Goal: Task Accomplishment & Management: Complete application form

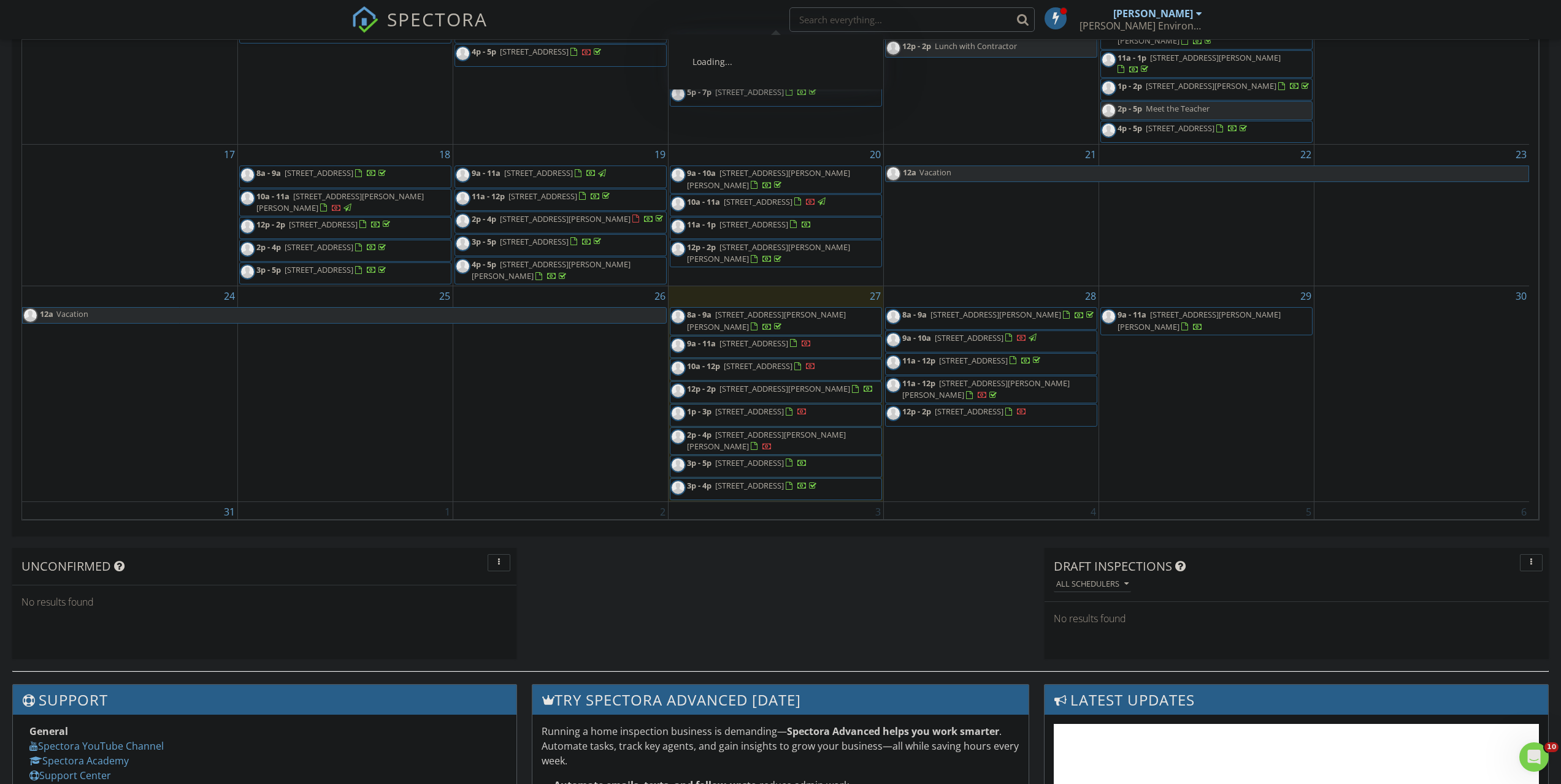
scroll to position [417, 0]
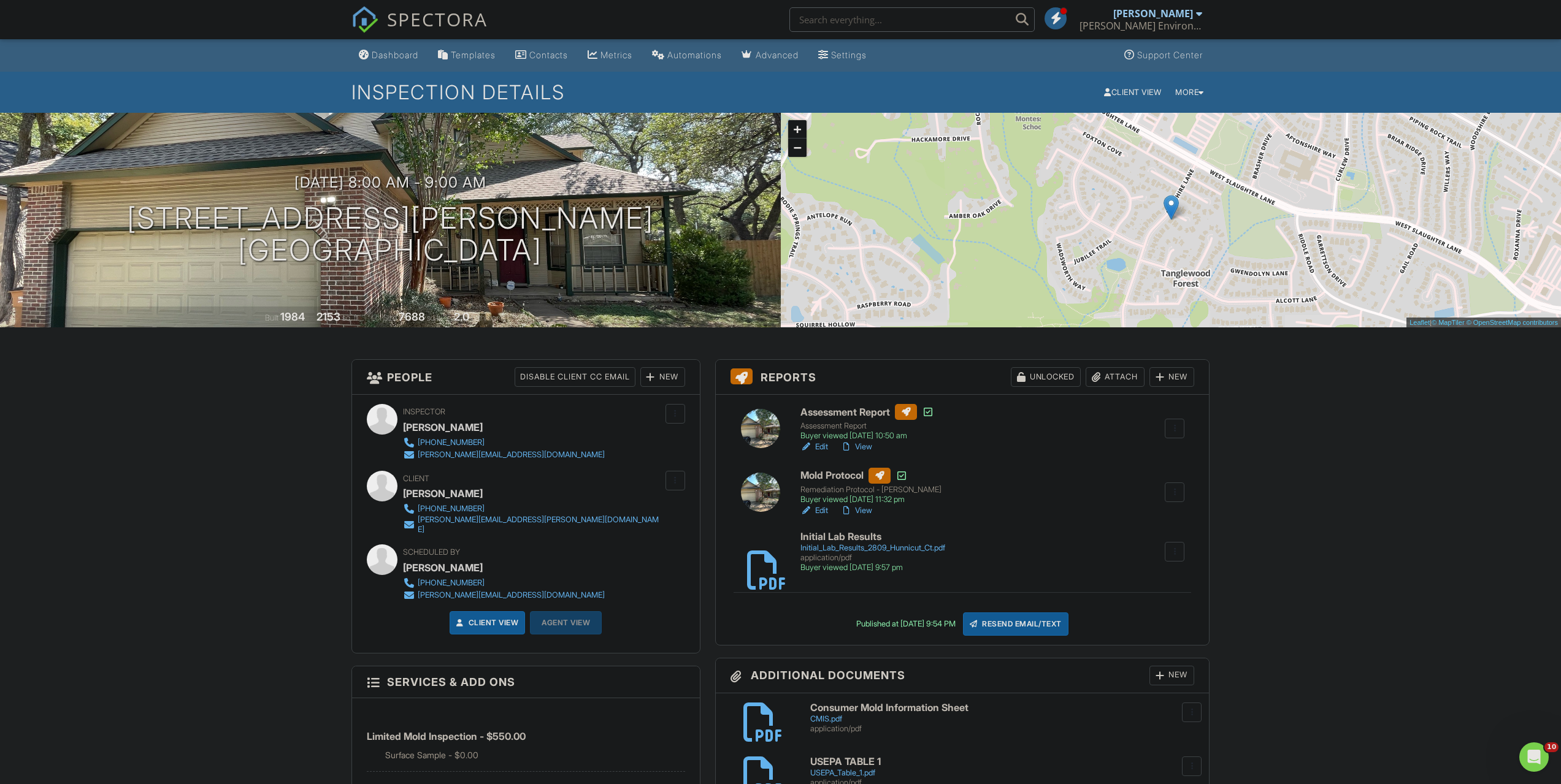
click at [1059, 618] on div "Resend Email/Text" at bounding box center [1015, 624] width 105 height 23
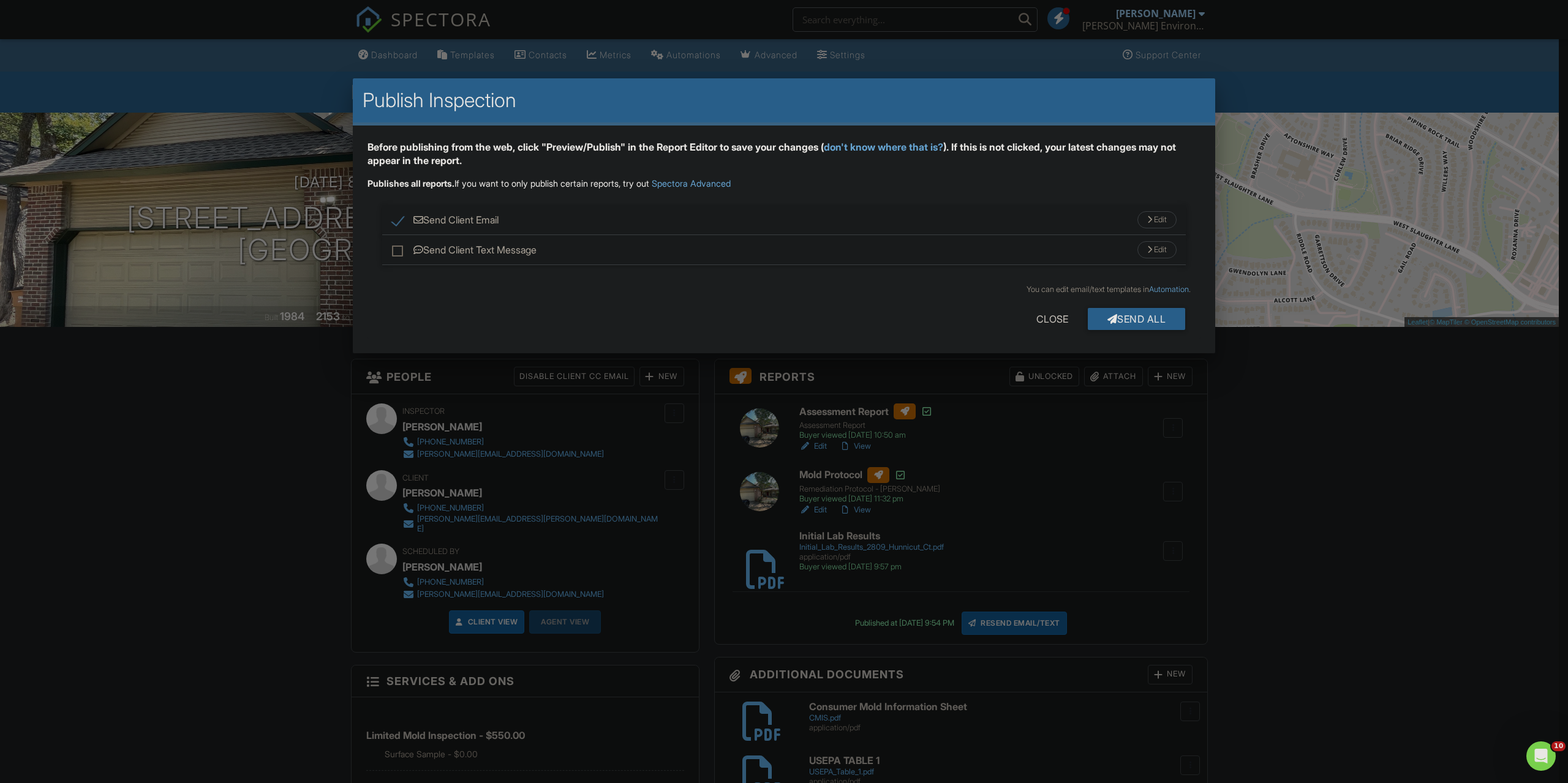
click at [1154, 220] on div "Edit" at bounding box center [1157, 220] width 39 height 17
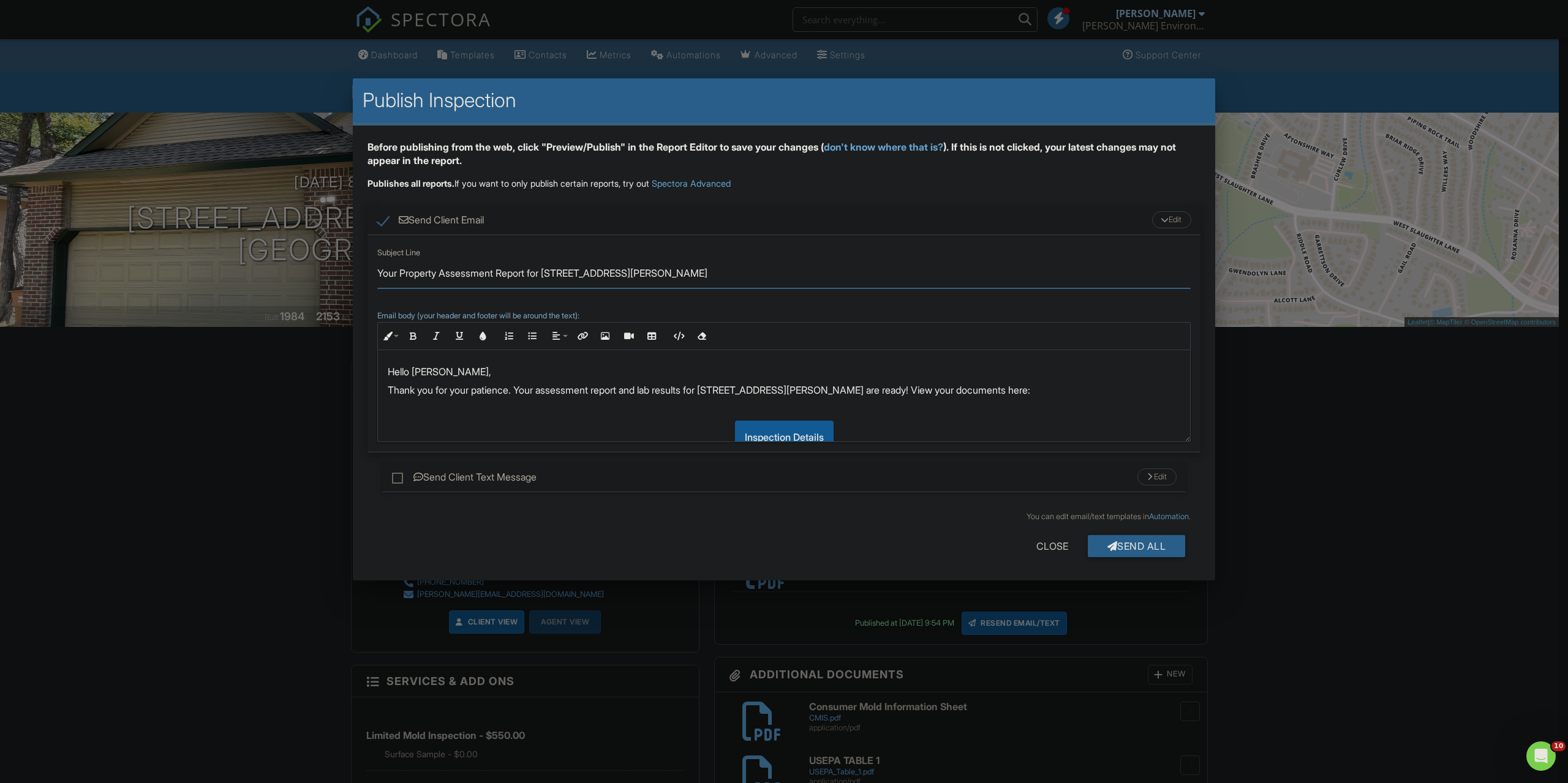
drag, startPoint x: 401, startPoint y: 272, endPoint x: 532, endPoint y: 269, distance: 131.0
click at [532, 269] on input "Your Property Assessment Report for 2809 Hunnicut Ct" at bounding box center [784, 273] width 813 height 30
type input "Your Amended Protocol for 2809 Hunnicut Ct"
drag, startPoint x: 699, startPoint y: 389, endPoint x: 551, endPoint y: 389, distance: 148.0
click at [551, 389] on p "Thank you for your patience. Your assessment report and lab results for 2809 Hu…" at bounding box center [783, 390] width 792 height 13
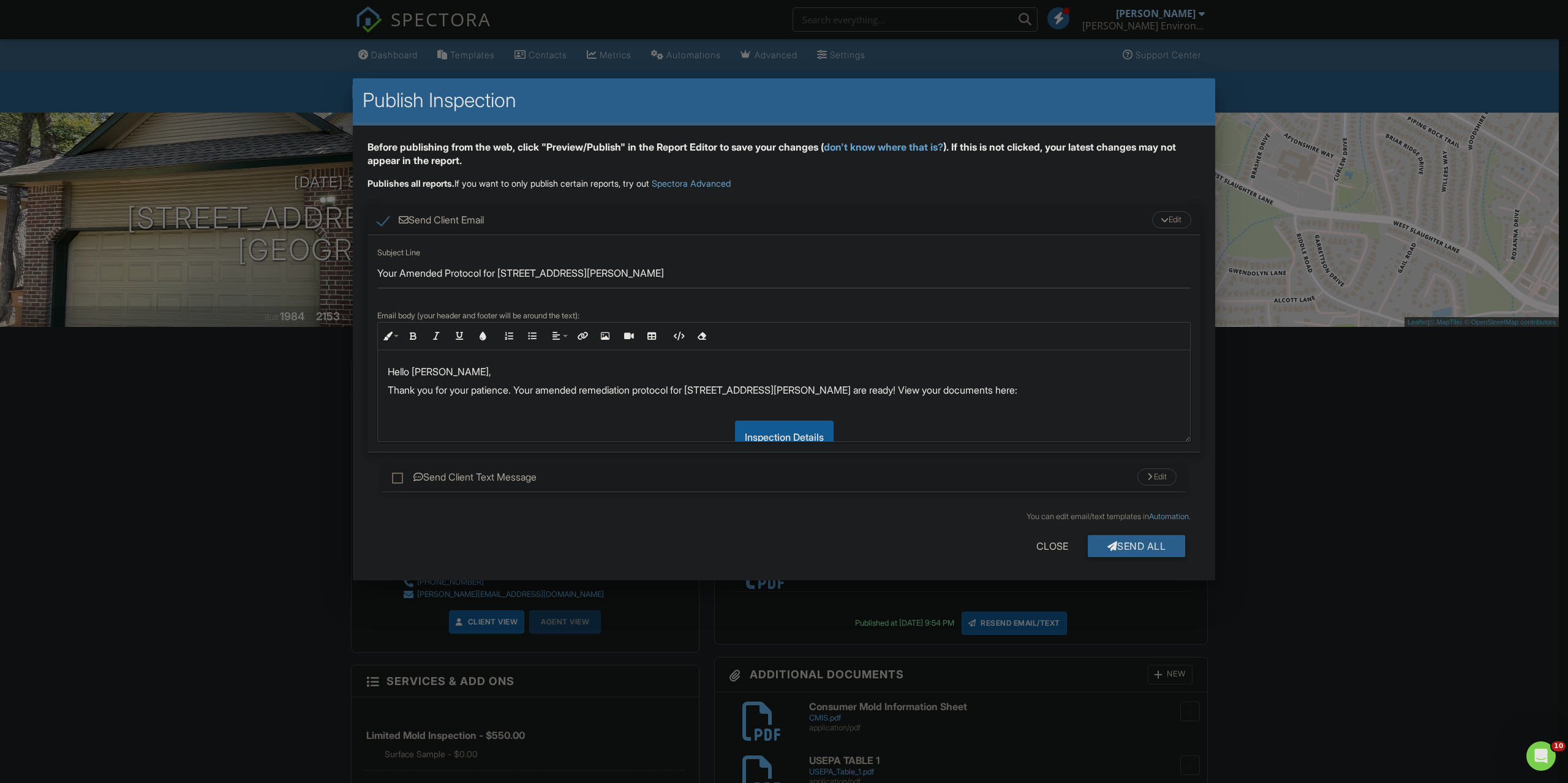
click at [804, 388] on p "Thank you for your patience. Your amended remediation protocol for 2809 Hunnicu…" at bounding box center [783, 390] width 792 height 13
click at [692, 389] on p "Thank you for your patience. Your amended remediation protocol for 2809 Hunnicu…" at bounding box center [783, 390] width 792 height 13
click at [1162, 542] on div "Send All" at bounding box center [1136, 546] width 98 height 22
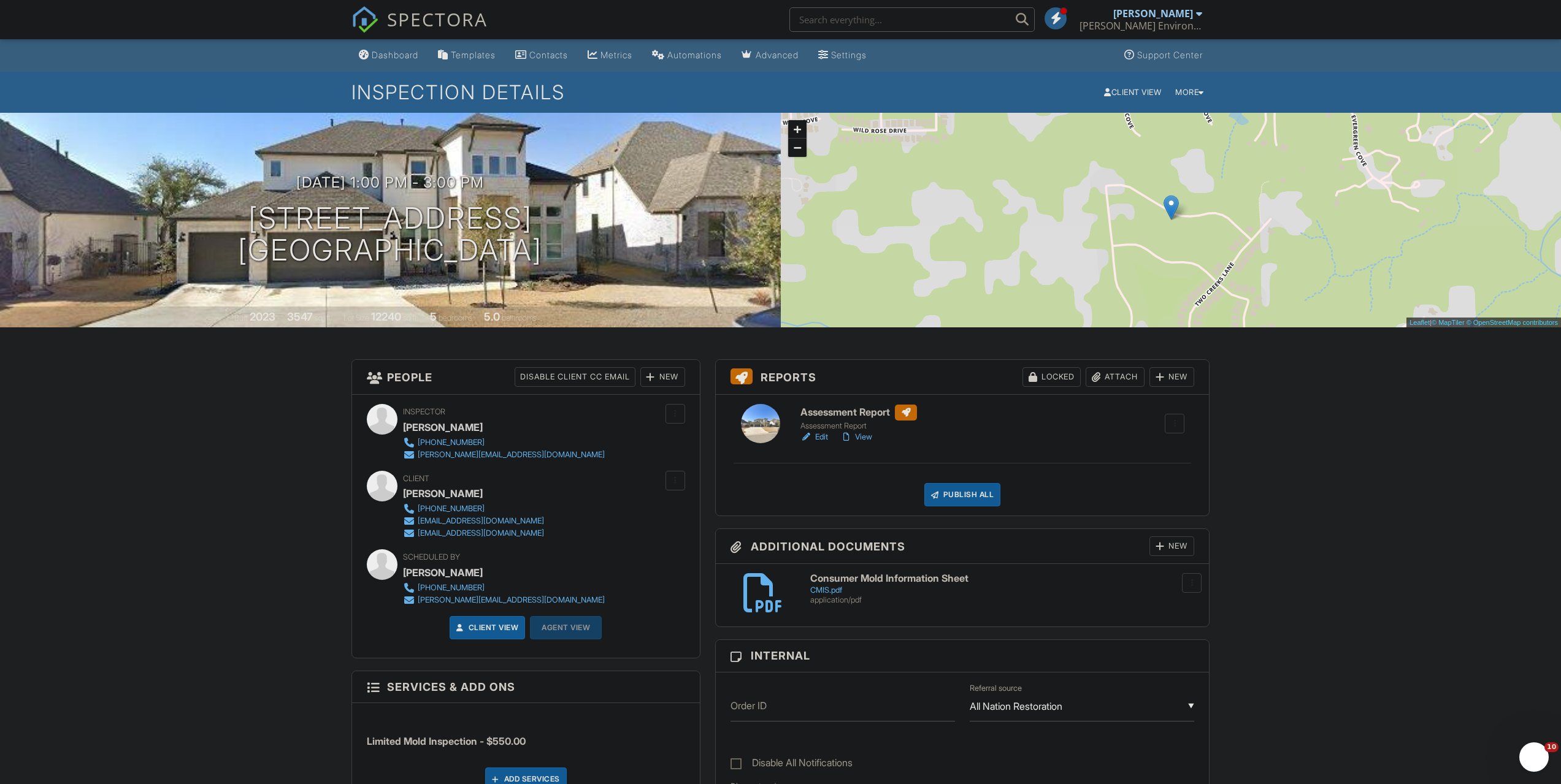
click at [1167, 378] on div "New" at bounding box center [1172, 377] width 45 height 20
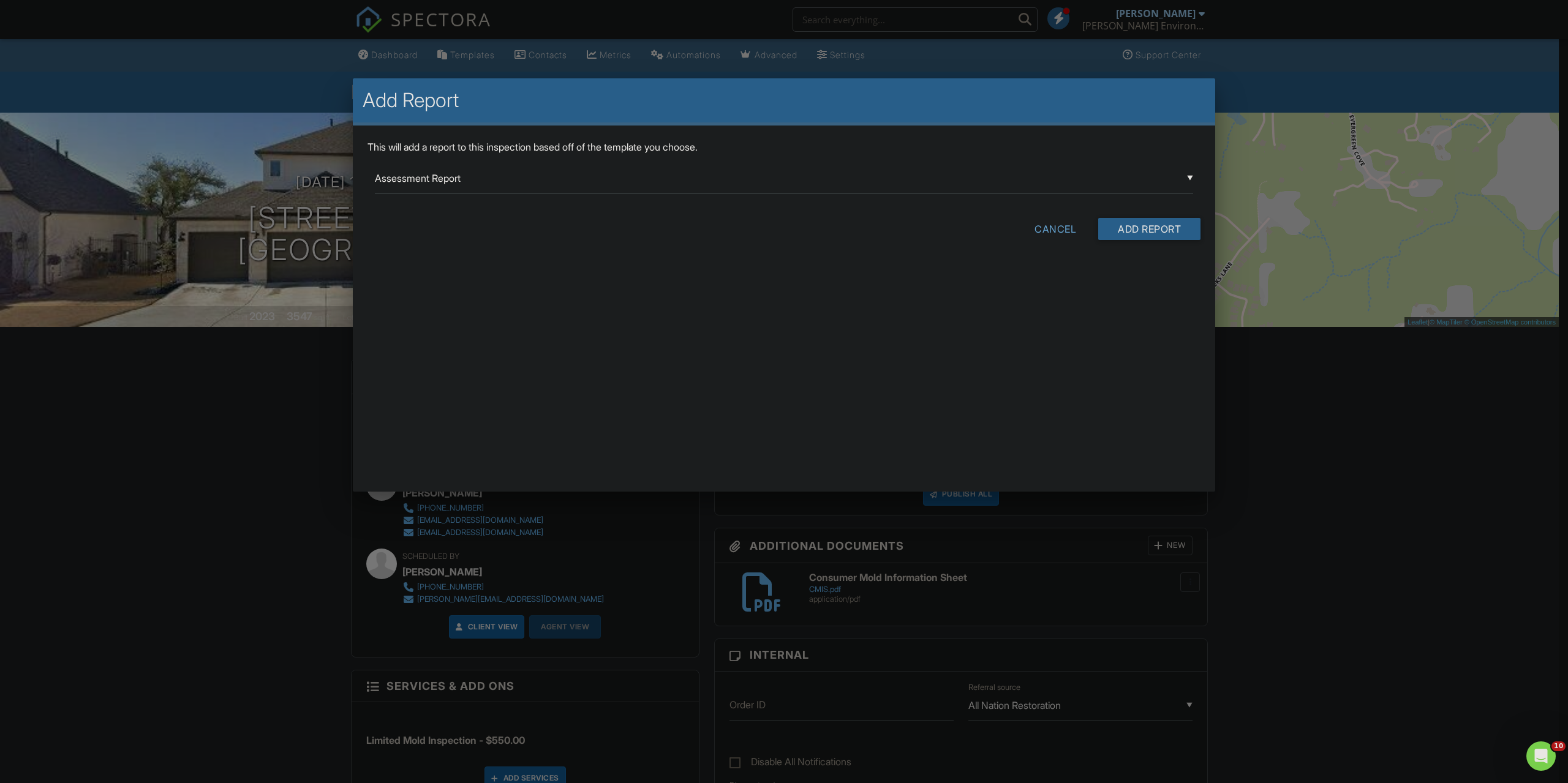
click at [518, 176] on div "▼ Assessment Report Assessment Report Mold Inspection Report Post Assessment Po…" at bounding box center [784, 178] width 819 height 30
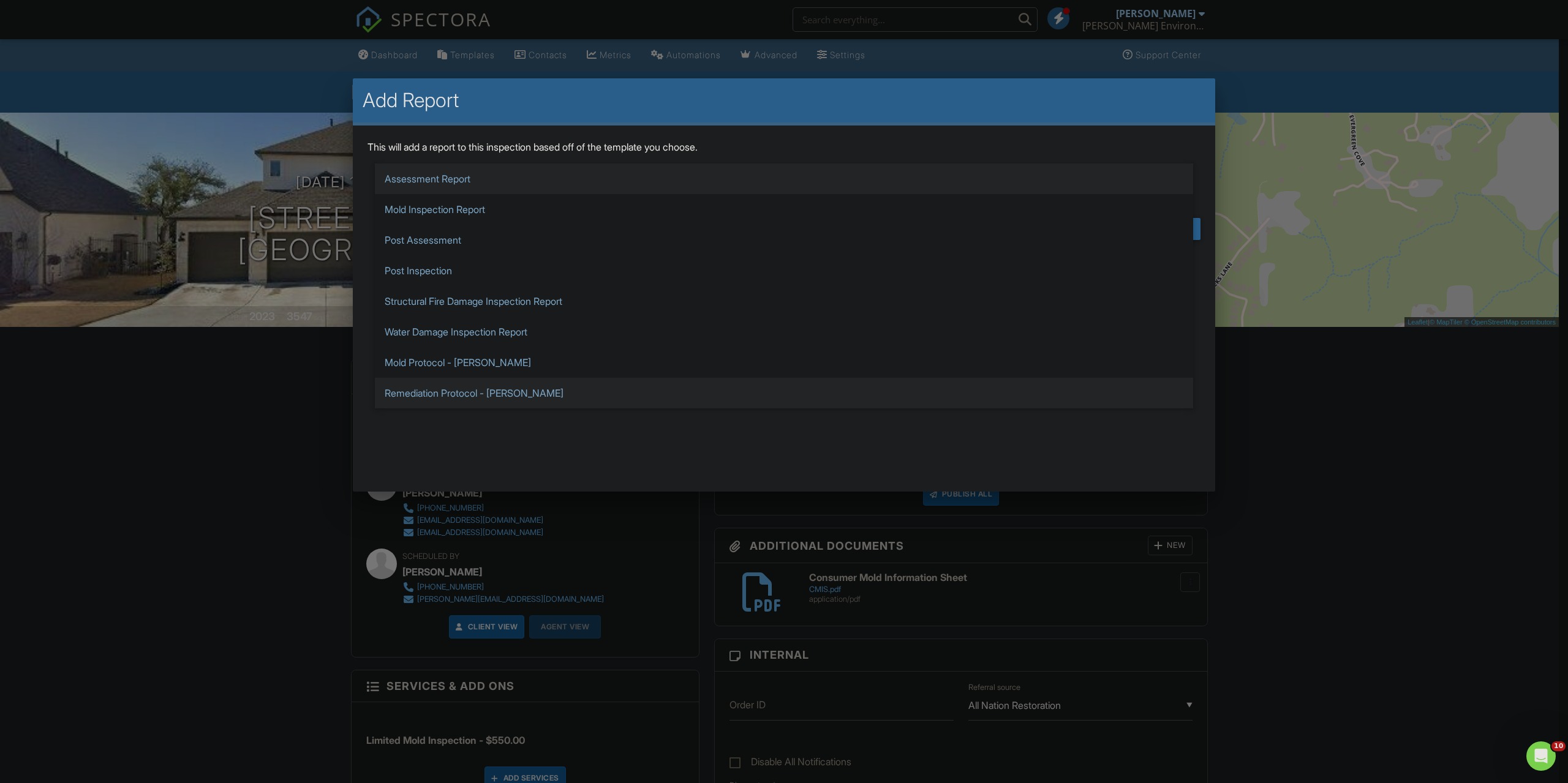
click at [525, 396] on span "Remediation Protocol - [PERSON_NAME]" at bounding box center [784, 393] width 819 height 31
type input "Remediation Protocol - [PERSON_NAME]"
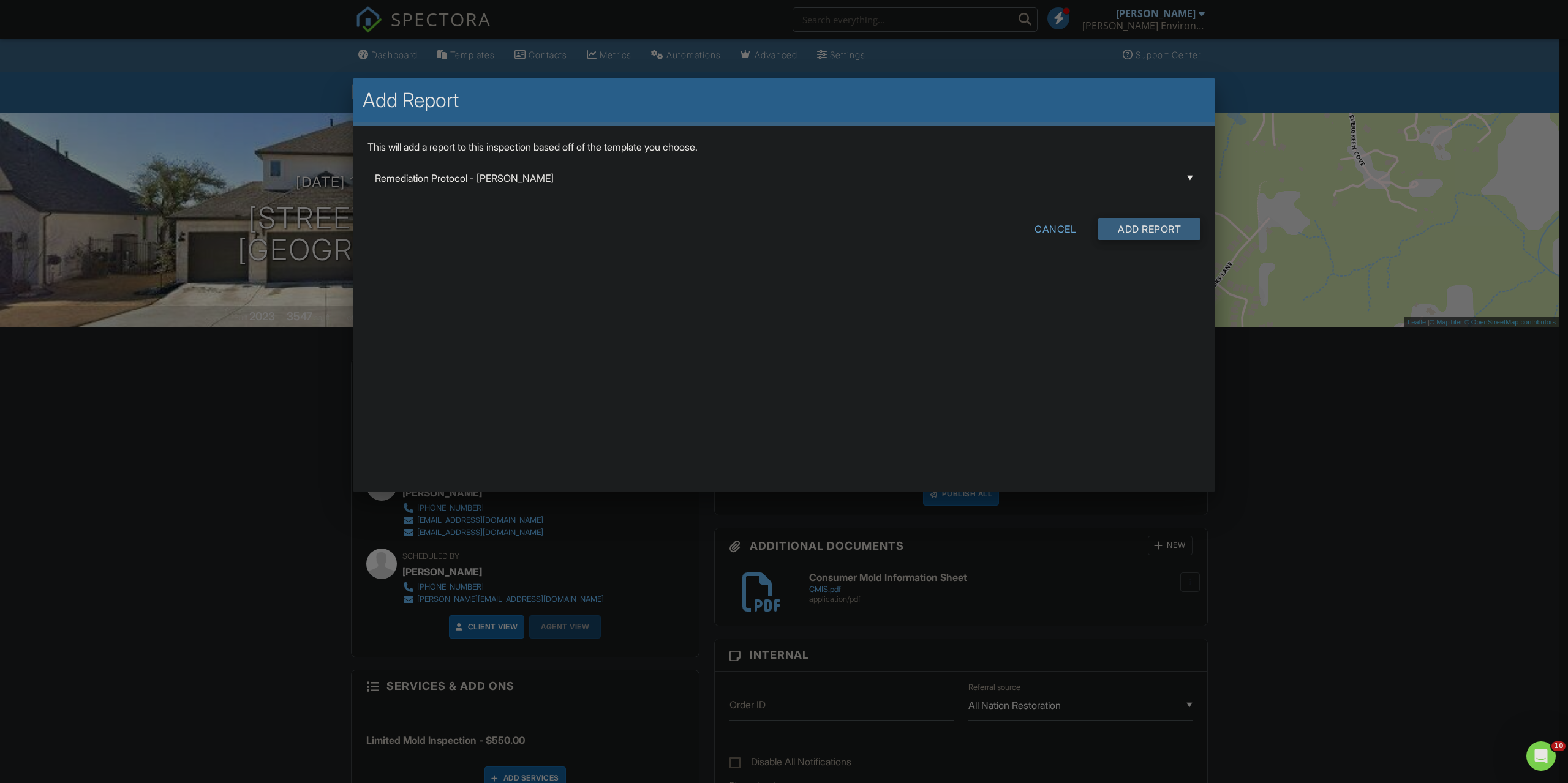
click at [1118, 232] on input "Add Report" at bounding box center [1150, 229] width 102 height 22
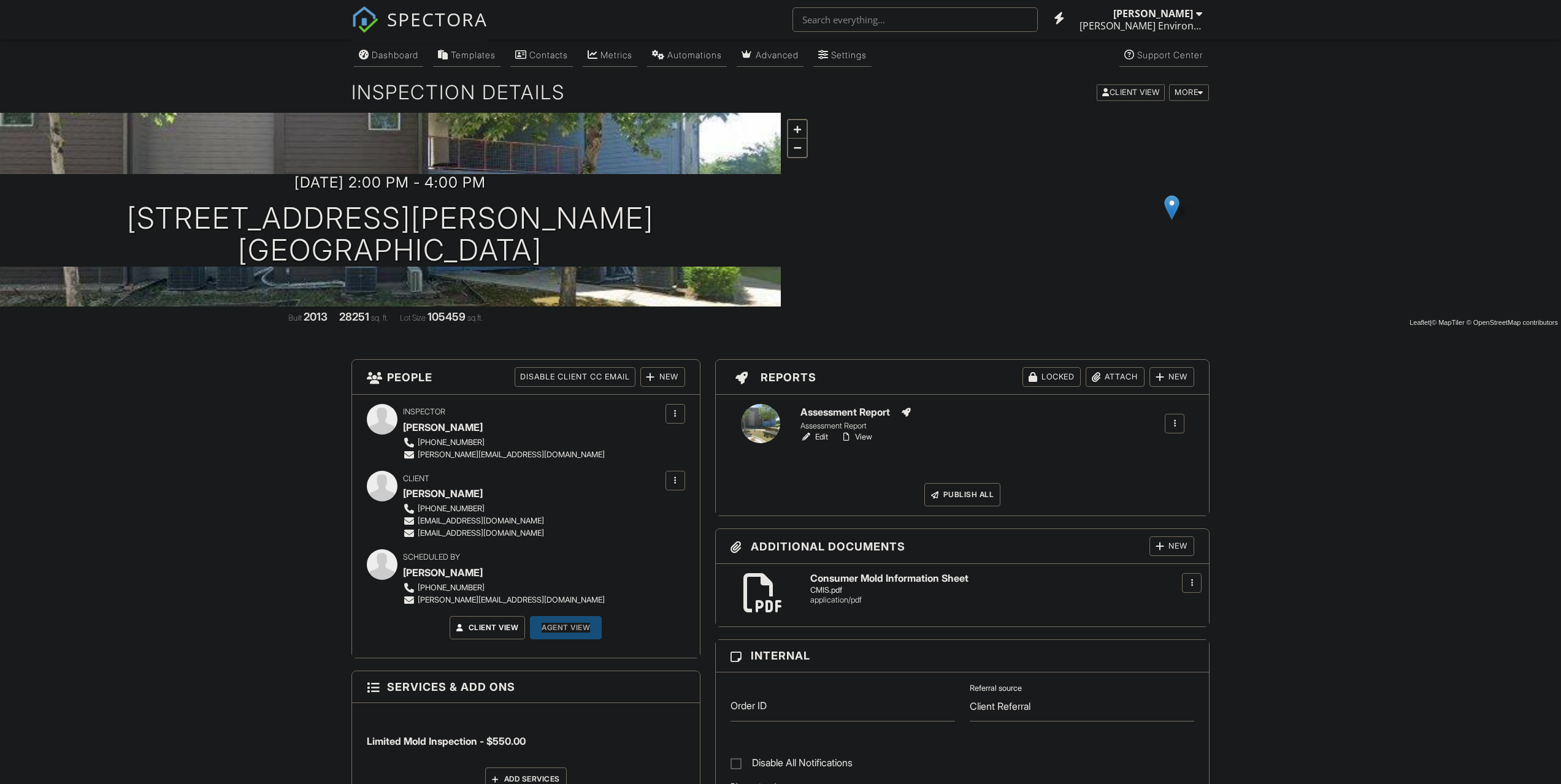
drag, startPoint x: 0, startPoint y: 0, endPoint x: 1170, endPoint y: 374, distance: 1228.3
click at [1170, 374] on div "New" at bounding box center [1172, 377] width 45 height 20
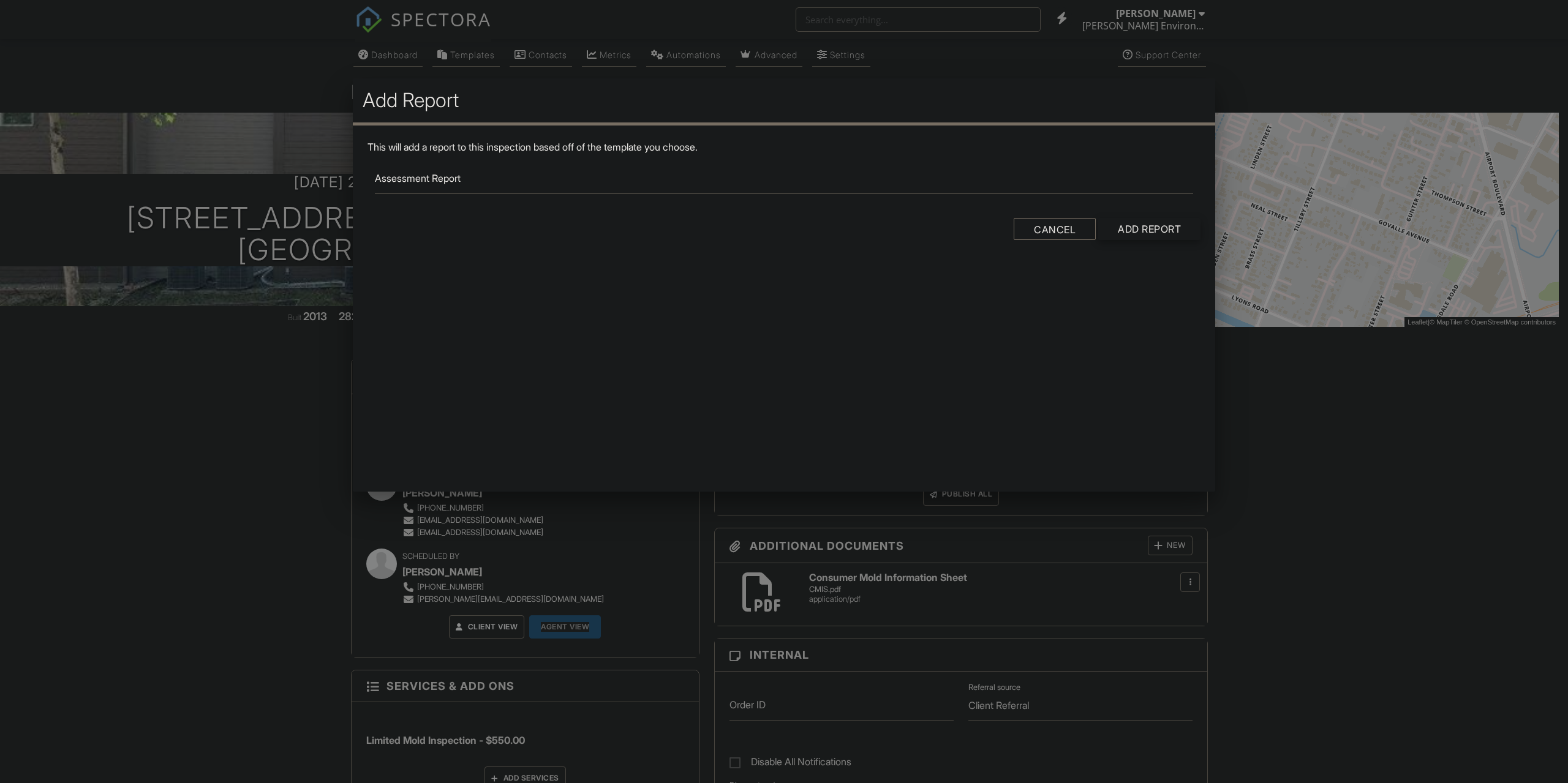
click at [1148, 229] on input "Add Report" at bounding box center [1150, 229] width 102 height 22
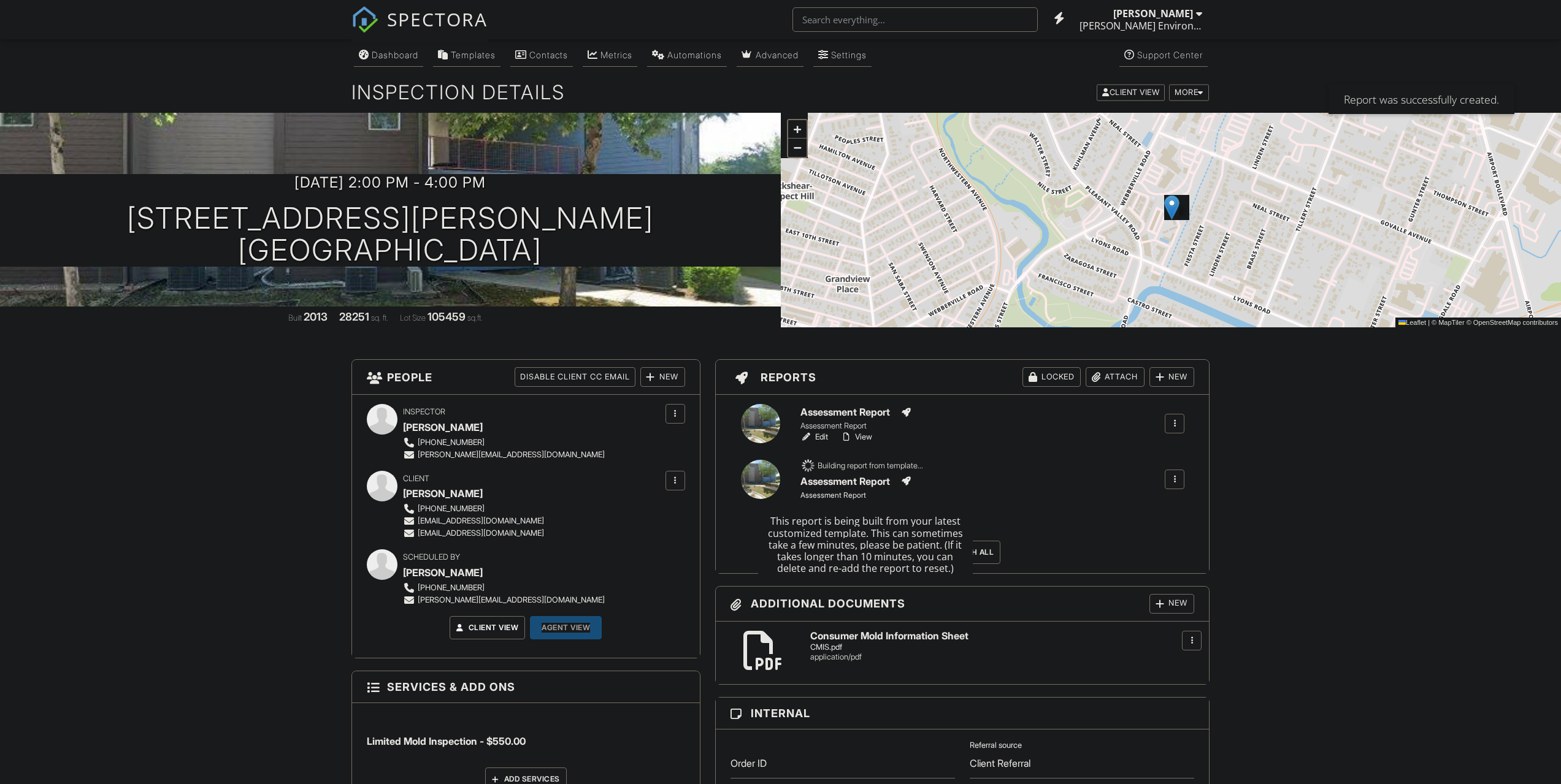
drag, startPoint x: 865, startPoint y: 482, endPoint x: 1412, endPoint y: 488, distance: 547.0
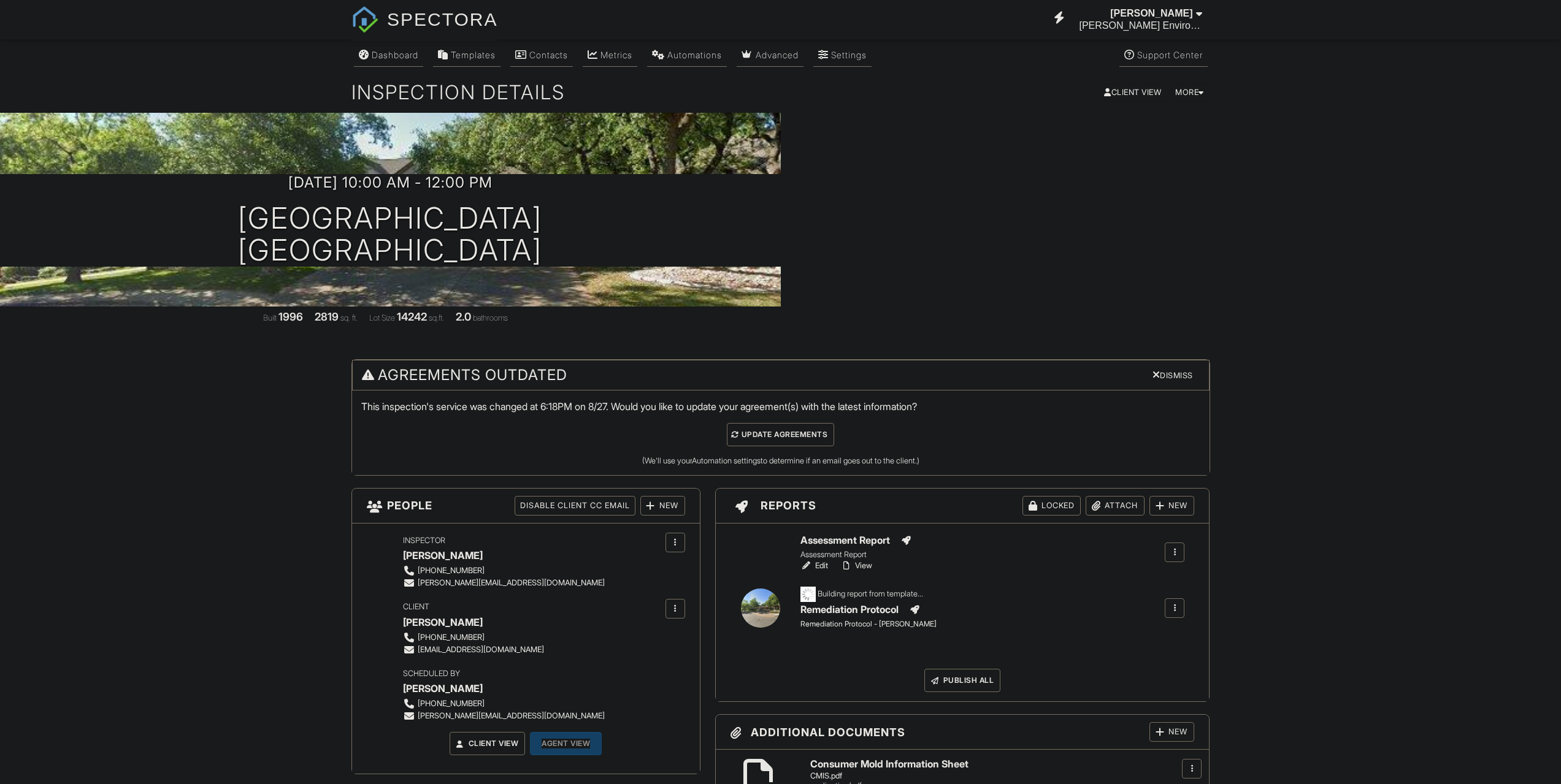
click at [1175, 376] on div "Dismiss" at bounding box center [1172, 375] width 50 height 18
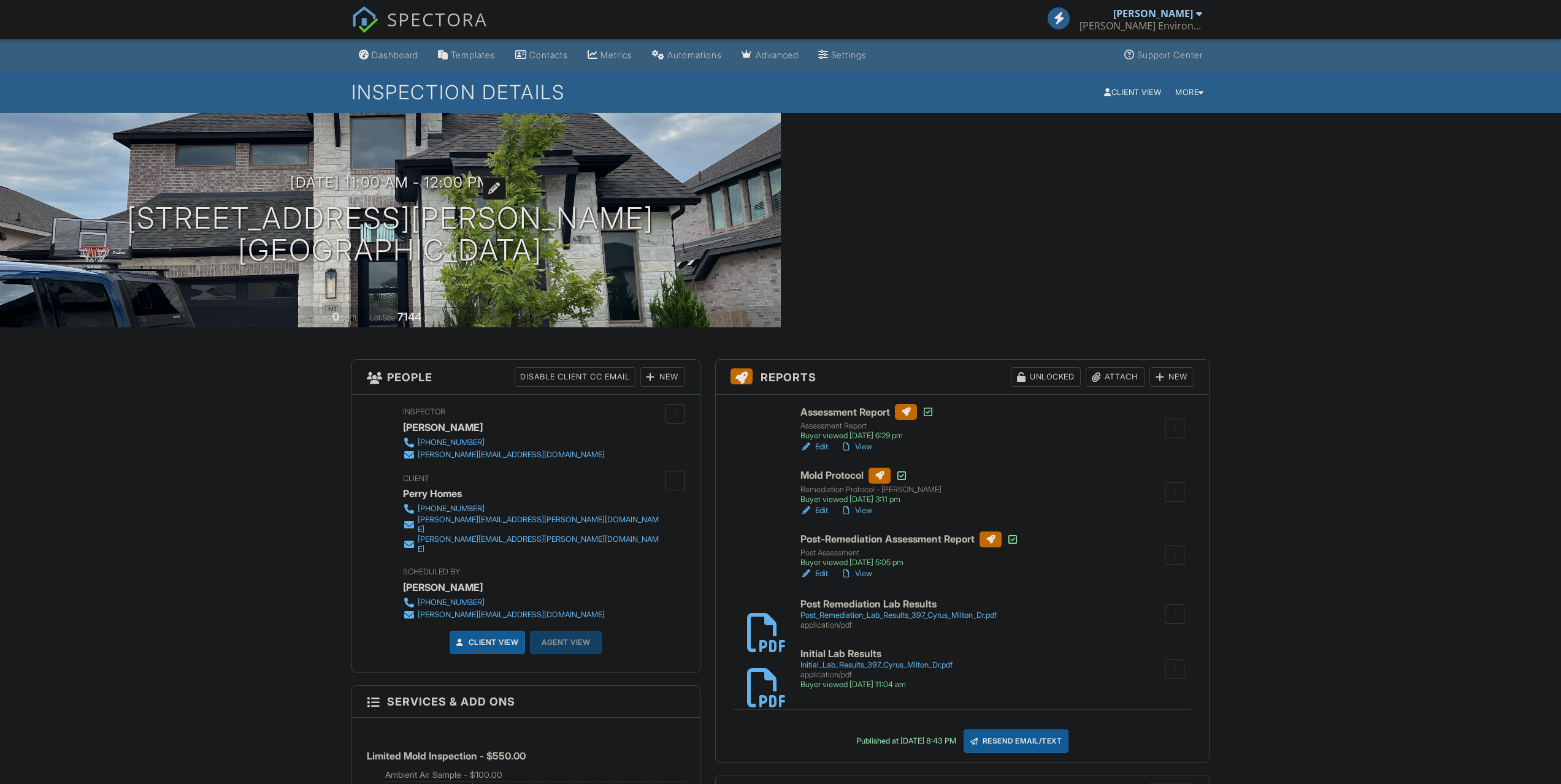
click at [385, 183] on h3 "08/28/2025 11:00 am - 12:00 pm" at bounding box center [390, 183] width 201 height 17
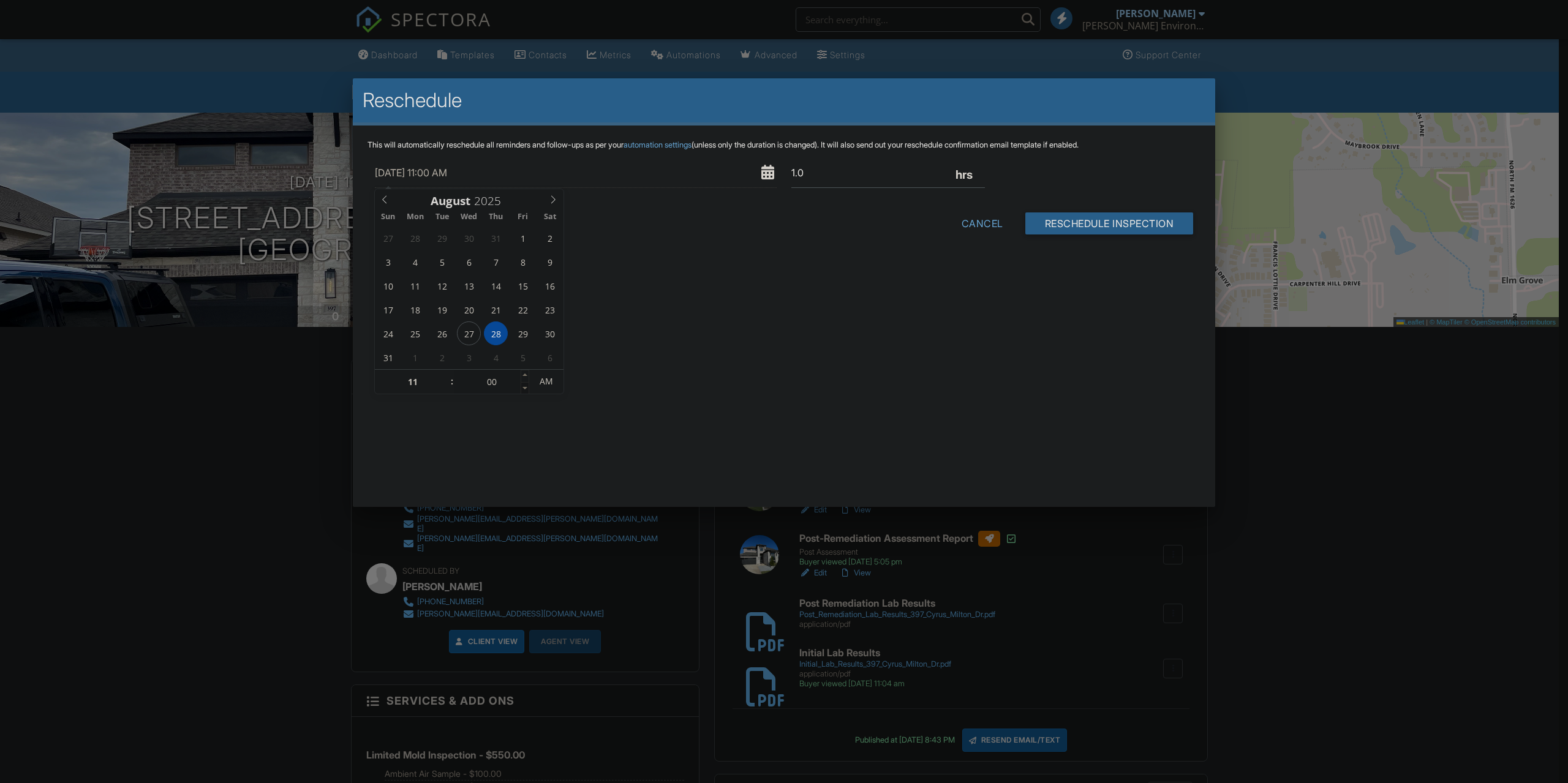
click at [523, 390] on span at bounding box center [525, 388] width 8 height 12
type input "10"
type input "55"
type input "08/28/2025 10:55 AM"
type input "11"
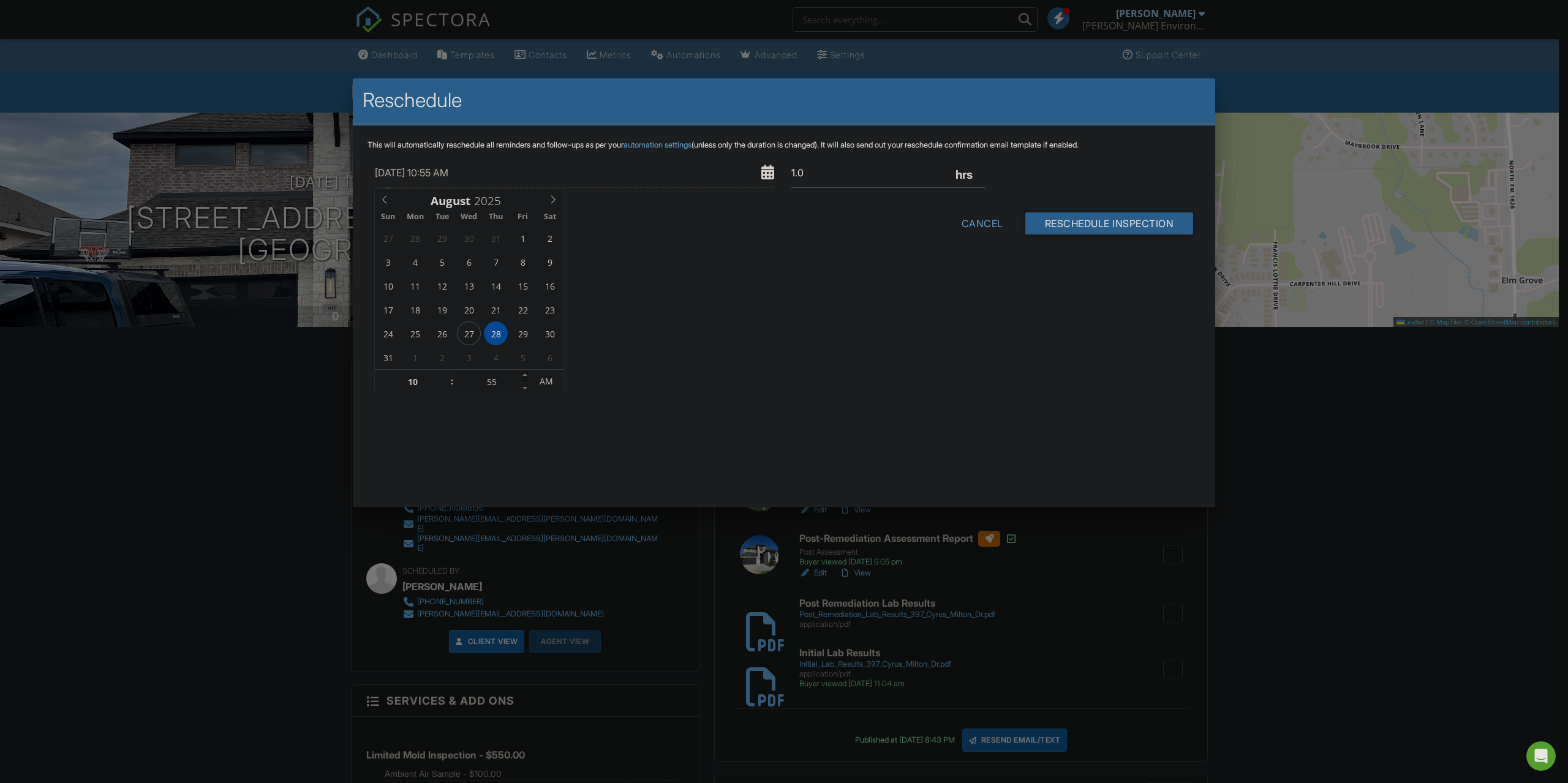
type input "00"
type input "[DATE] 11:00 AM"
click at [526, 376] on span at bounding box center [525, 376] width 8 height 12
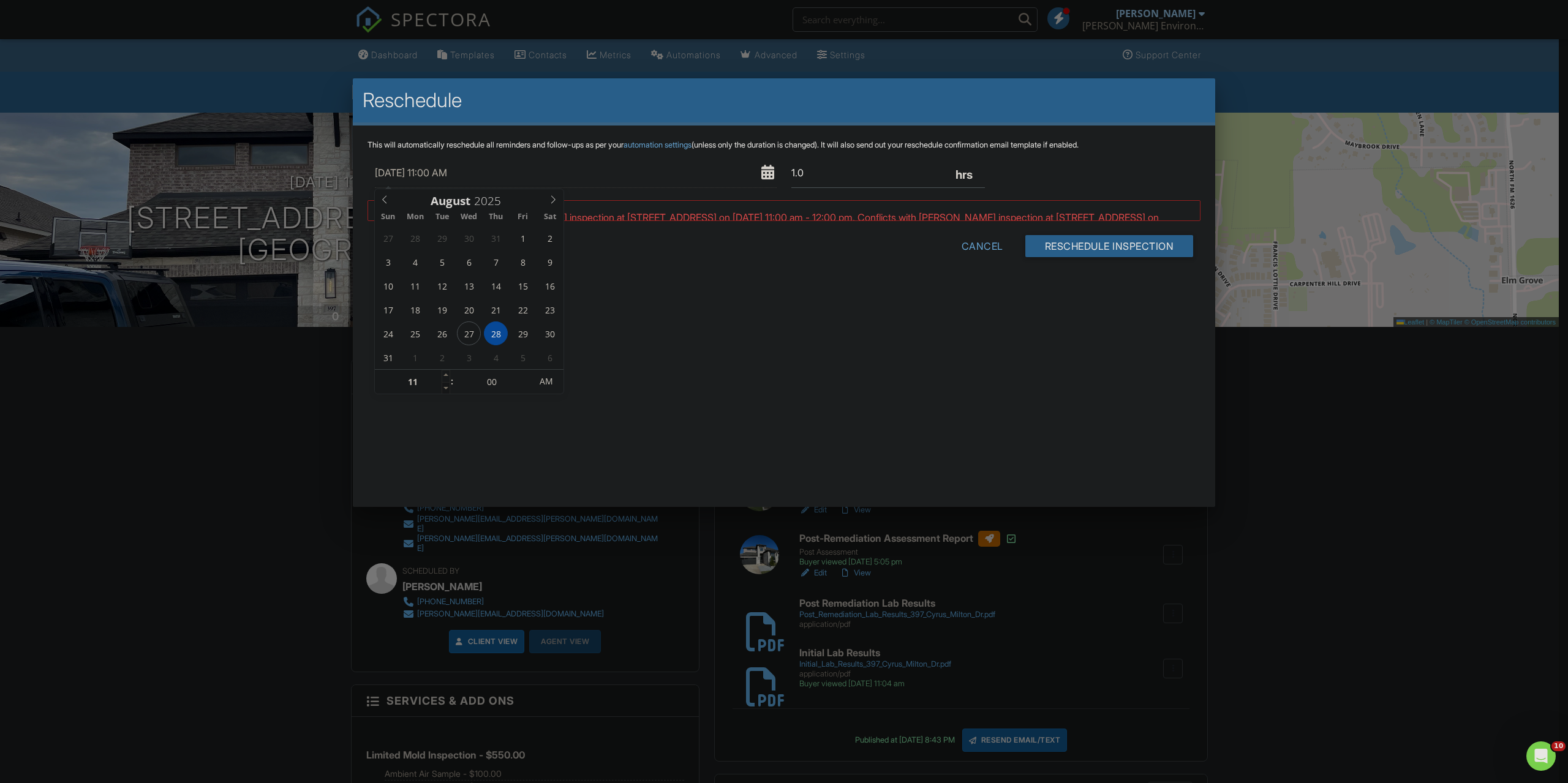
type input "10"
type input "[DATE] 10:00 AM"
click at [448, 389] on span at bounding box center [445, 388] width 8 height 12
click at [1091, 278] on input "Reschedule Inspection" at bounding box center [1109, 284] width 168 height 22
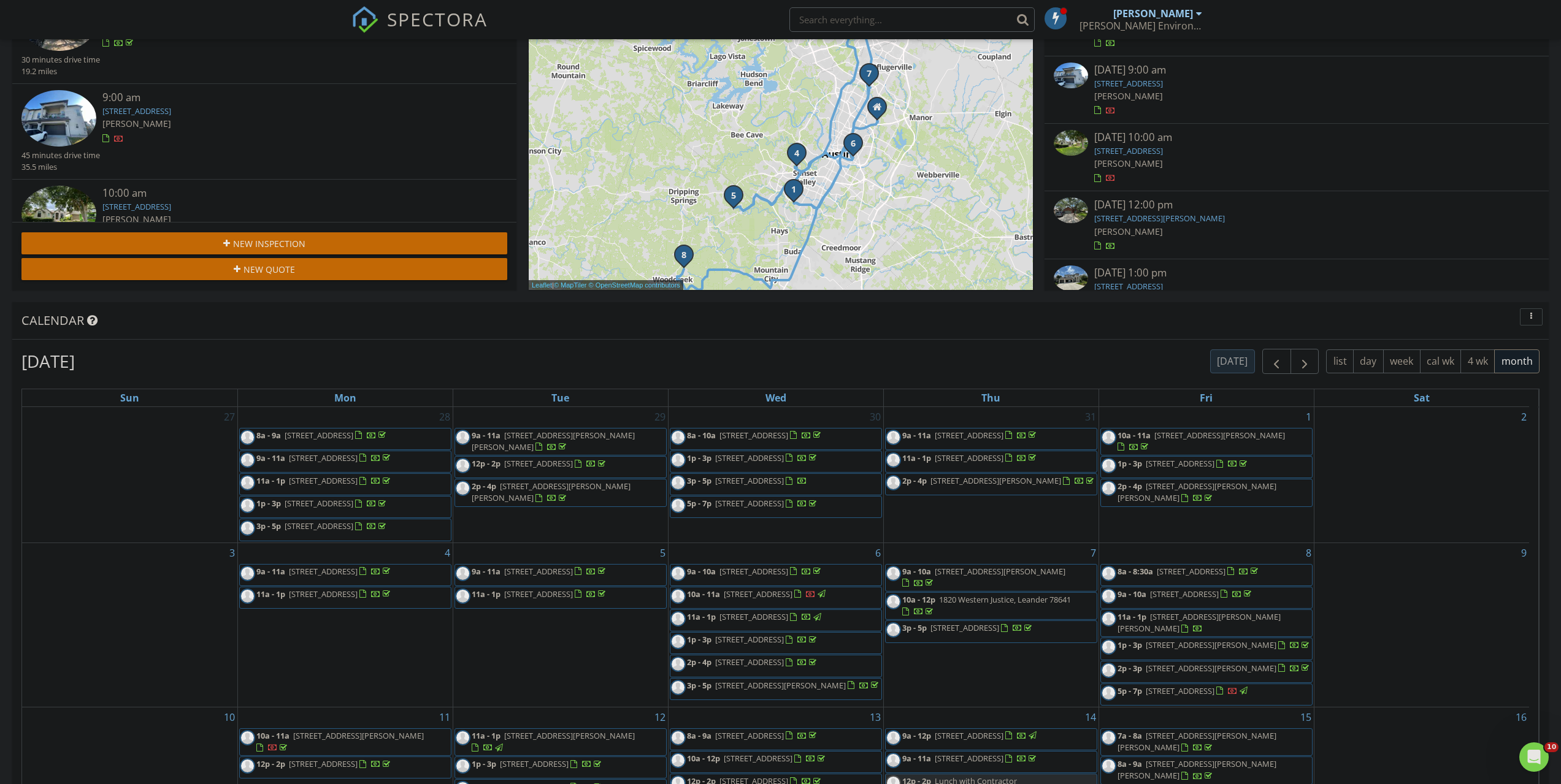
scroll to position [194, 0]
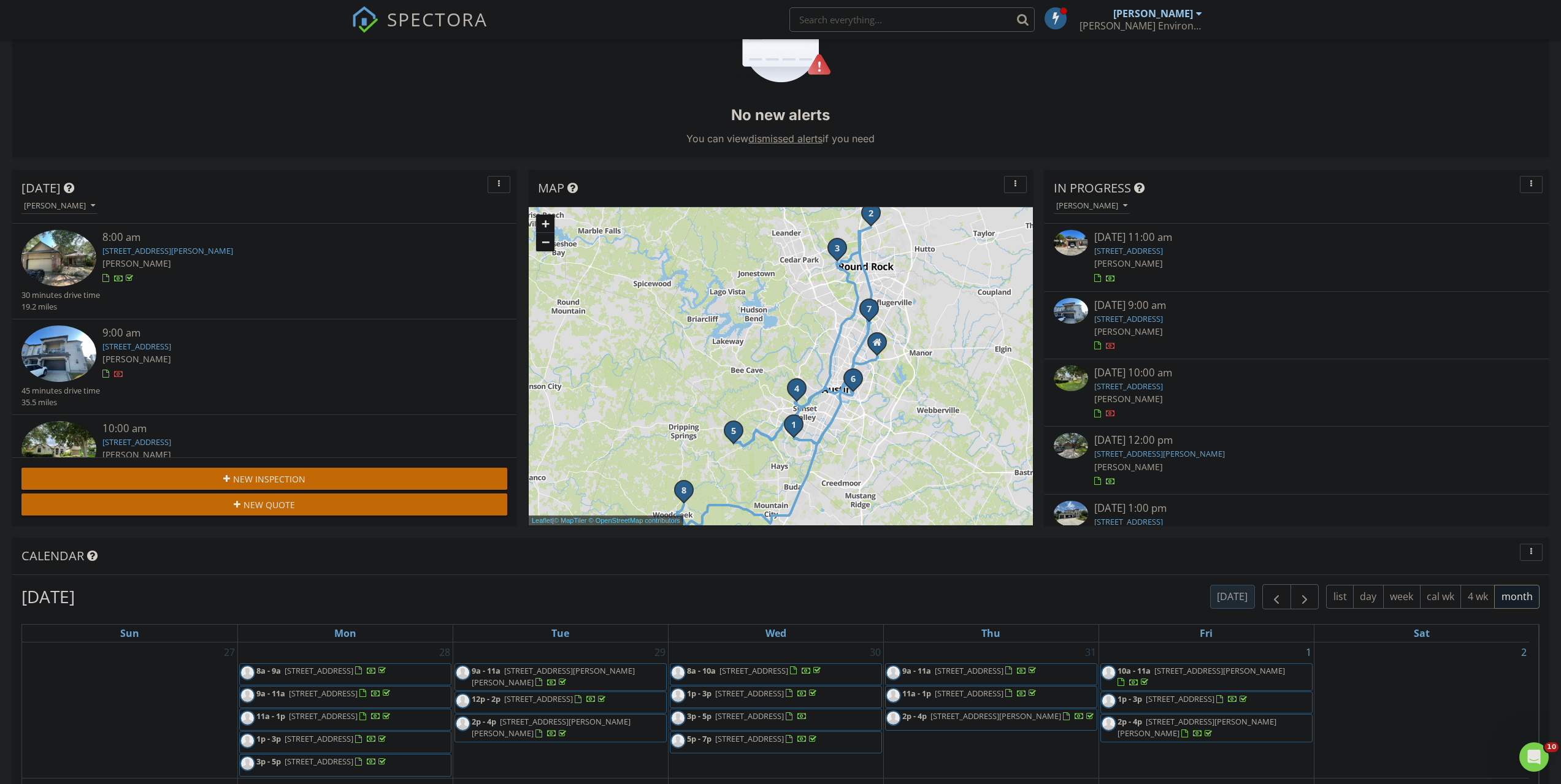
click at [298, 471] on button "New Inspection" at bounding box center [264, 479] width 485 height 22
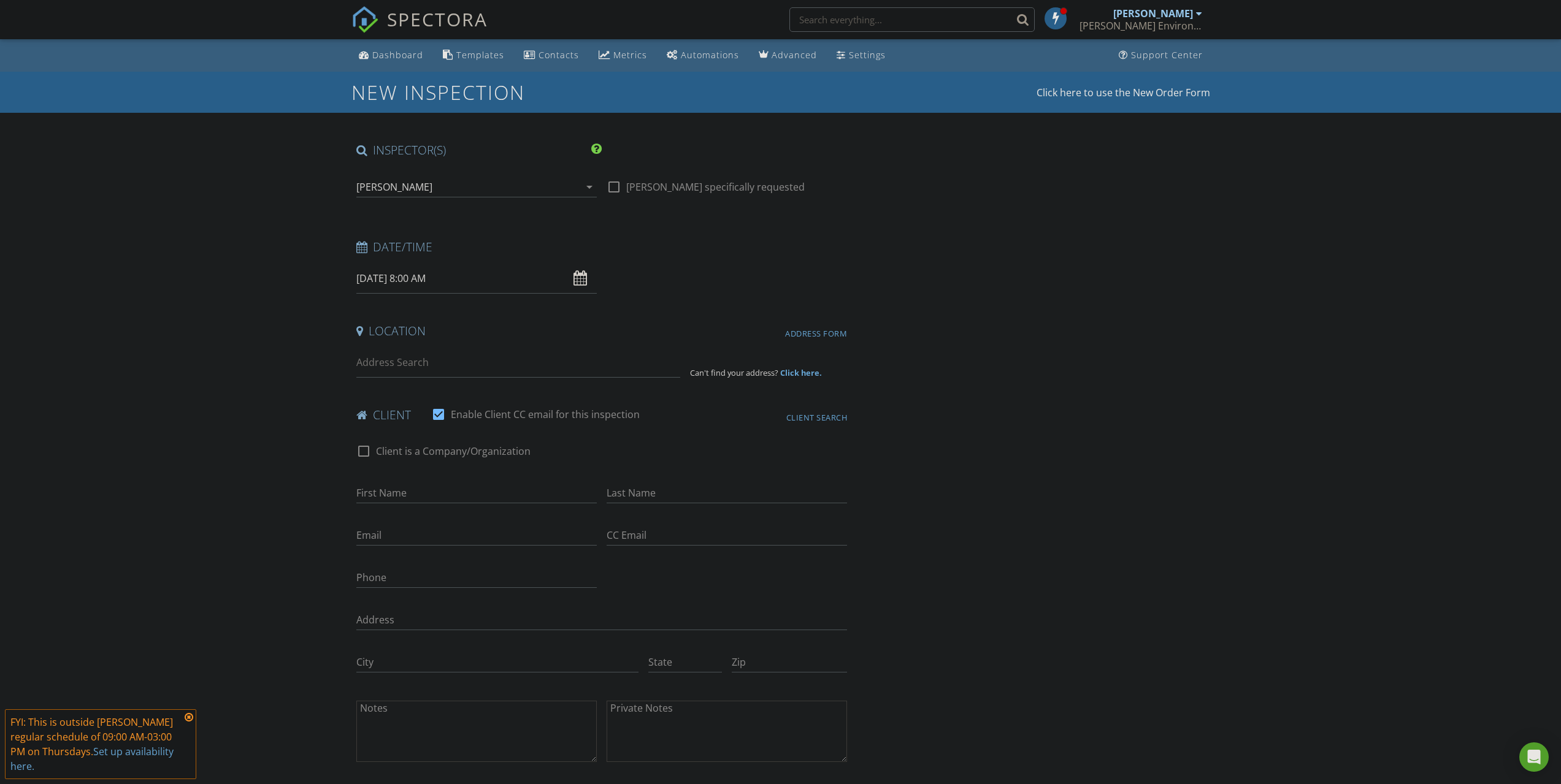
type input "09"
type input "[DATE] 9:00 AM"
click at [425, 480] on span at bounding box center [427, 481] width 8 height 12
type input "10"
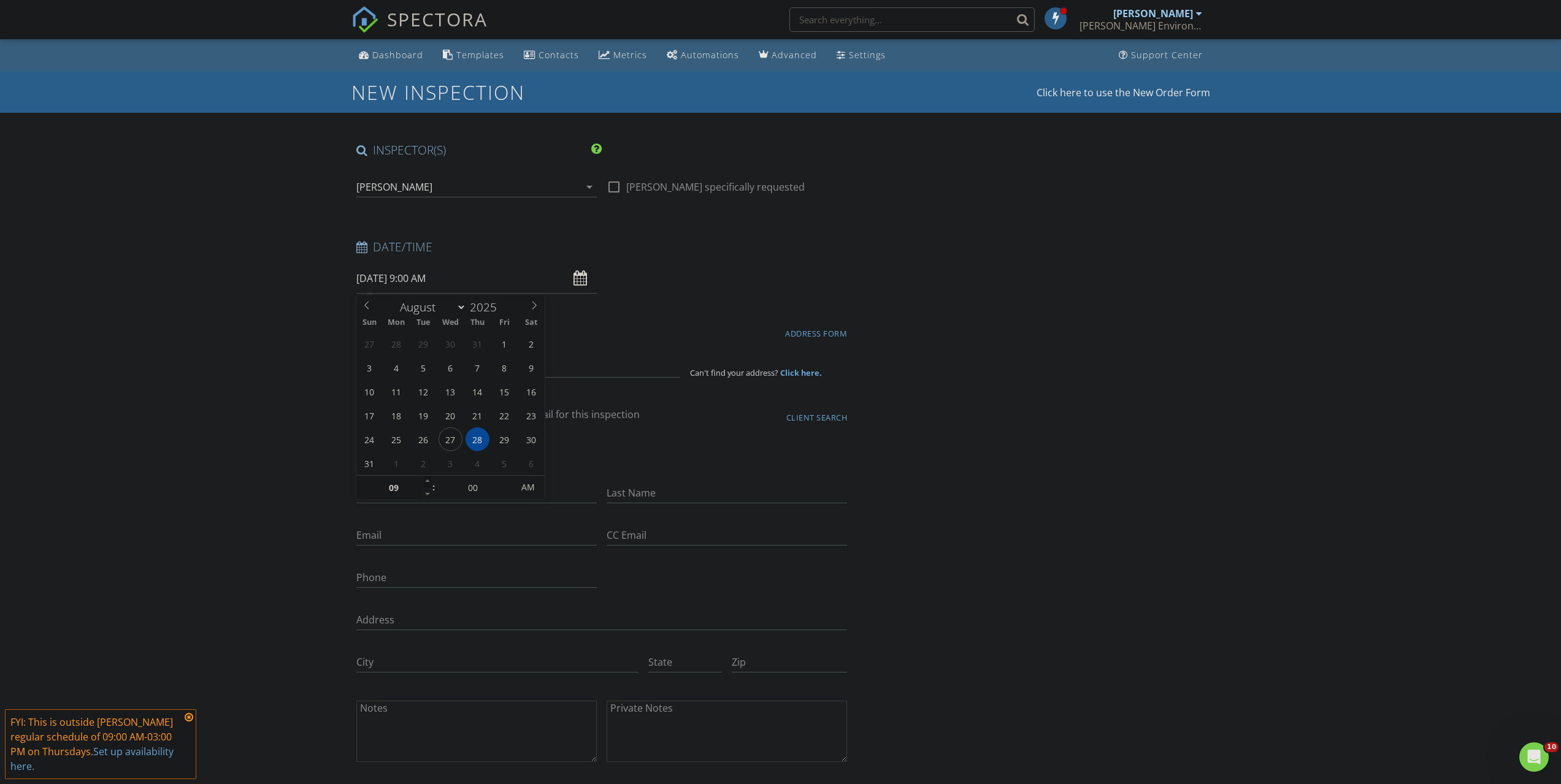
type input "[DATE] 10:00 AM"
click at [425, 480] on span at bounding box center [427, 481] width 8 height 12
type input "11"
type input "08/28/2025 11:00 AM"
click at [425, 480] on span at bounding box center [427, 481] width 8 height 12
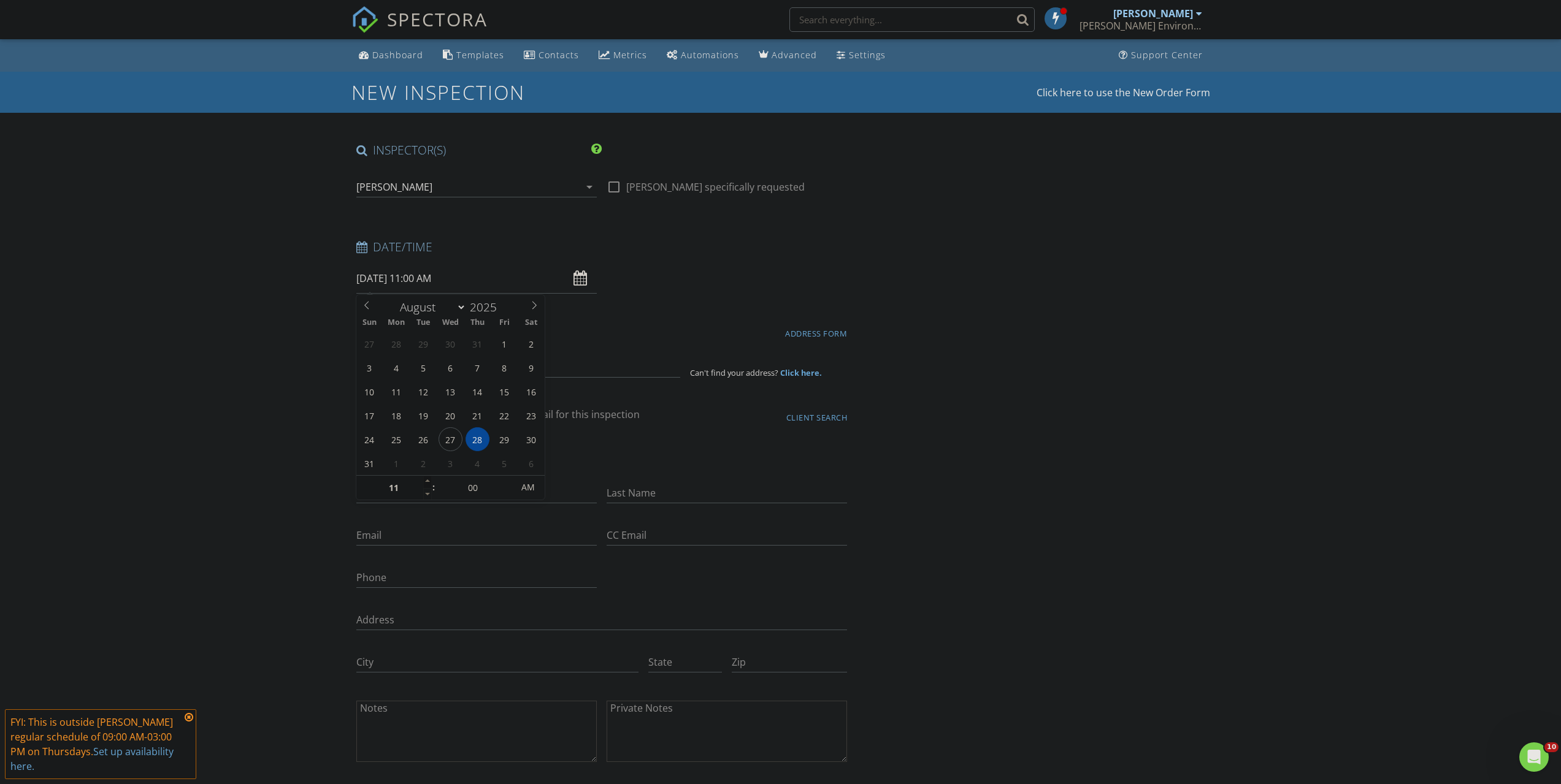
type input "12"
type input "08/28/2025 12:00 PM"
click at [425, 480] on span at bounding box center [427, 481] width 8 height 12
type input "01"
type input "08/28/2025 1:00 PM"
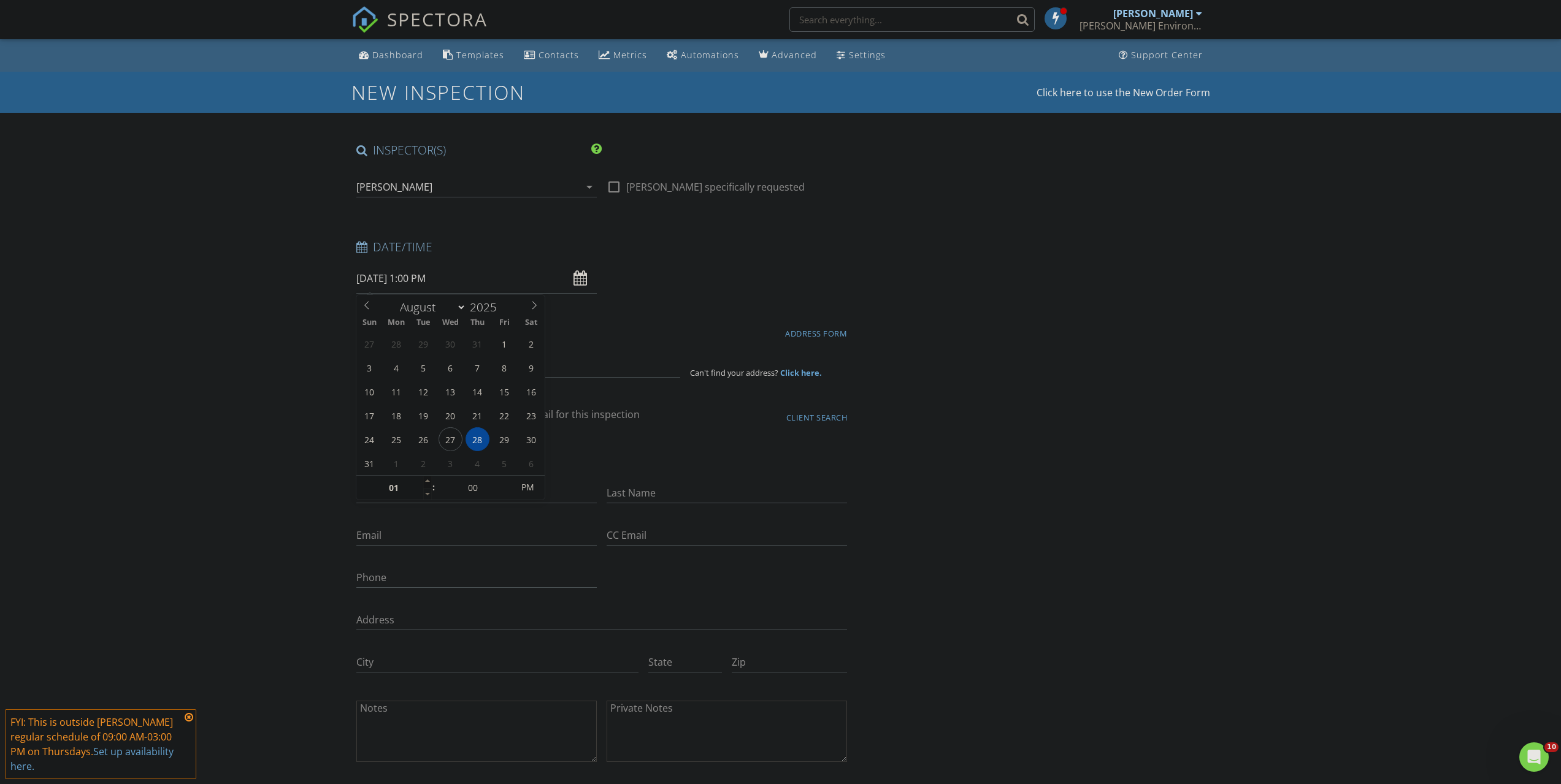
click at [425, 480] on span at bounding box center [427, 481] width 8 height 12
type input "02"
type input "08/28/2025 2:00 PM"
click at [425, 480] on span at bounding box center [427, 481] width 8 height 12
drag, startPoint x: 132, startPoint y: 462, endPoint x: 149, endPoint y: 458, distance: 17.5
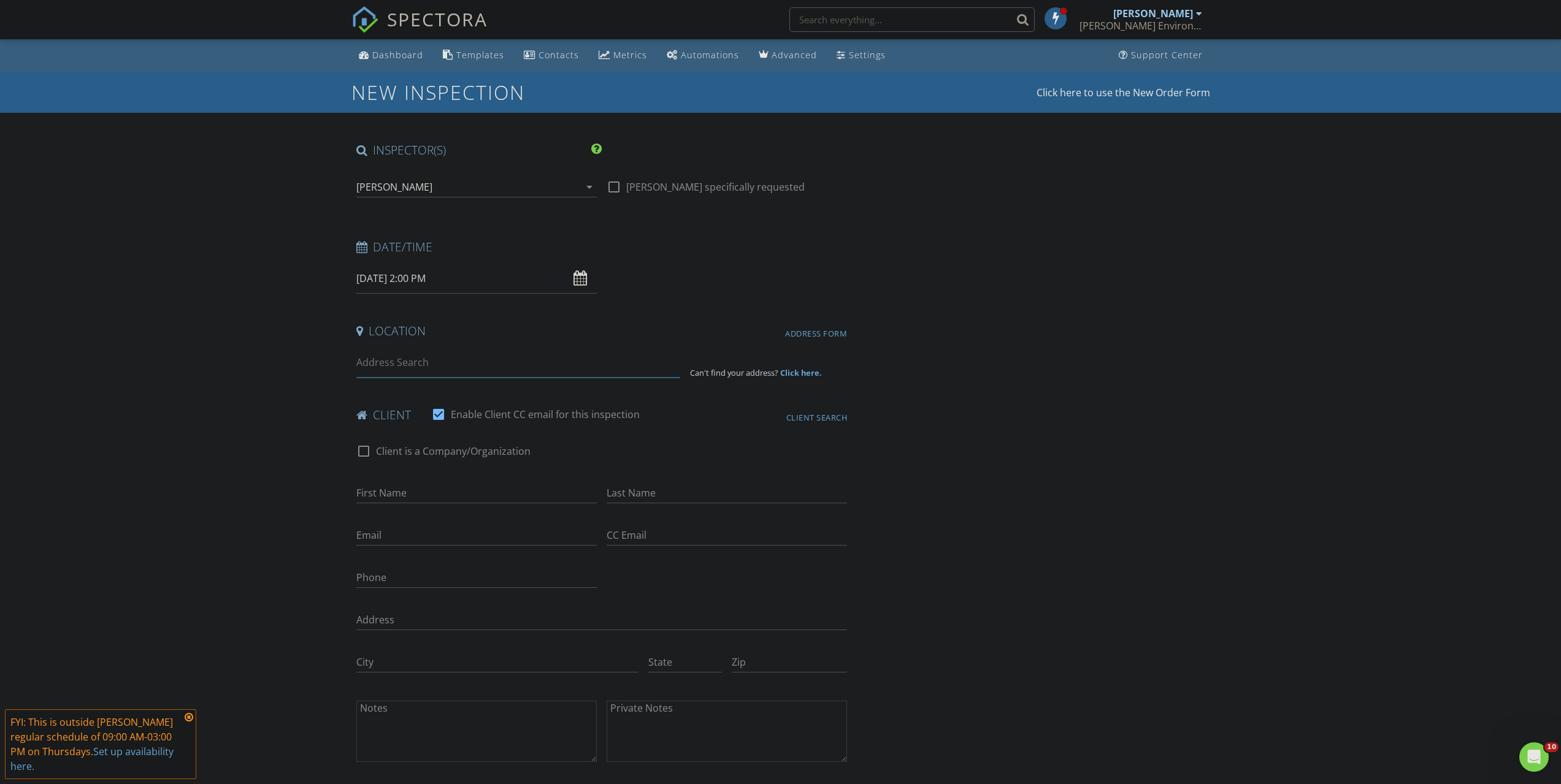
click at [479, 355] on input at bounding box center [518, 362] width 324 height 30
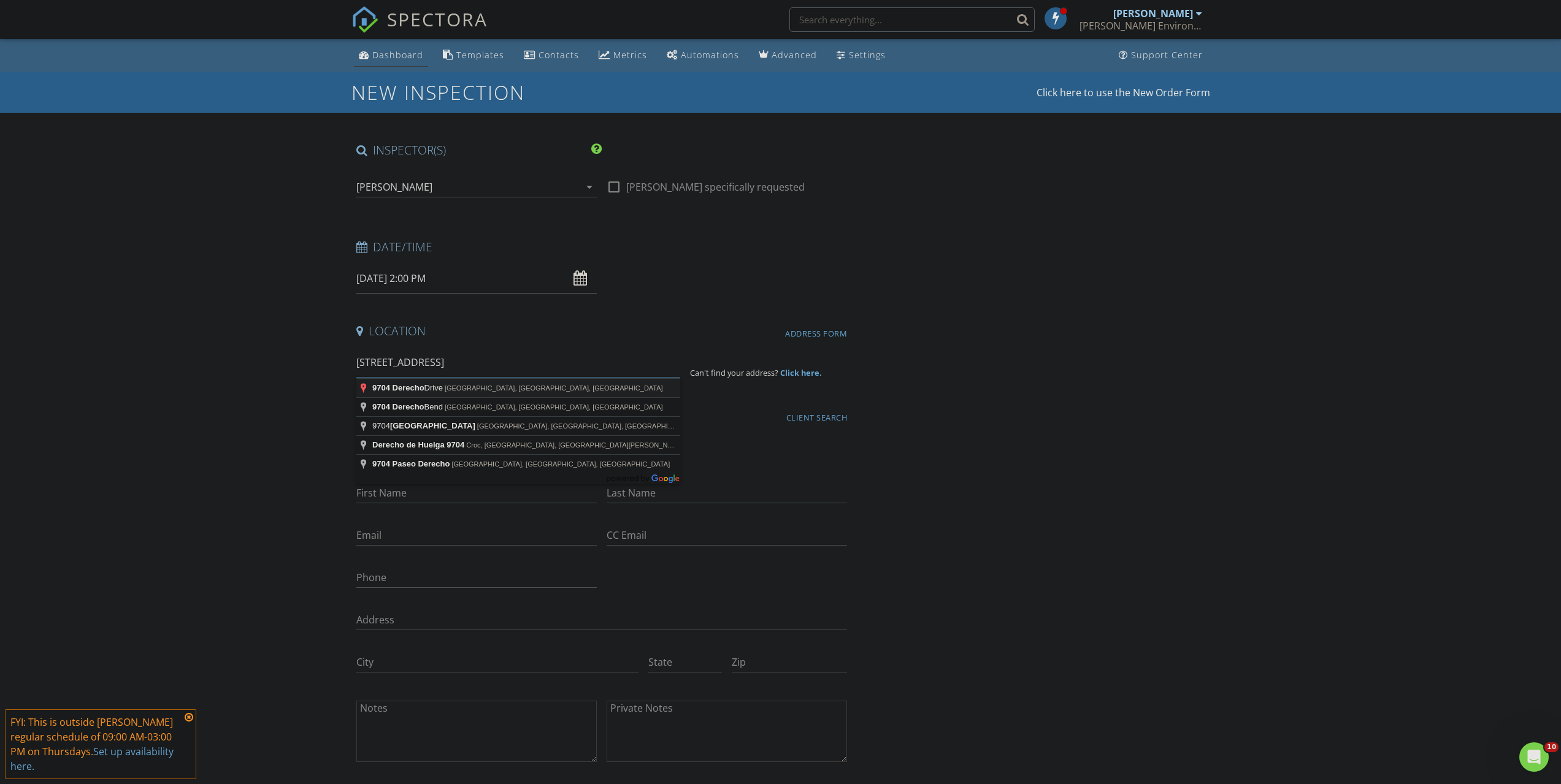
type input "9704 Derecho Drive, Austin, TX, USA"
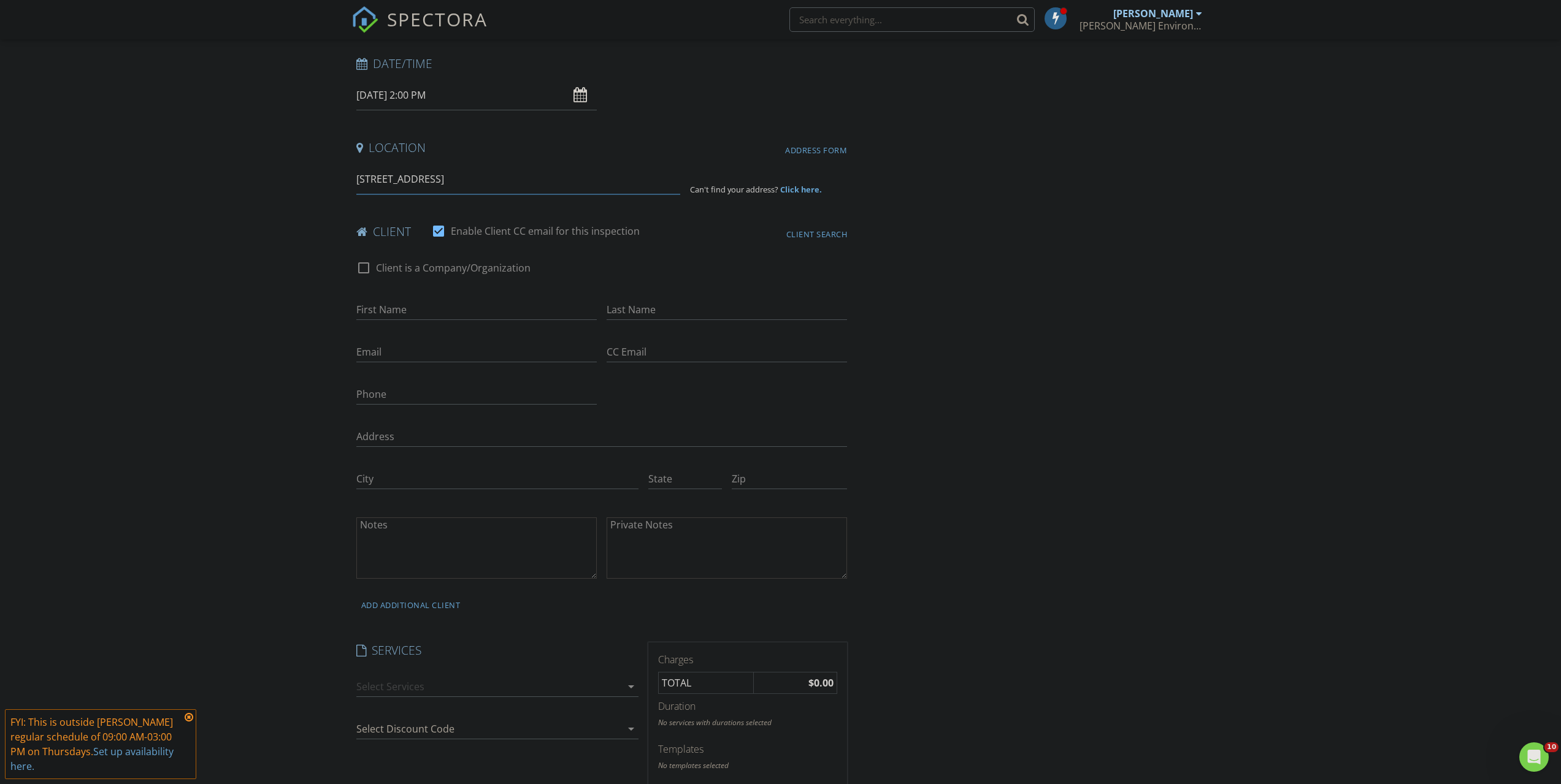
scroll to position [184, 0]
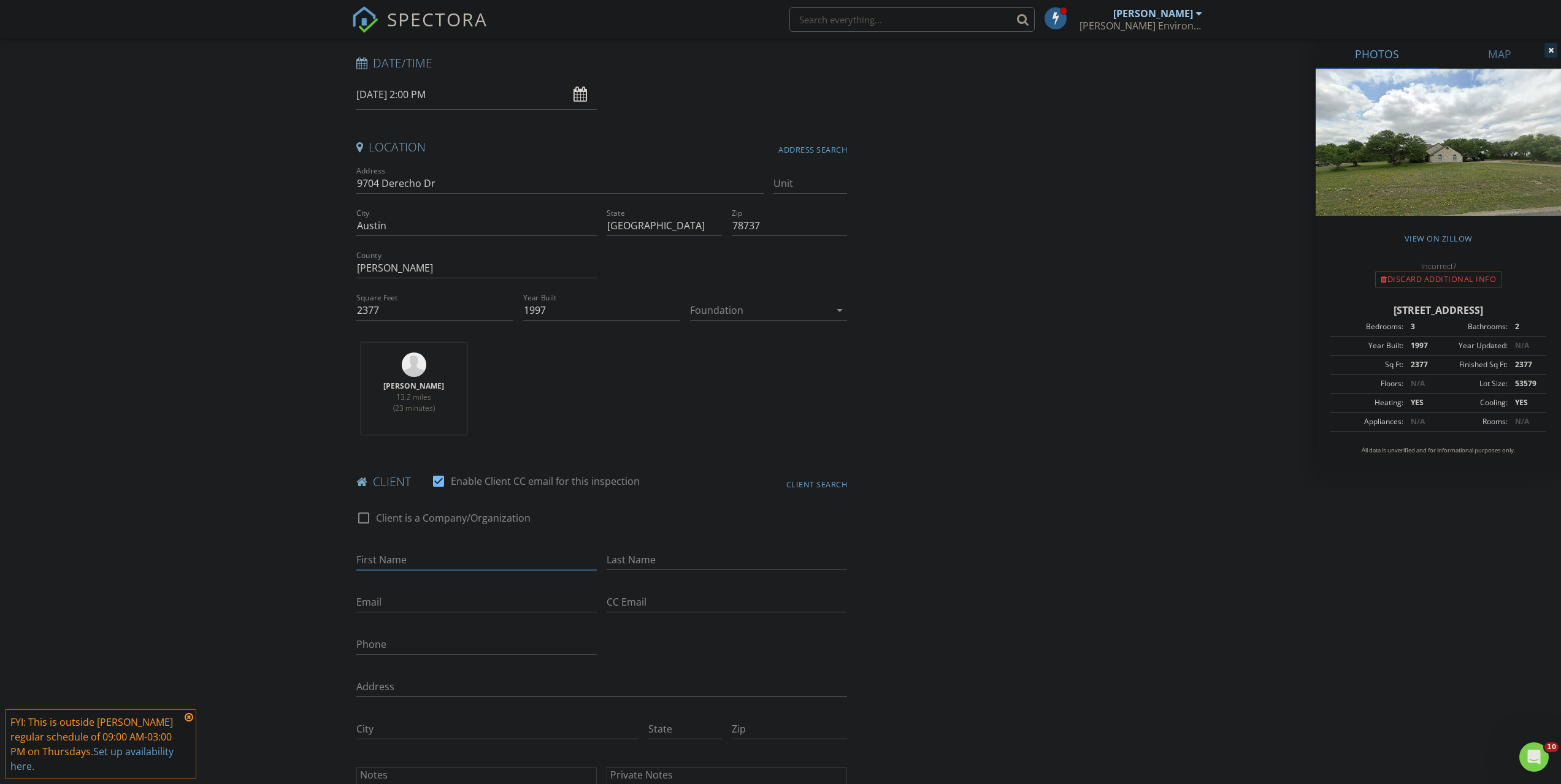
click at [451, 553] on input "First Name" at bounding box center [477, 560] width 240 height 21
type input "Taylor"
type input "Griswold"
type input "taylor@taylorgriswold.com"
type input "512-619-4345"
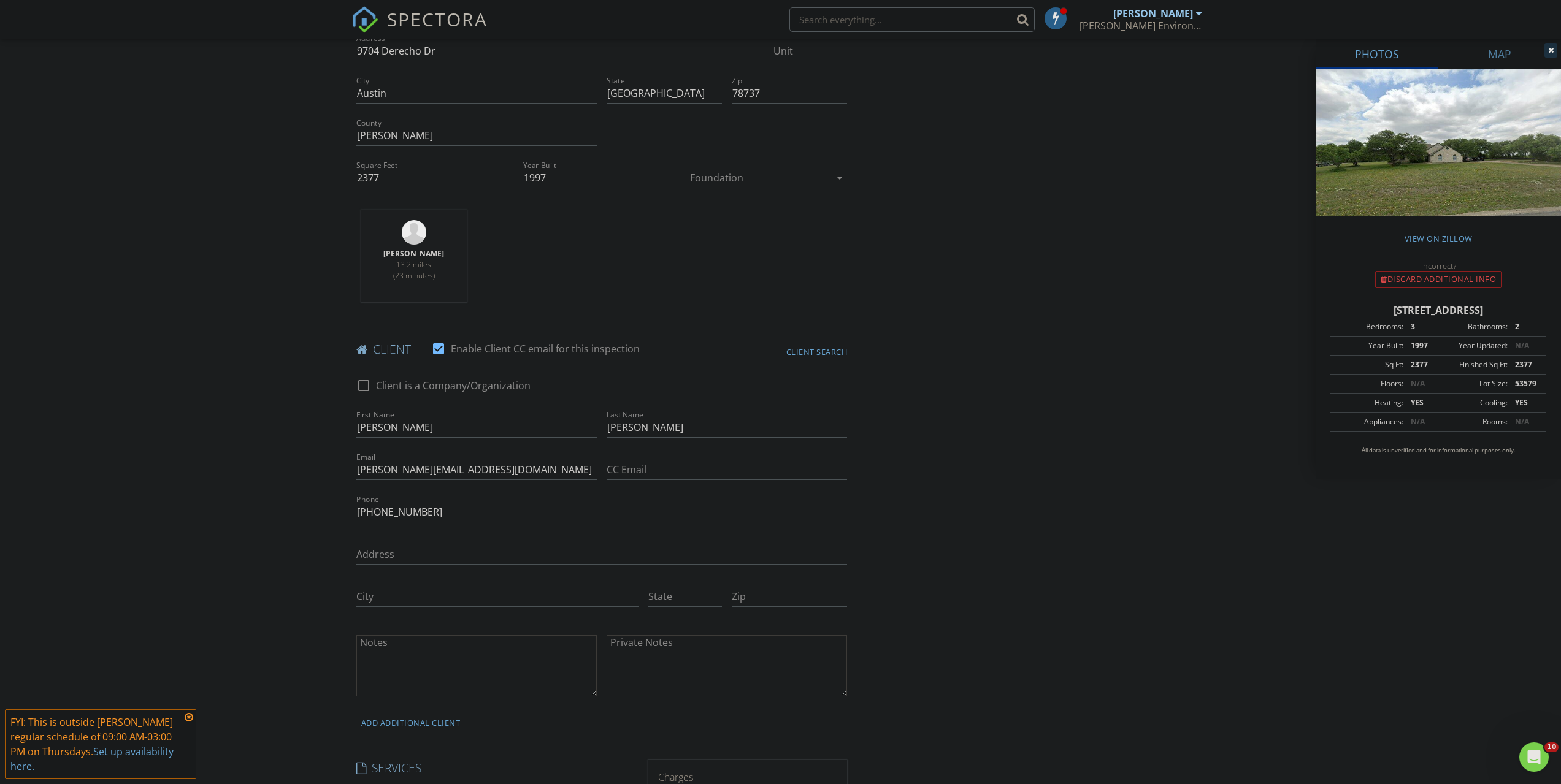
scroll to position [490, 0]
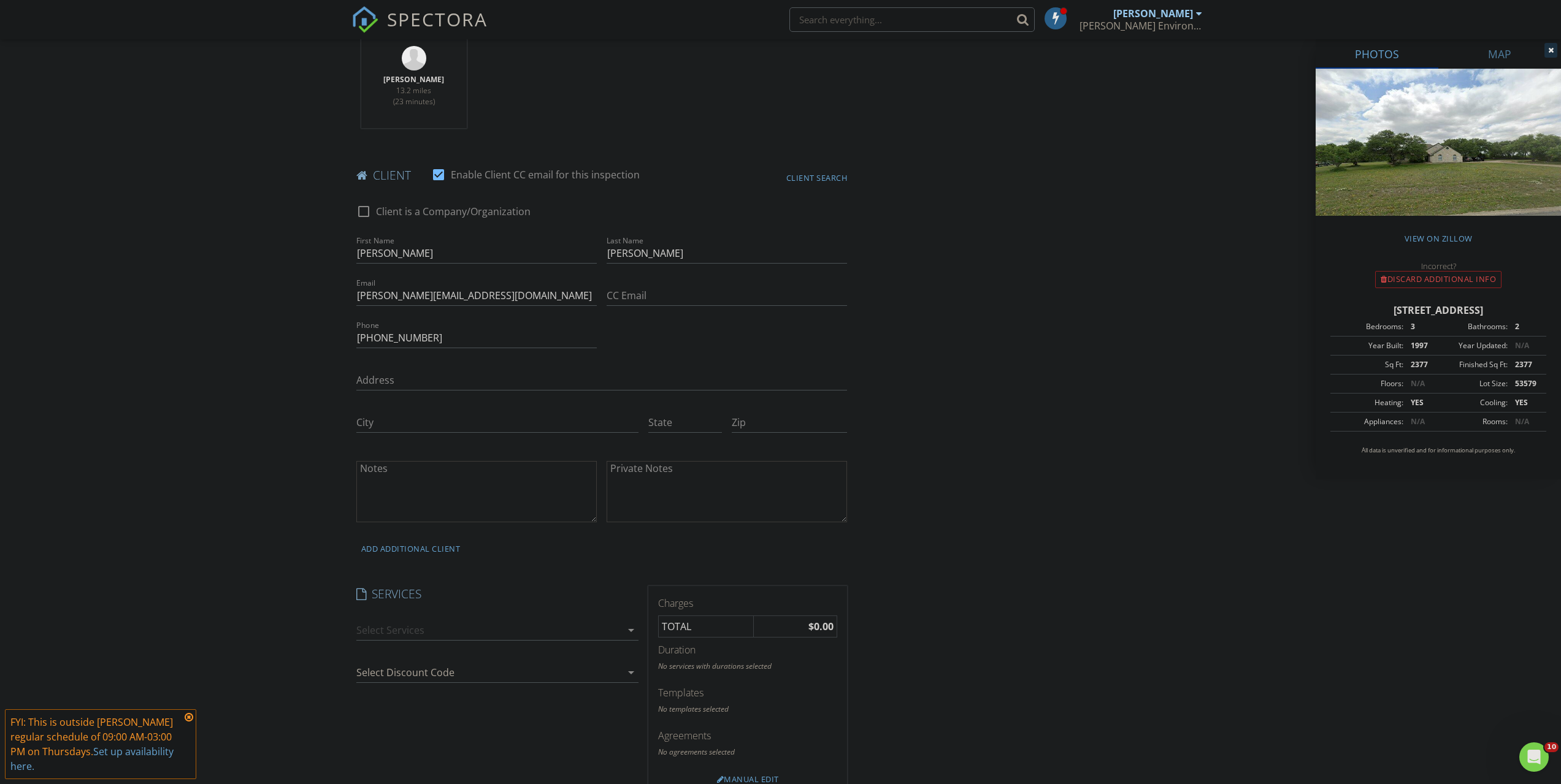
click at [439, 631] on div at bounding box center [489, 630] width 265 height 20
click at [439, 632] on div "Limited Mold Inspection" at bounding box center [448, 635] width 111 height 15
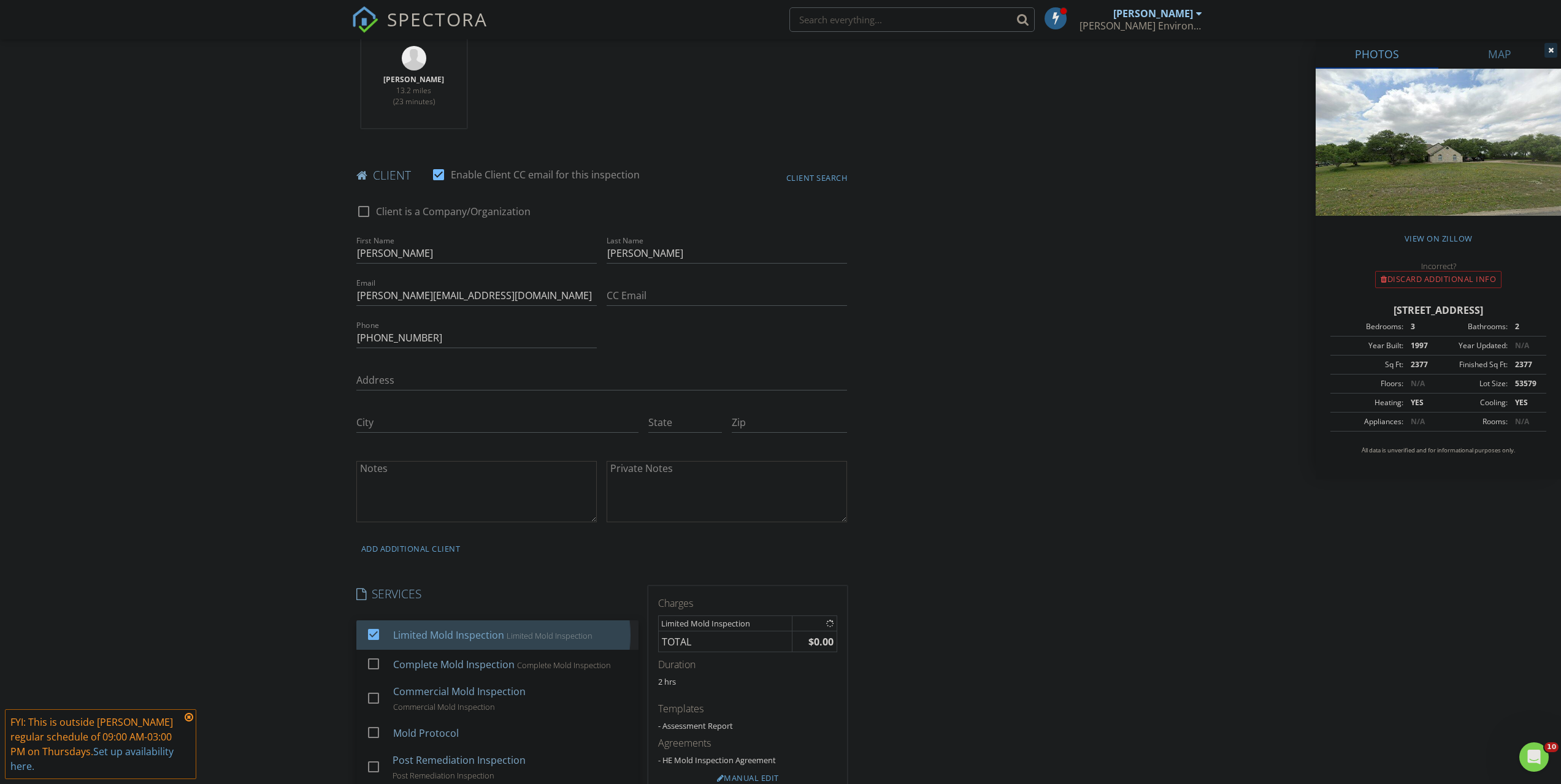
click at [242, 597] on div "New Inspection Click here to use the New Order Form INSPECTOR(S) check_box Will…" at bounding box center [780, 650] width 1561 height 2138
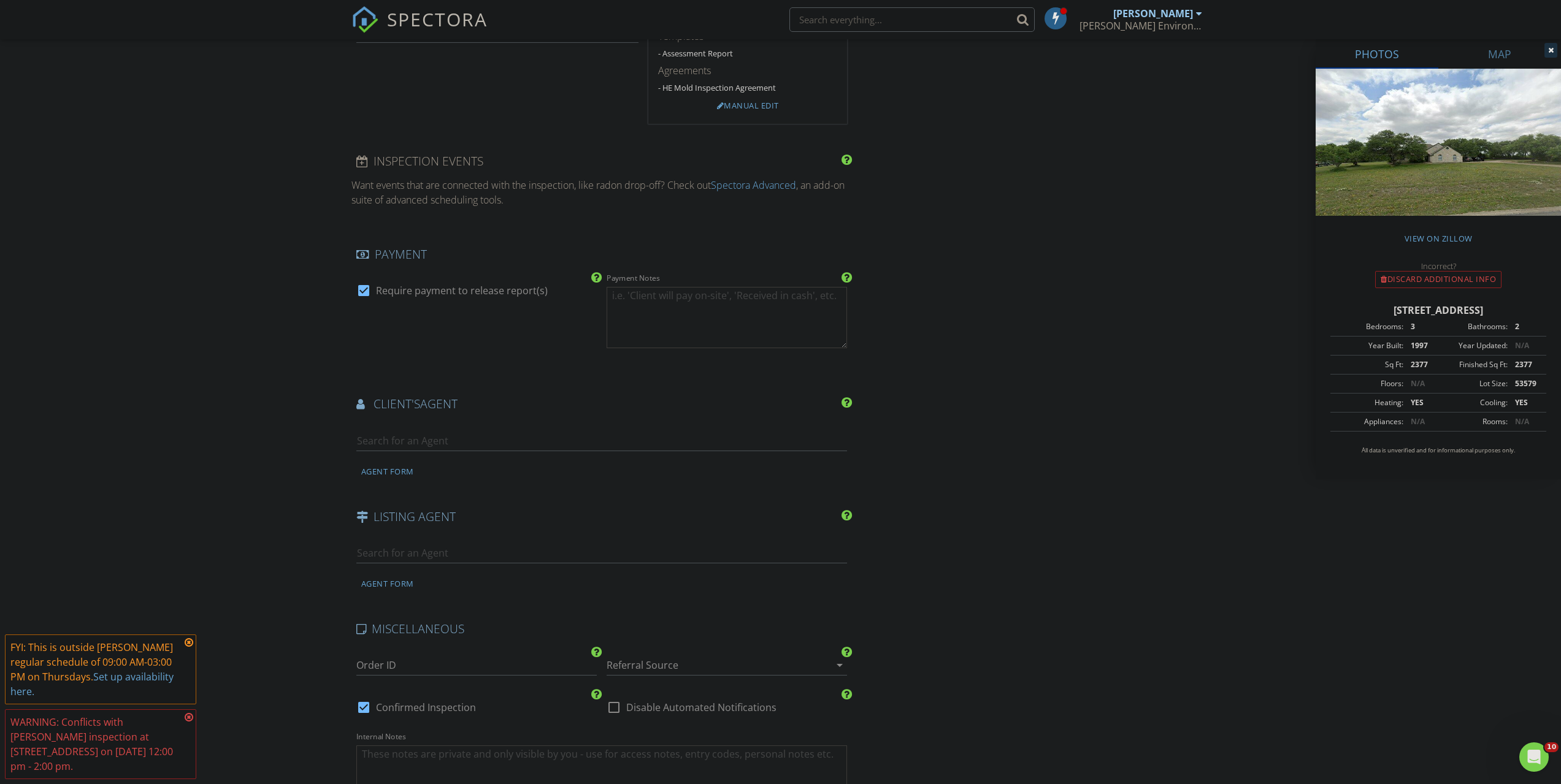
scroll to position [1226, 0]
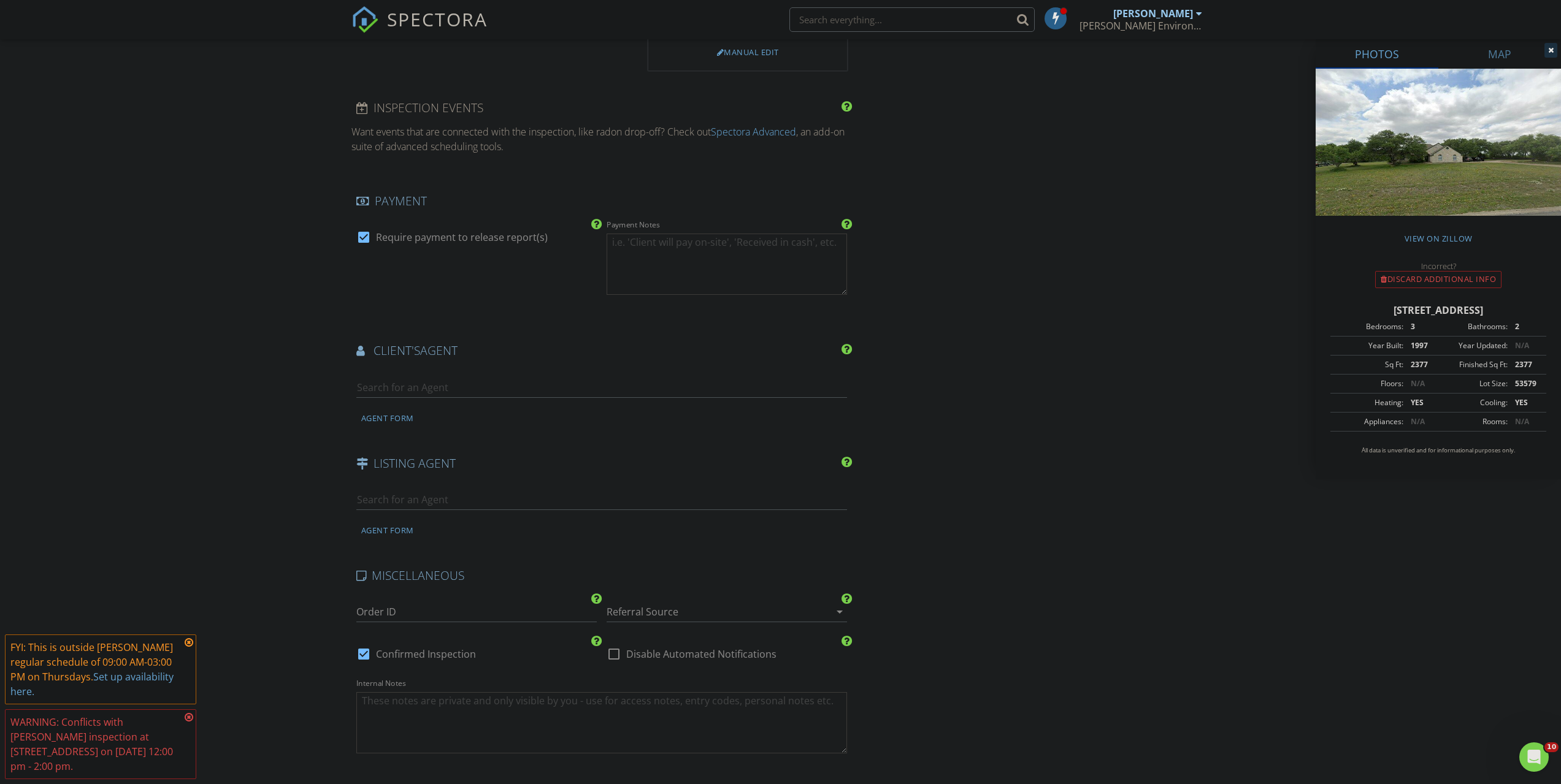
click at [686, 612] on div at bounding box center [709, 612] width 206 height 20
click at [693, 718] on div "BOR of [GEOGRAPHIC_DATA][US_STATE]" at bounding box center [727, 725] width 221 height 15
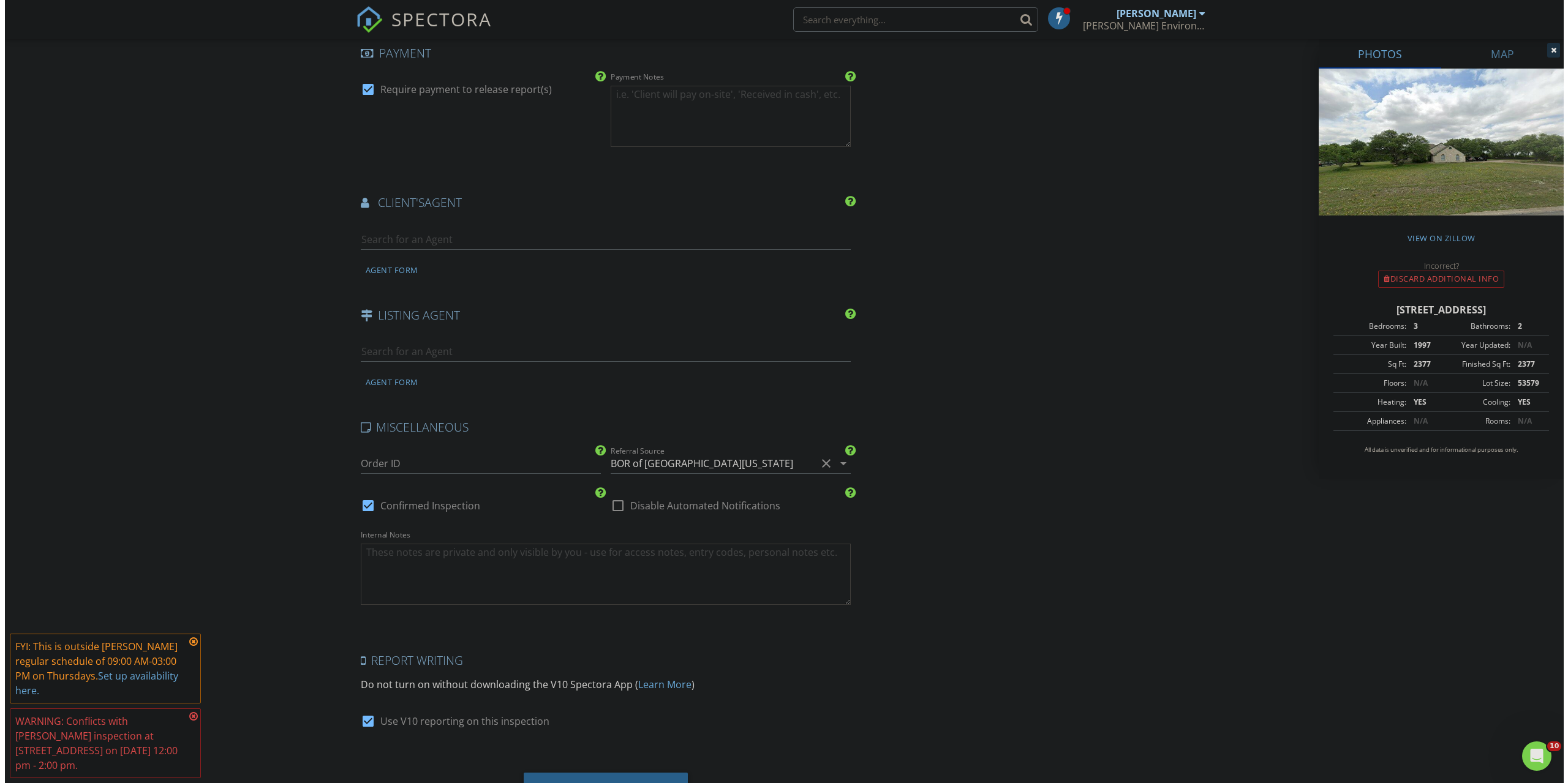
scroll to position [1433, 0]
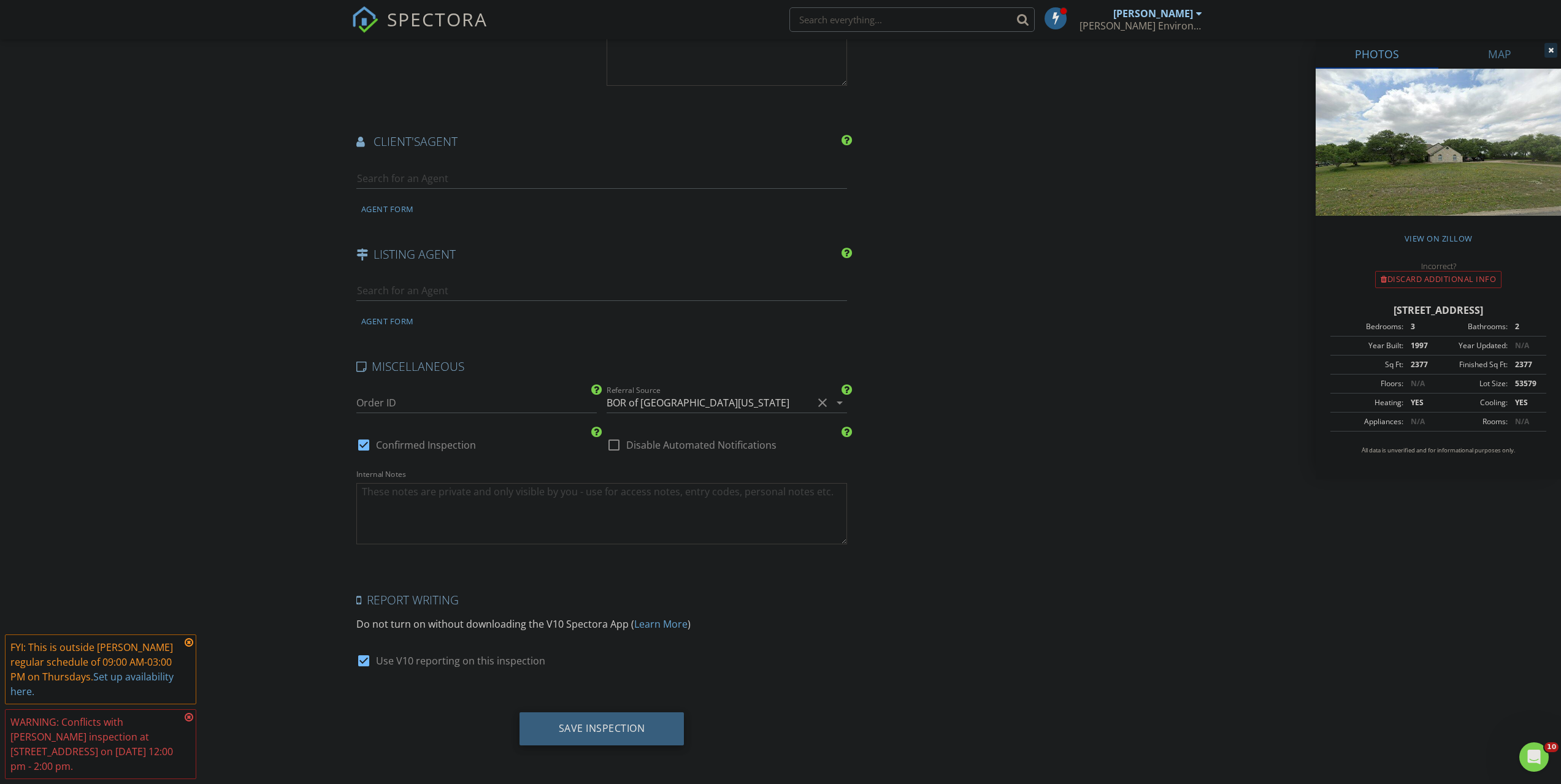
click at [563, 730] on div "Save Inspection" at bounding box center [602, 728] width 87 height 12
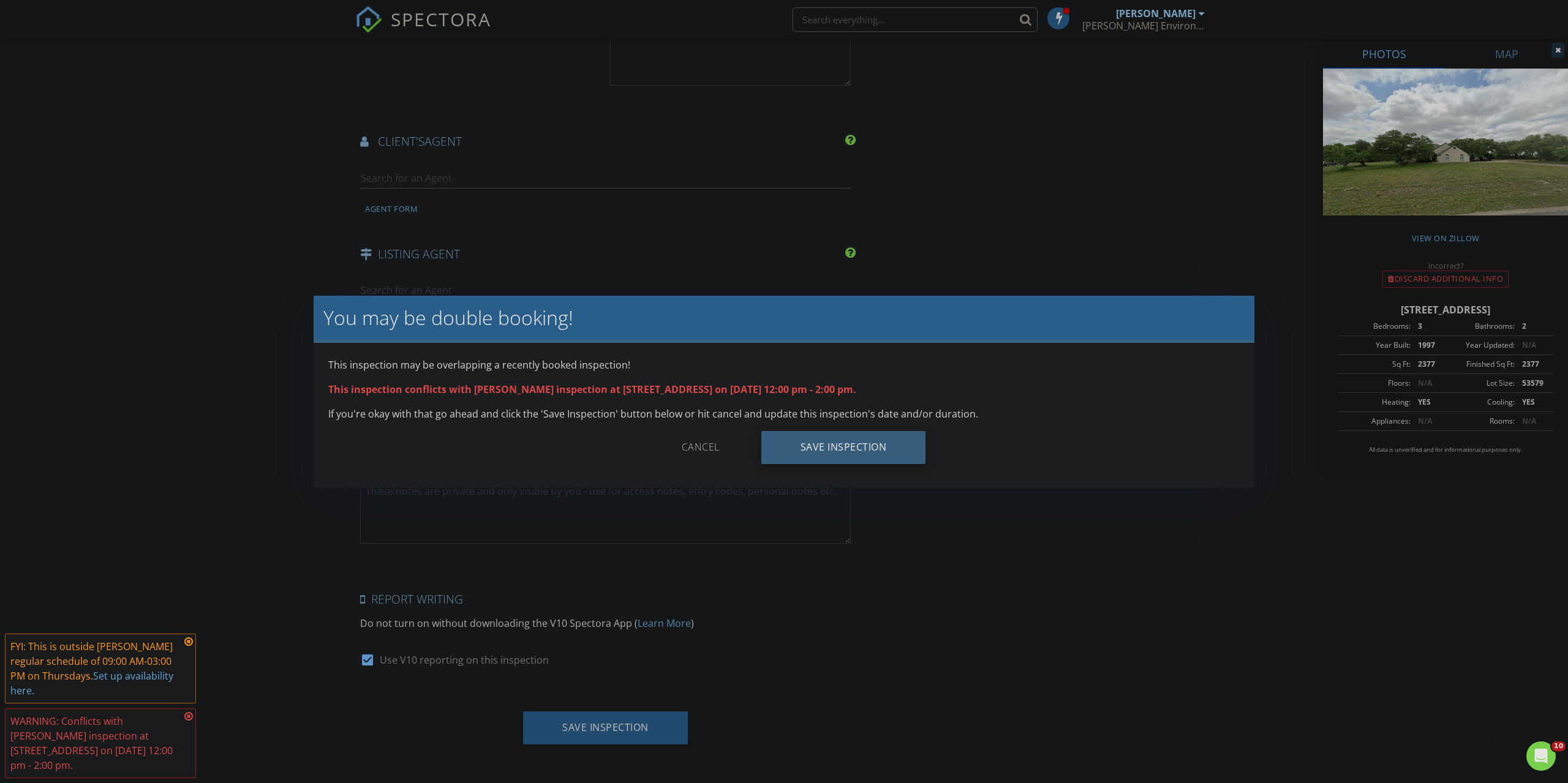
click at [846, 455] on div "Save Inspection" at bounding box center [844, 448] width 165 height 33
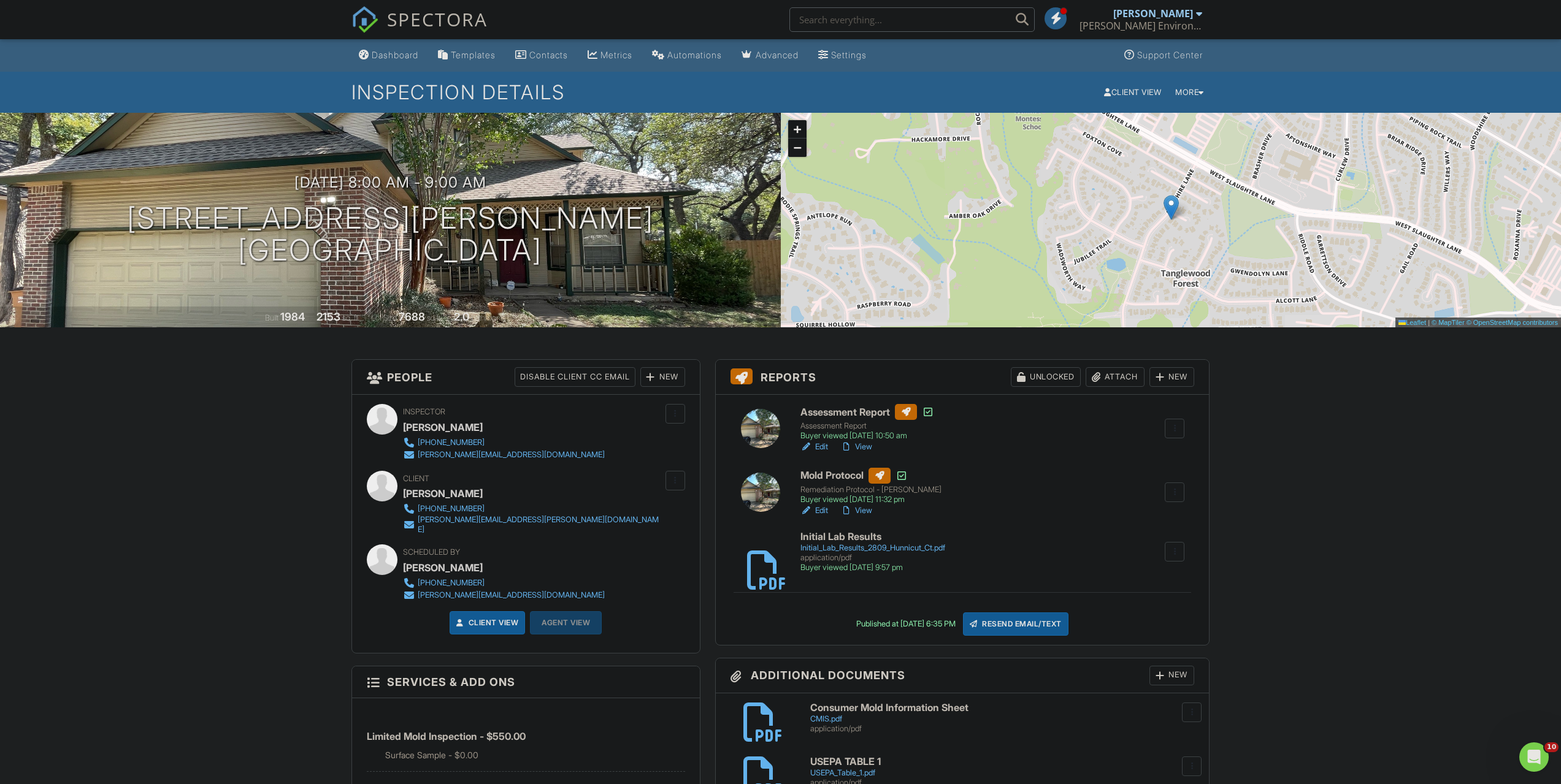
click at [1122, 368] on div "Attach" at bounding box center [1115, 377] width 59 height 20
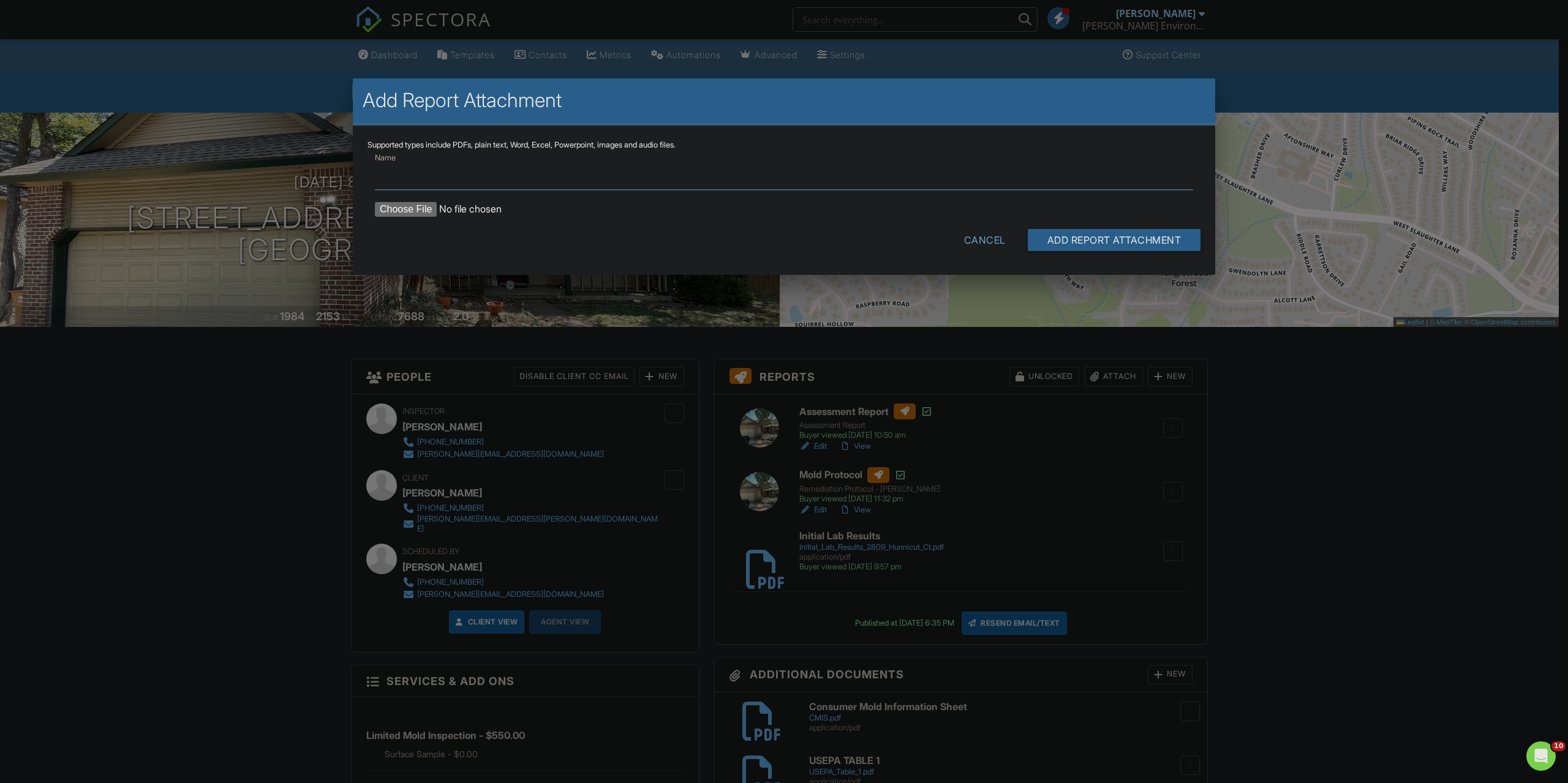
click at [396, 180] on input "Name" at bounding box center [784, 175] width 819 height 30
type input "Secondary Lab Results"
click at [418, 220] on form "Name Secondary Lab Results Cancel Add Report Attachment" at bounding box center [784, 205] width 833 height 110
click at [414, 213] on input "file" at bounding box center [478, 209] width 208 height 15
type input "C:\fakepath\Secondary Lab Results 2809 Hunnicut Ct.pdf"
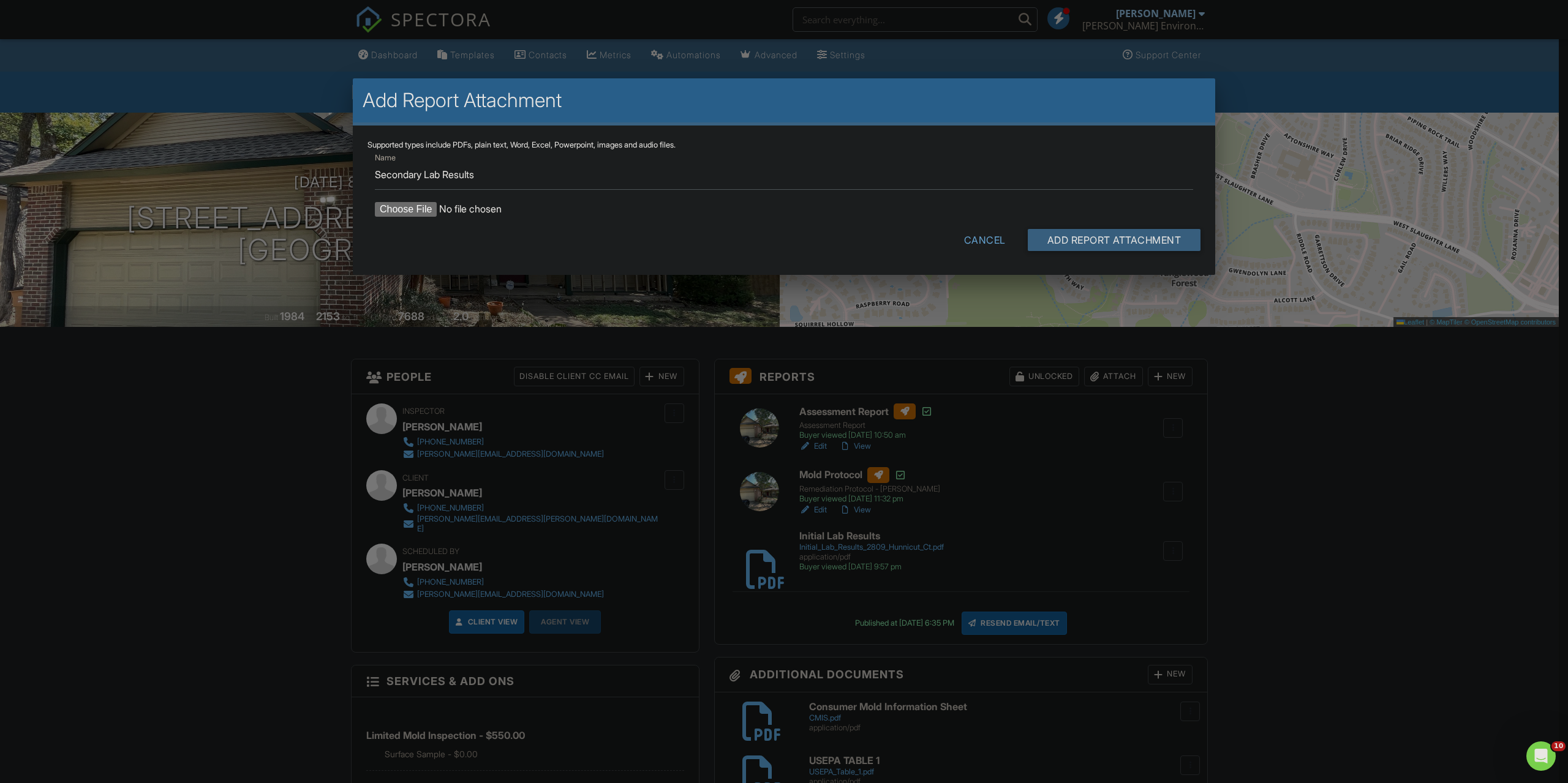
click at [1067, 233] on input "Add Report Attachment" at bounding box center [1115, 240] width 174 height 22
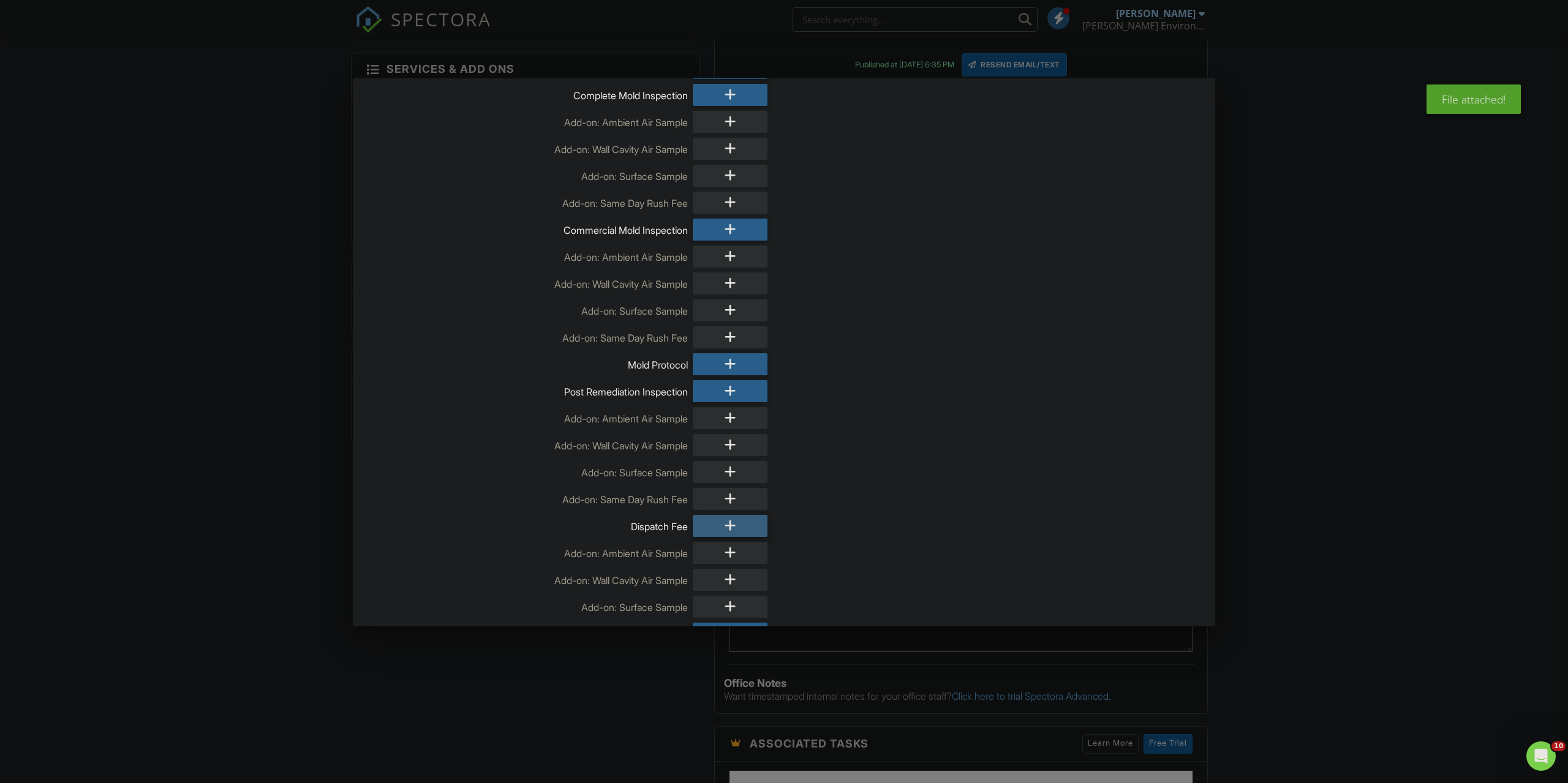
click at [729, 526] on icon at bounding box center [730, 526] width 12 height 22
click at [727, 603] on icon at bounding box center [730, 606] width 12 height 22
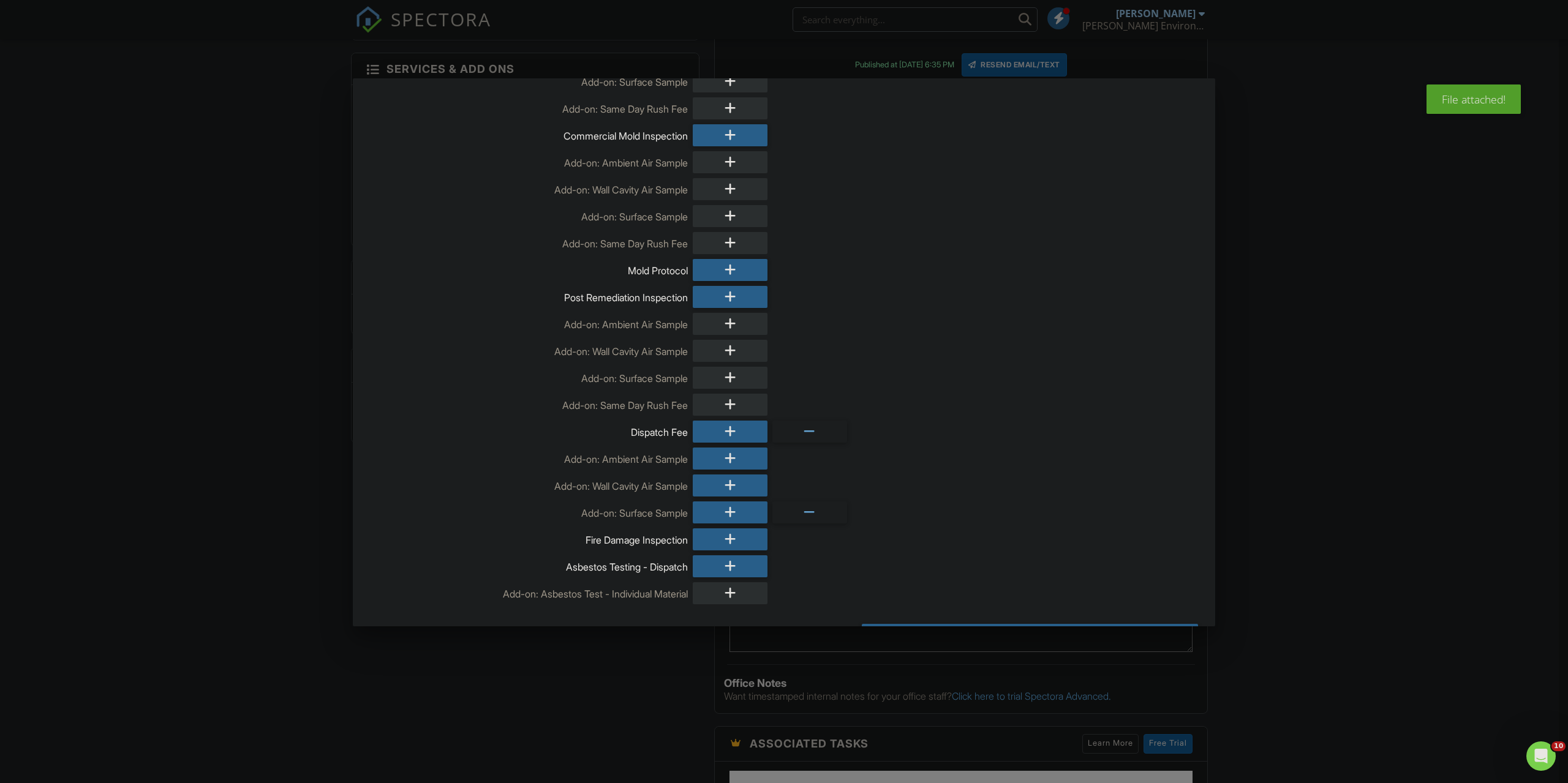
scroll to position [356, 0]
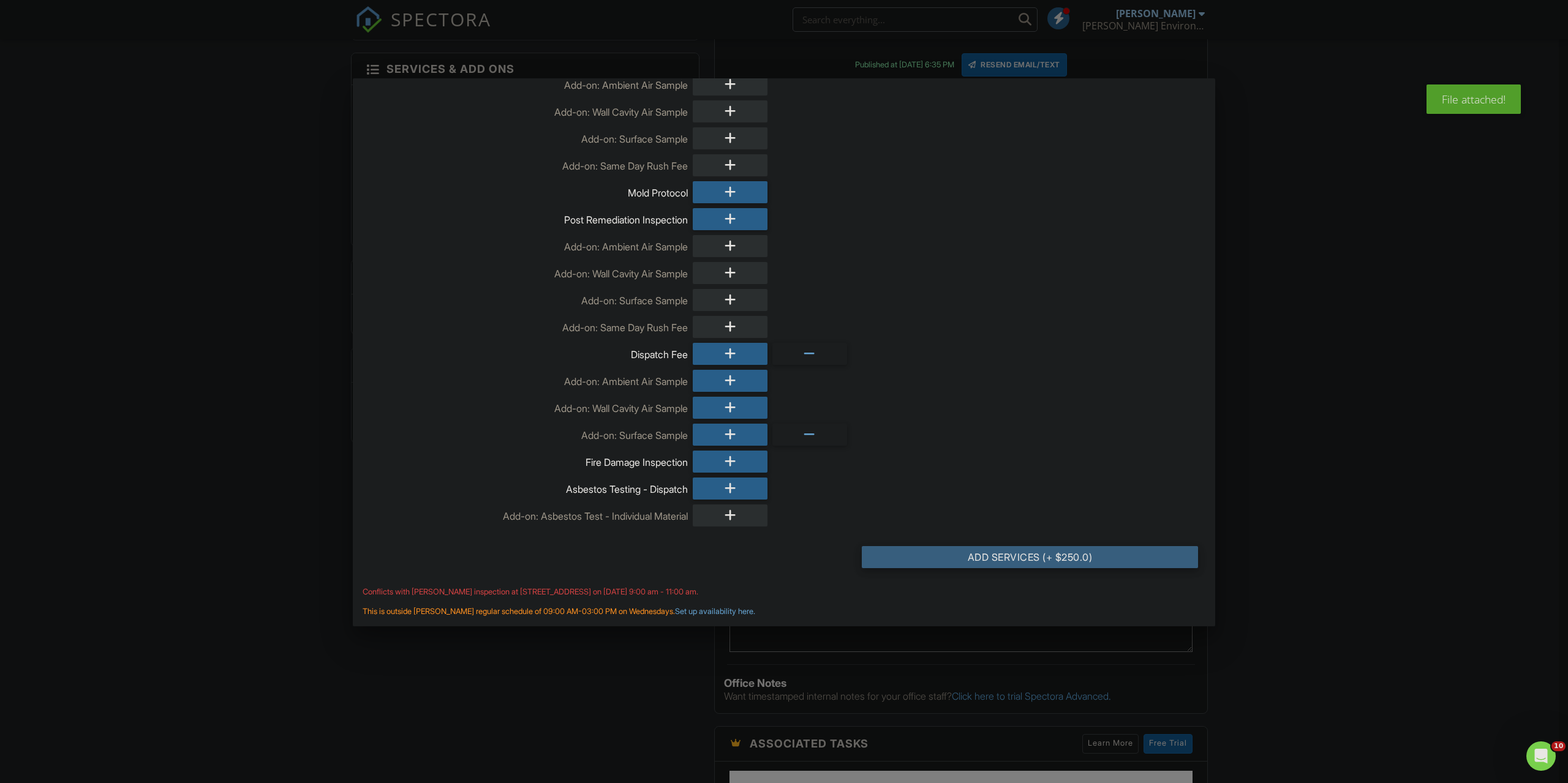
click at [1045, 558] on div "Add Services (+ $250.0)" at bounding box center [1029, 557] width 336 height 22
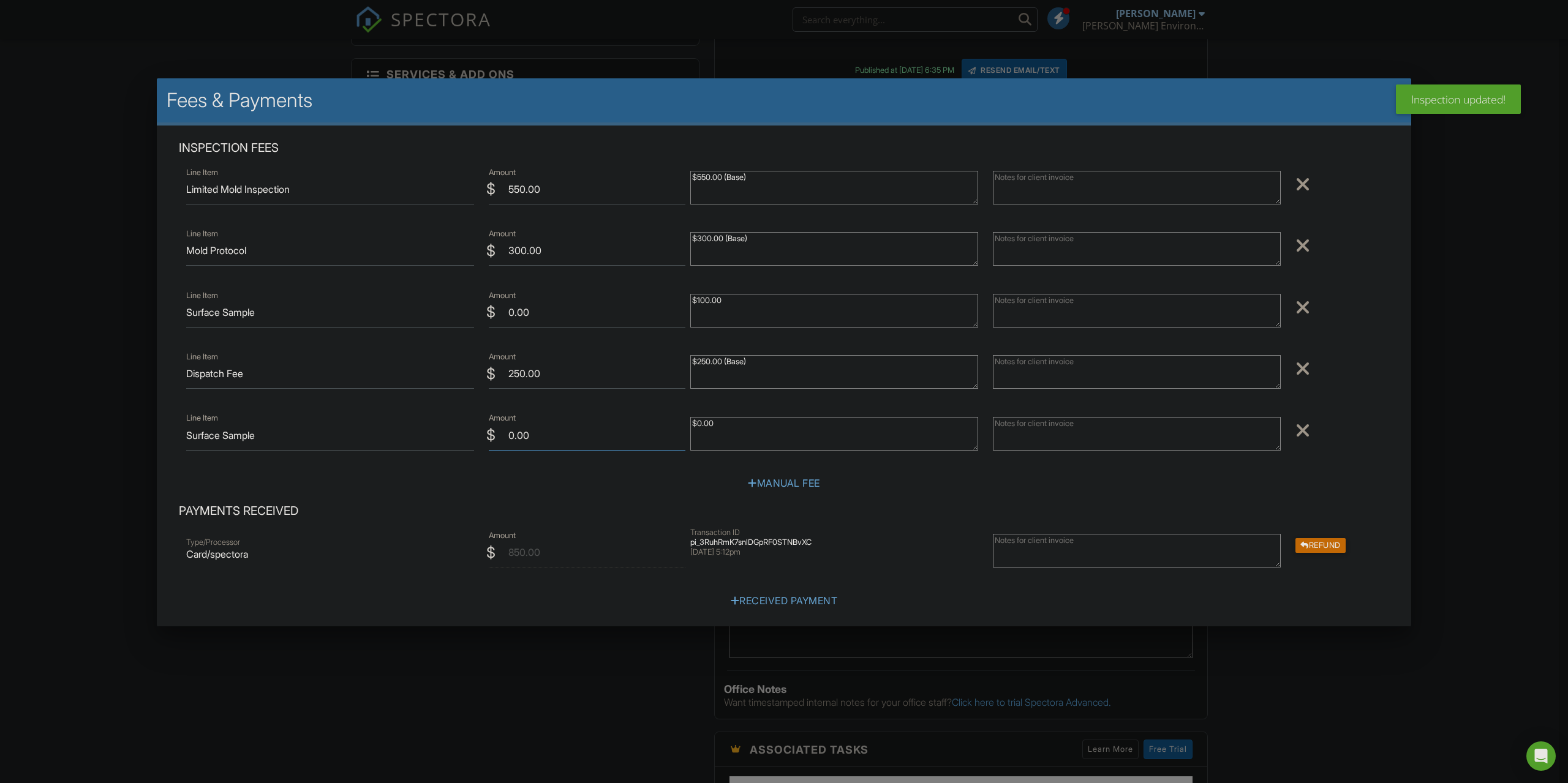
click at [506, 435] on input "0.00" at bounding box center [587, 435] width 197 height 30
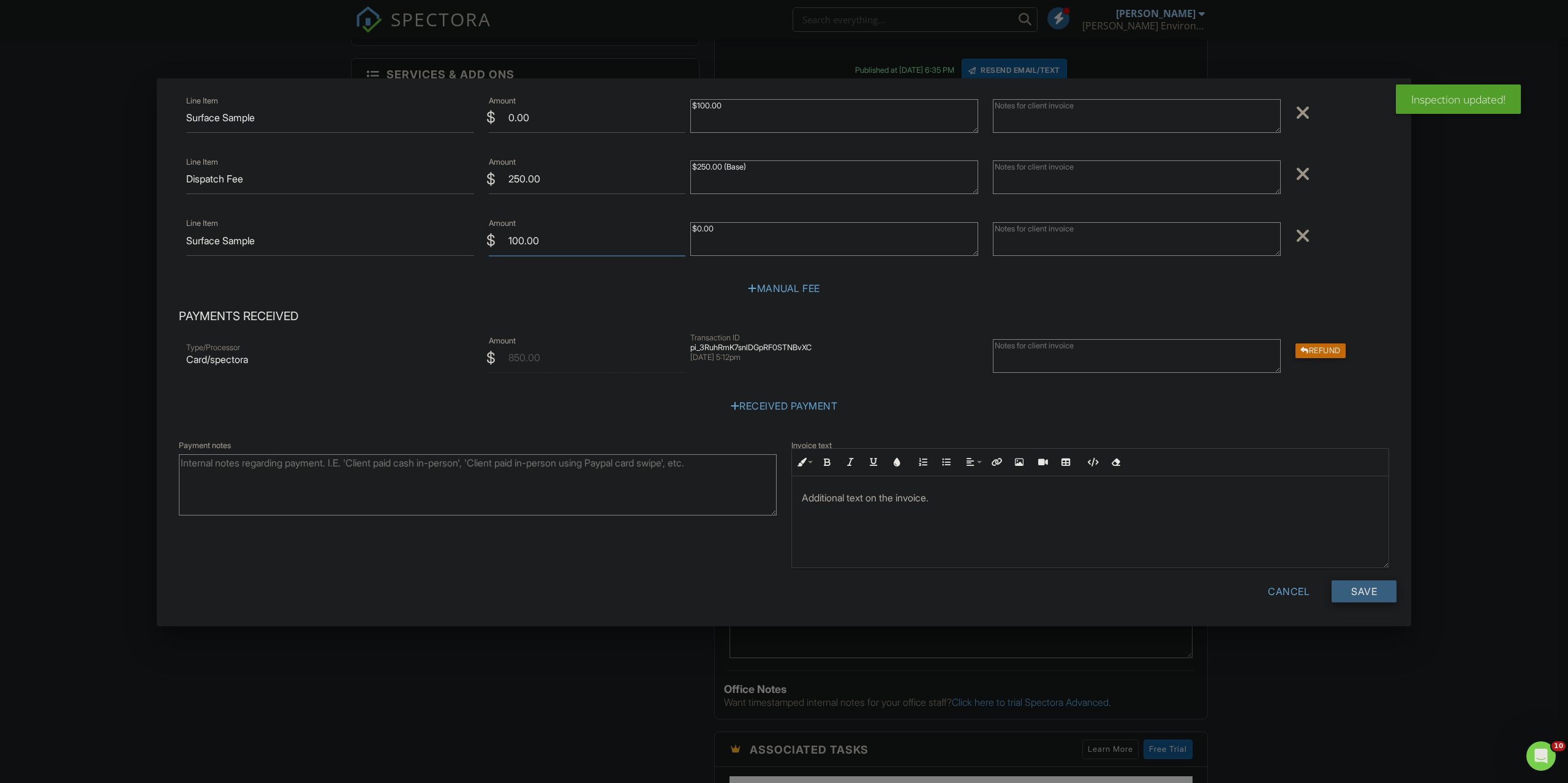
type input "100.00"
click at [1332, 595] on input "Save" at bounding box center [1364, 592] width 65 height 22
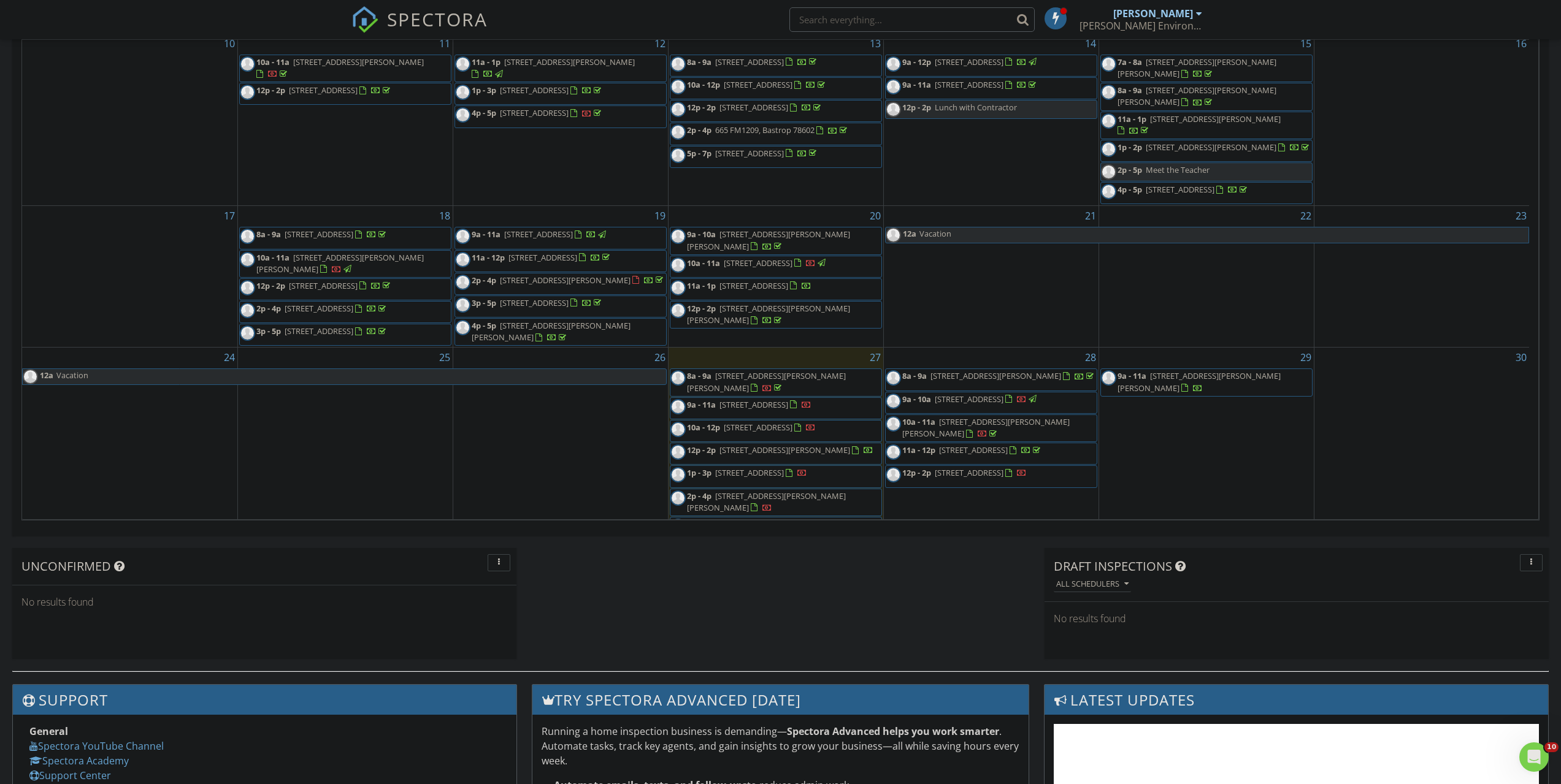
click at [946, 21] on input "text" at bounding box center [912, 19] width 246 height 24
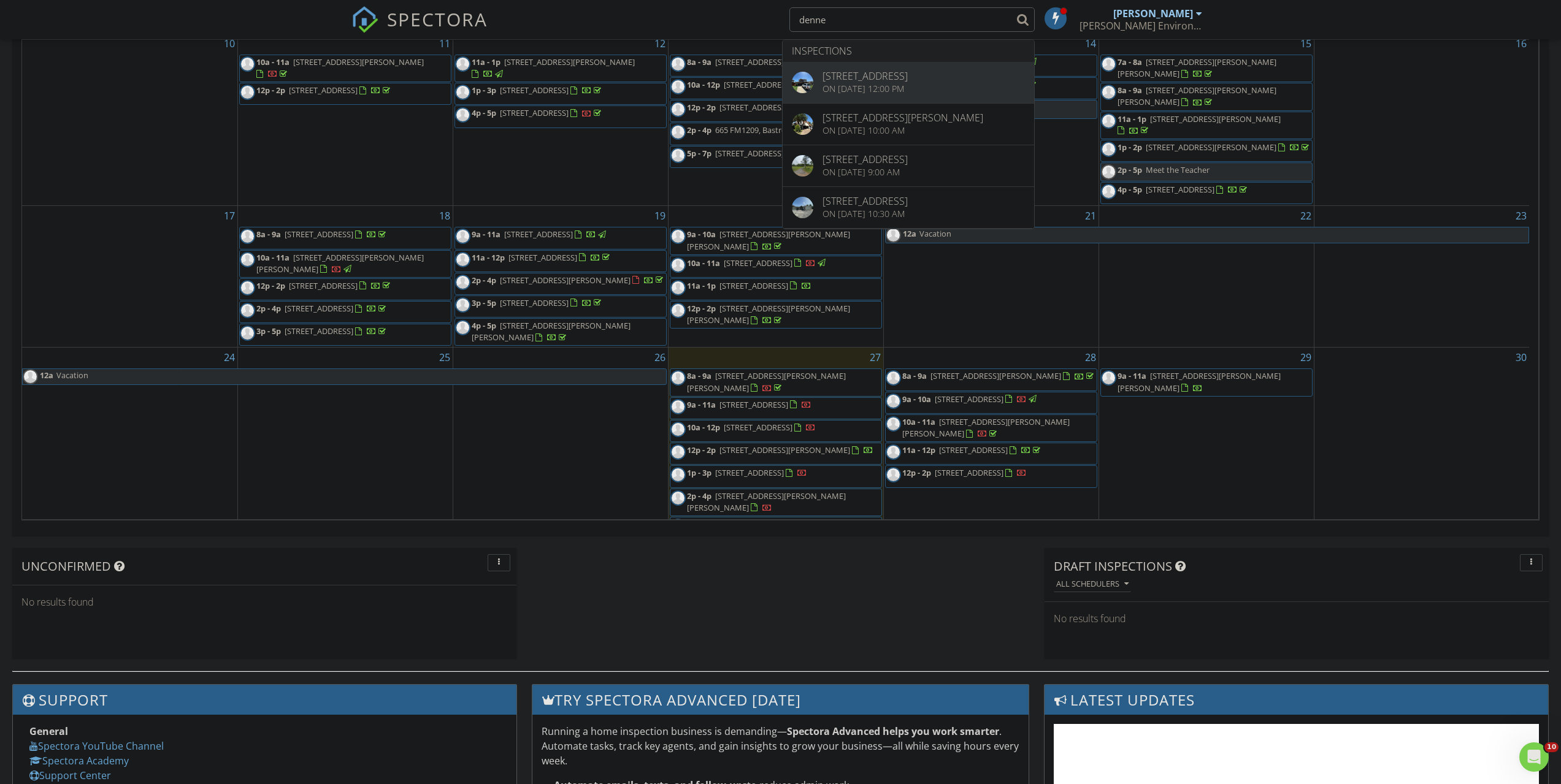
type input "denne"
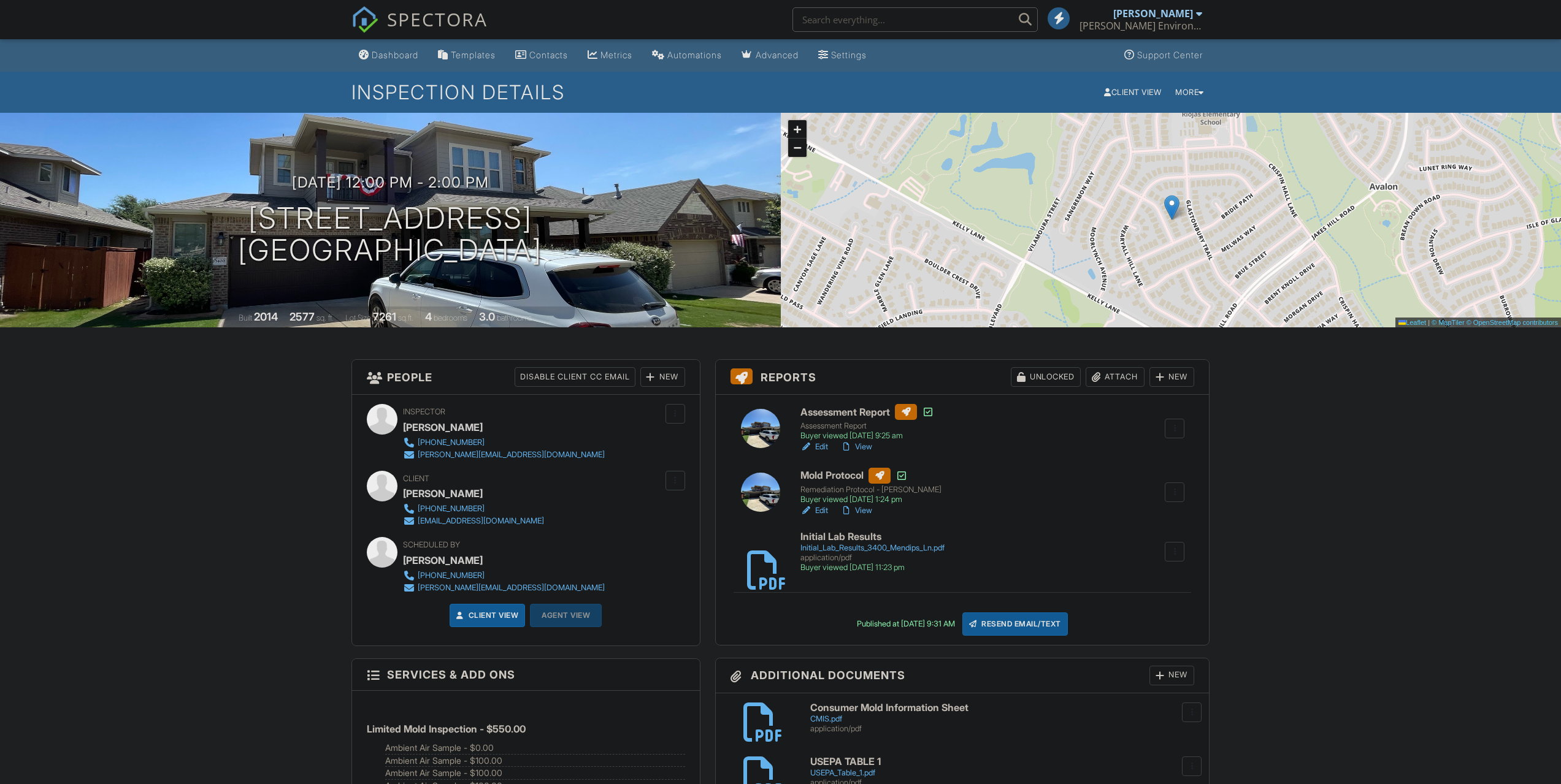
click at [360, 184] on h3 "07/29/2025 12:00 pm - 2:00 pm" at bounding box center [390, 183] width 197 height 17
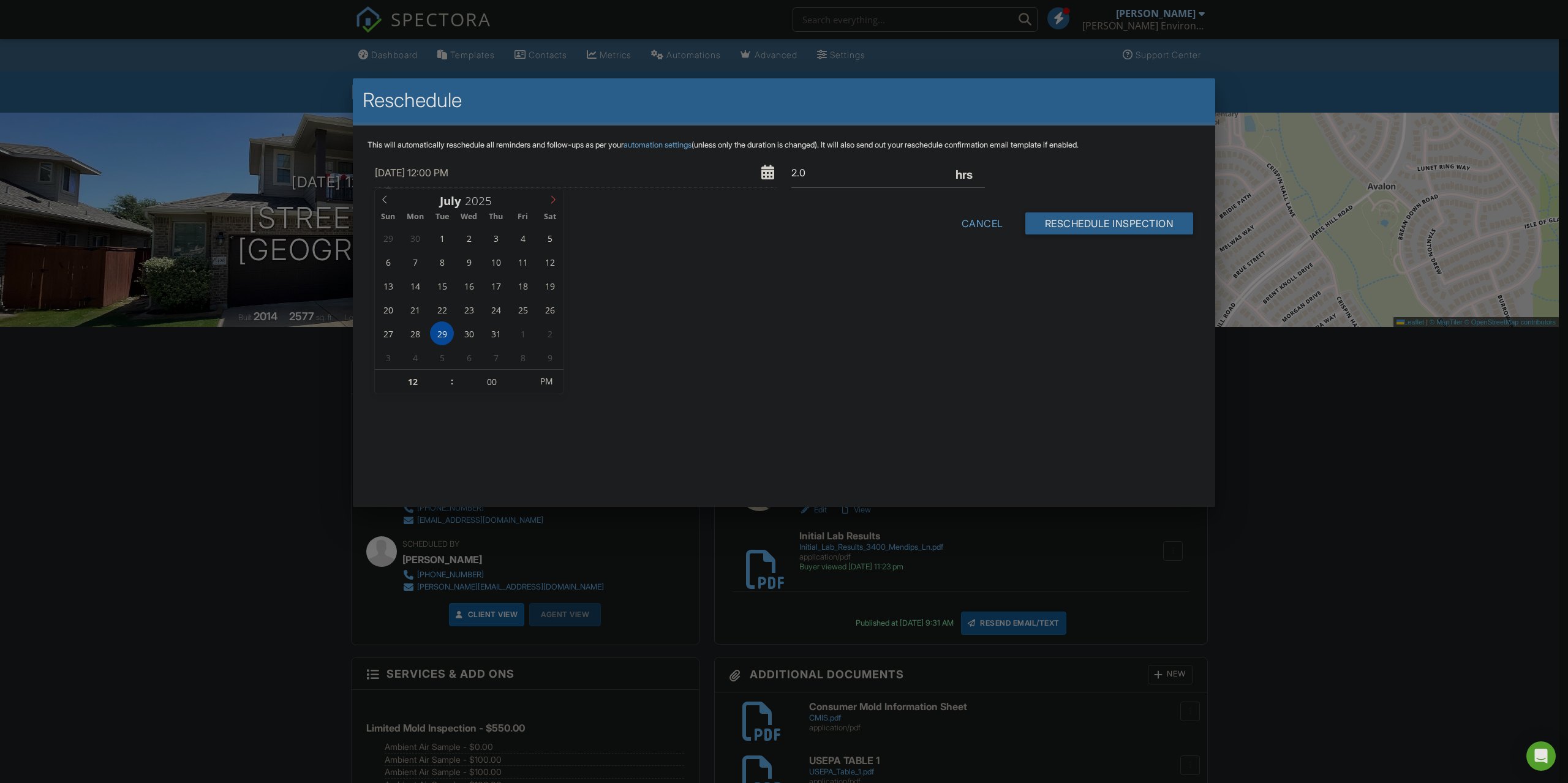
click at [553, 200] on icon at bounding box center [553, 199] width 8 height 8
type input "08/29/2025 12:00 PM"
type input "11"
type input "08/29/2025 11:00 AM"
click at [444, 387] on span at bounding box center [445, 388] width 8 height 12
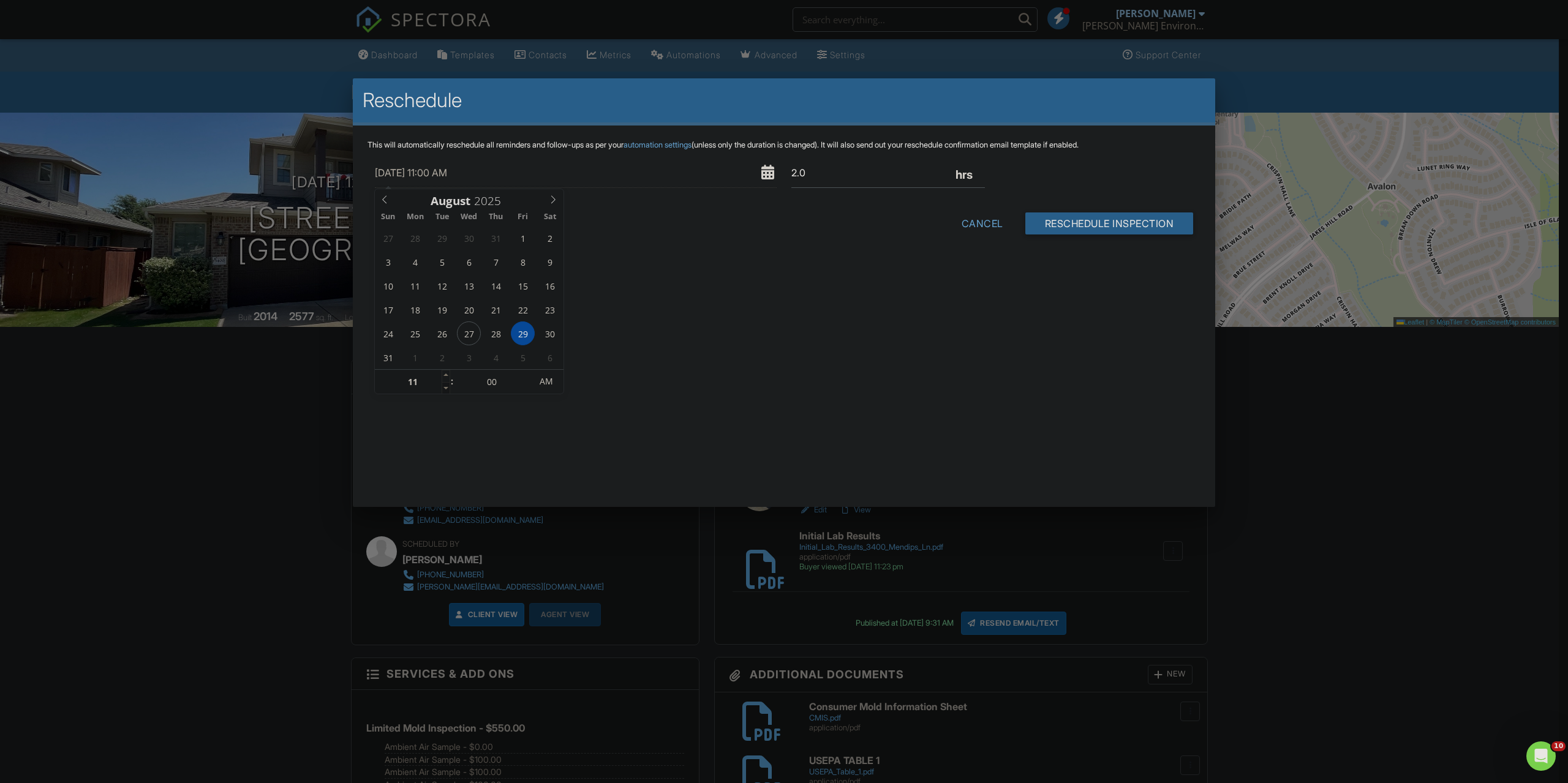
type input "10"
type input "08/29/2025 10:00 AM"
click at [444, 387] on span at bounding box center [445, 388] width 8 height 12
type input "09"
type input "08/29/2025 9:00 AM"
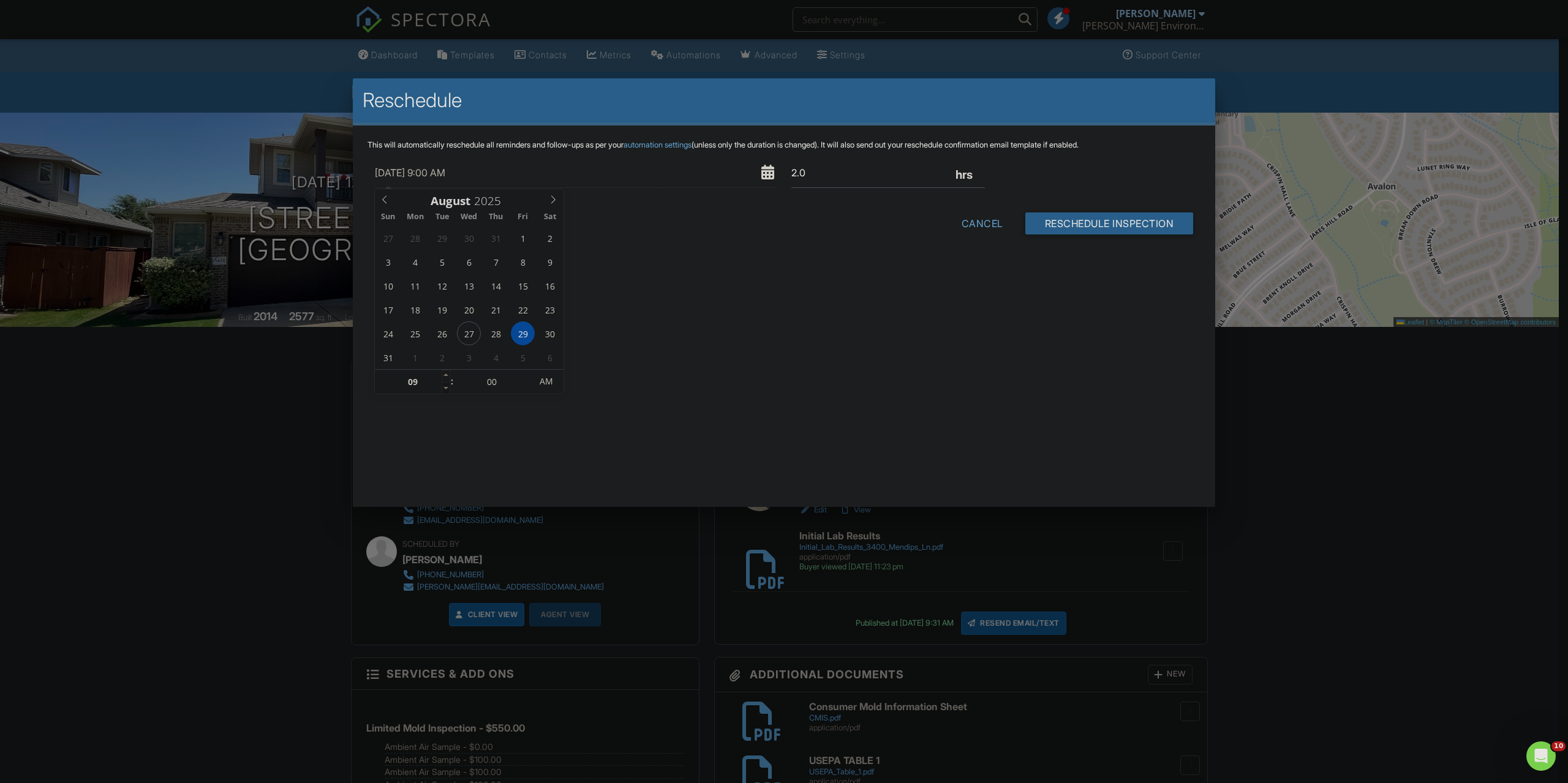
click at [444, 387] on span at bounding box center [445, 388] width 8 height 12
type input "08"
type input "08/29/2025 8:00 AM"
click at [444, 387] on span at bounding box center [445, 388] width 8 height 12
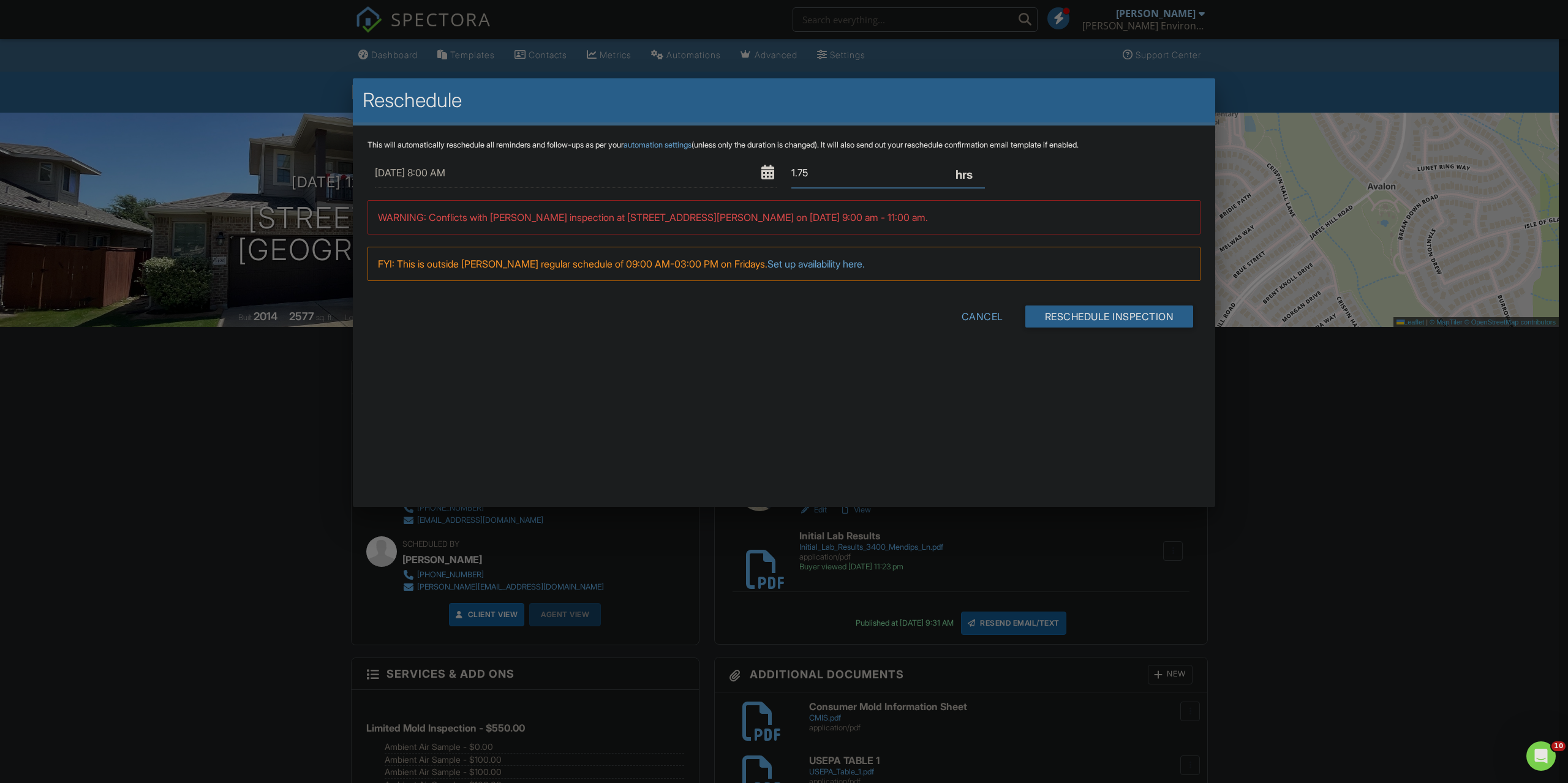
click at [978, 175] on input "1.75" at bounding box center [888, 173] width 193 height 30
click at [978, 175] on input "1.5" at bounding box center [888, 173] width 193 height 30
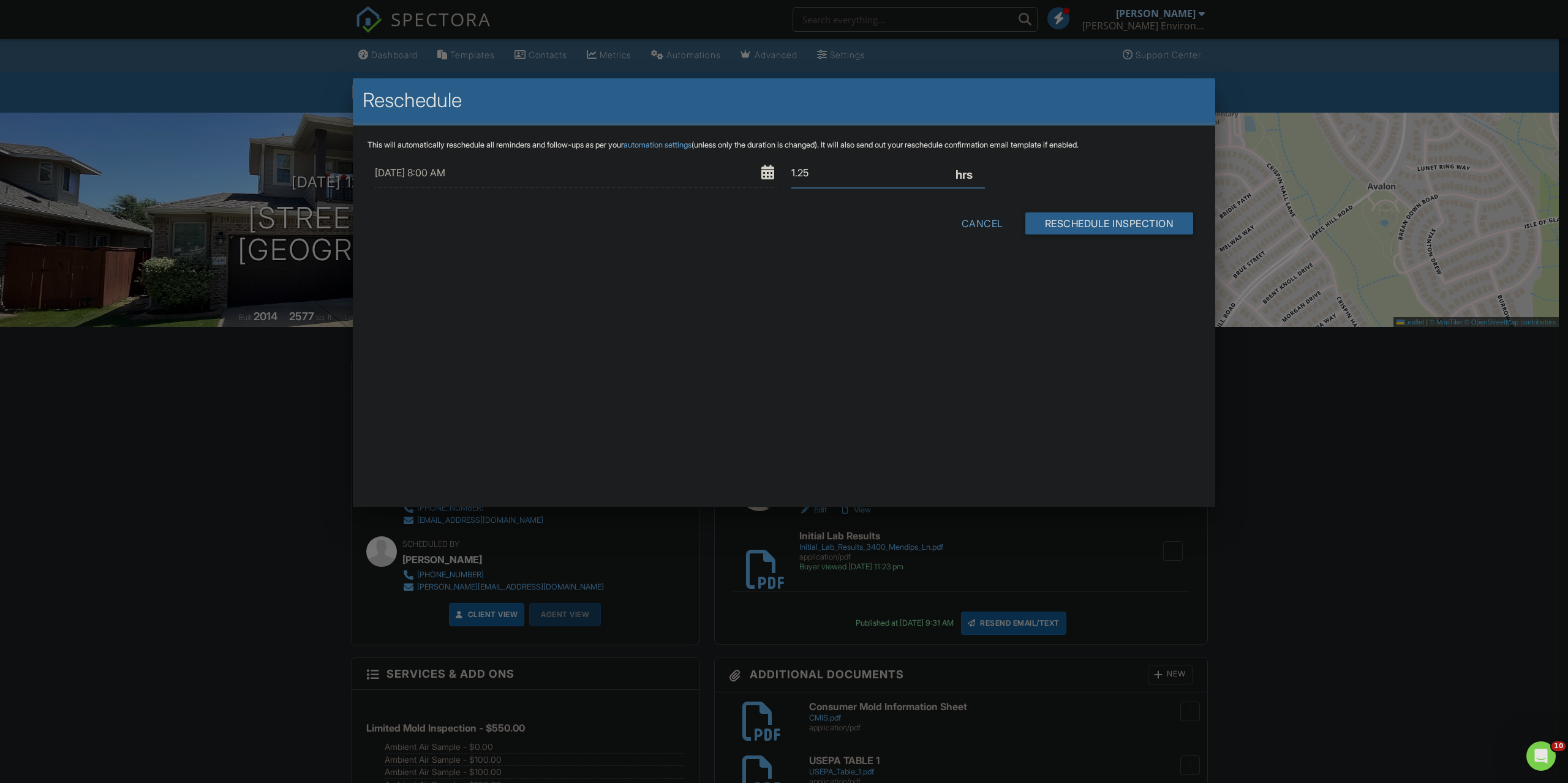
click at [978, 175] on input "1.25" at bounding box center [888, 173] width 193 height 30
type input "1"
click at [978, 175] on input "1" at bounding box center [888, 173] width 193 height 30
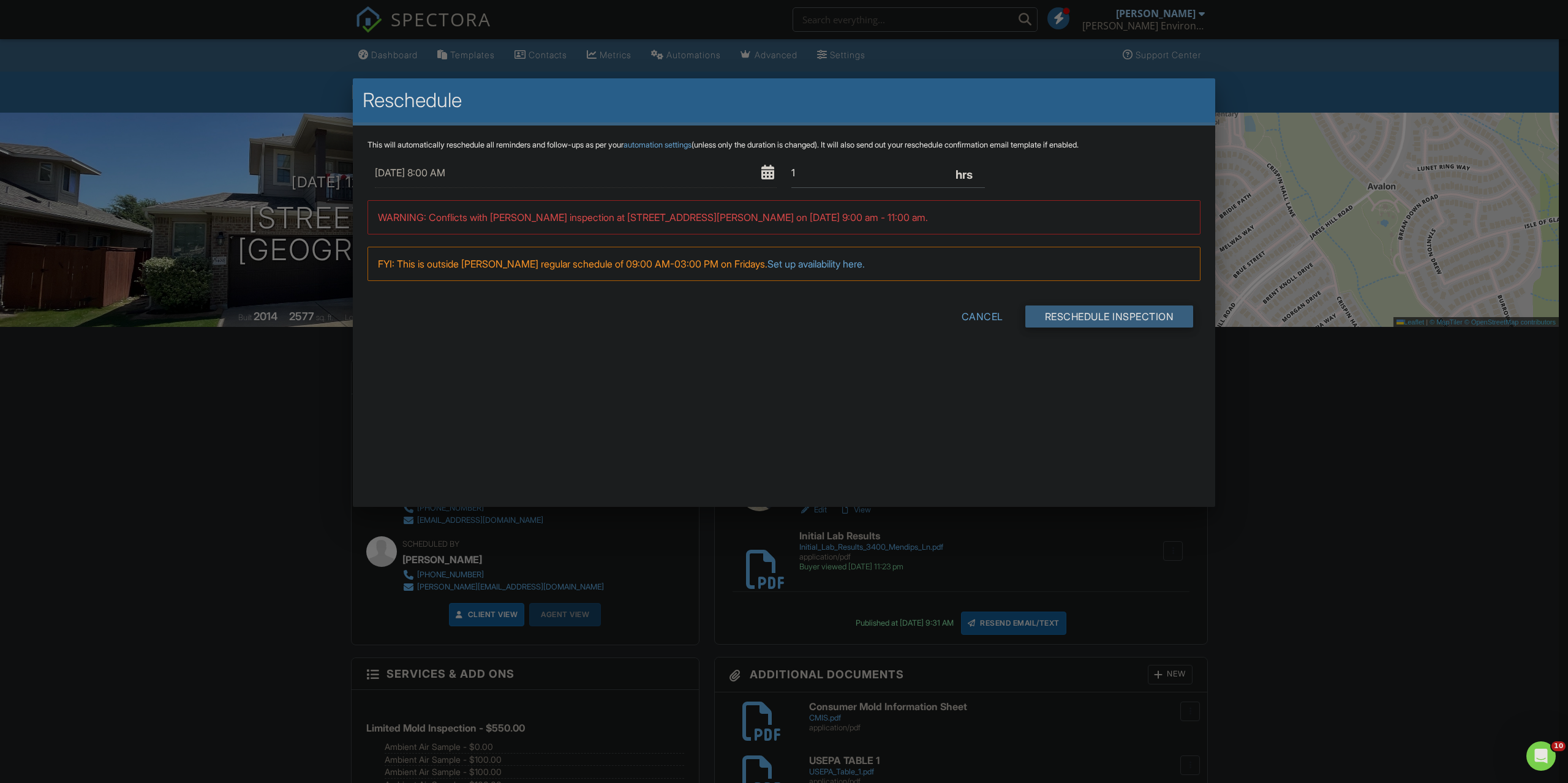
click at [1068, 313] on input "Reschedule Inspection" at bounding box center [1109, 316] width 168 height 22
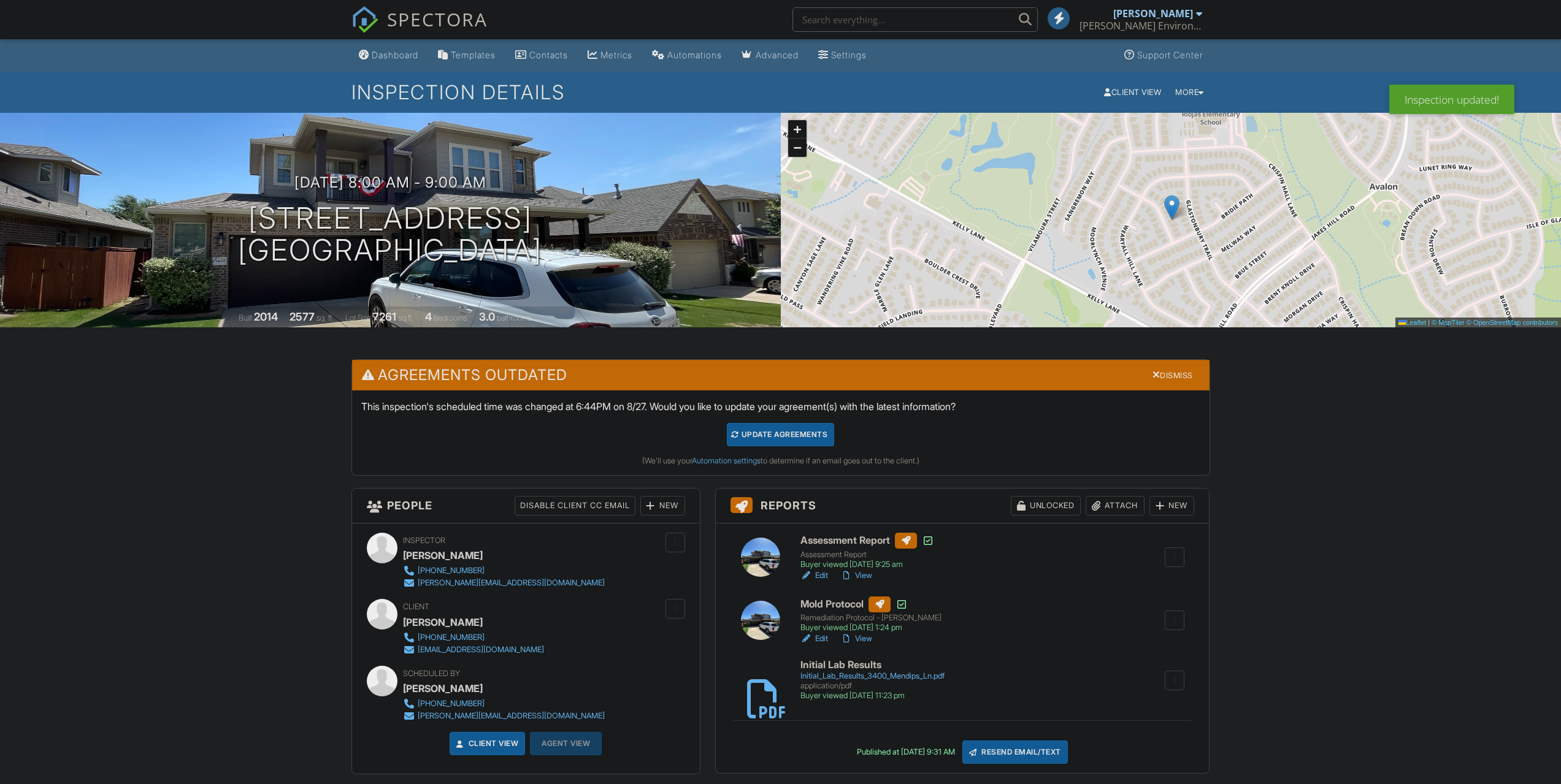
click at [1172, 374] on div "Dismiss" at bounding box center [1172, 375] width 50 height 18
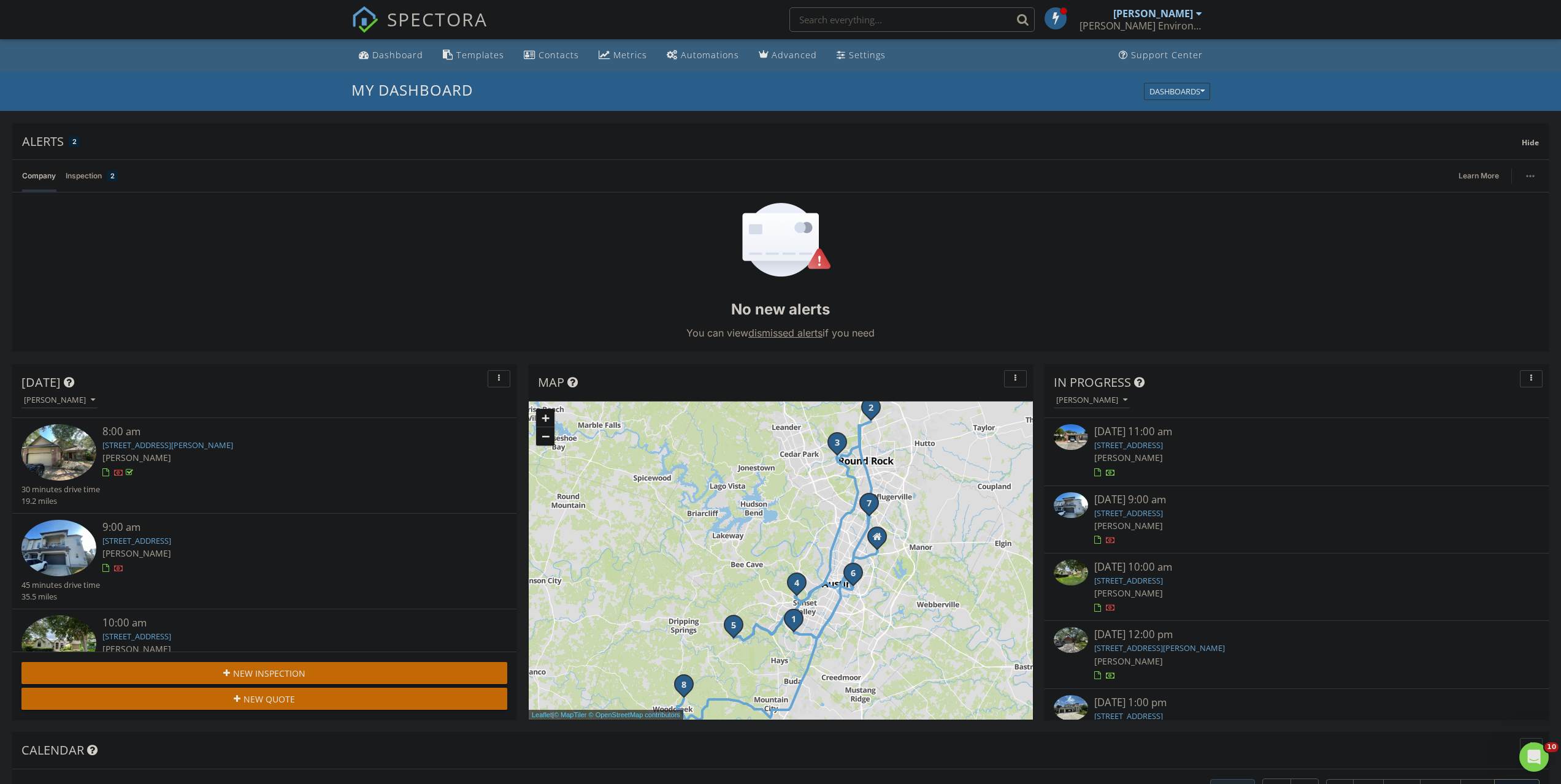
click at [493, 369] on div "[DATE] [PERSON_NAME]" at bounding box center [264, 391] width 504 height 54
click at [497, 382] on div "button" at bounding box center [499, 378] width 12 height 8
click at [497, 381] on div "button" at bounding box center [499, 378] width 12 height 8
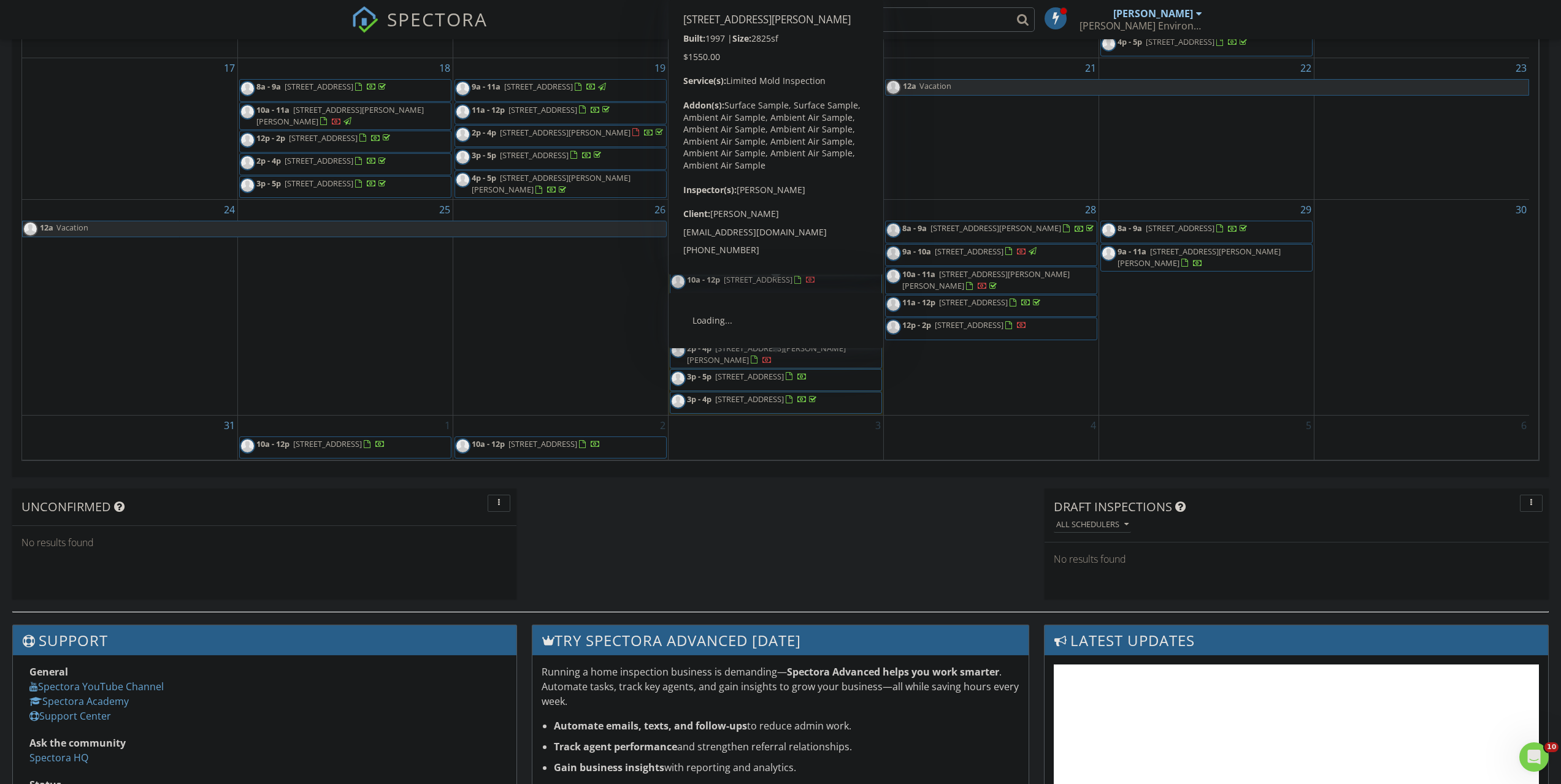
scroll to position [736, 0]
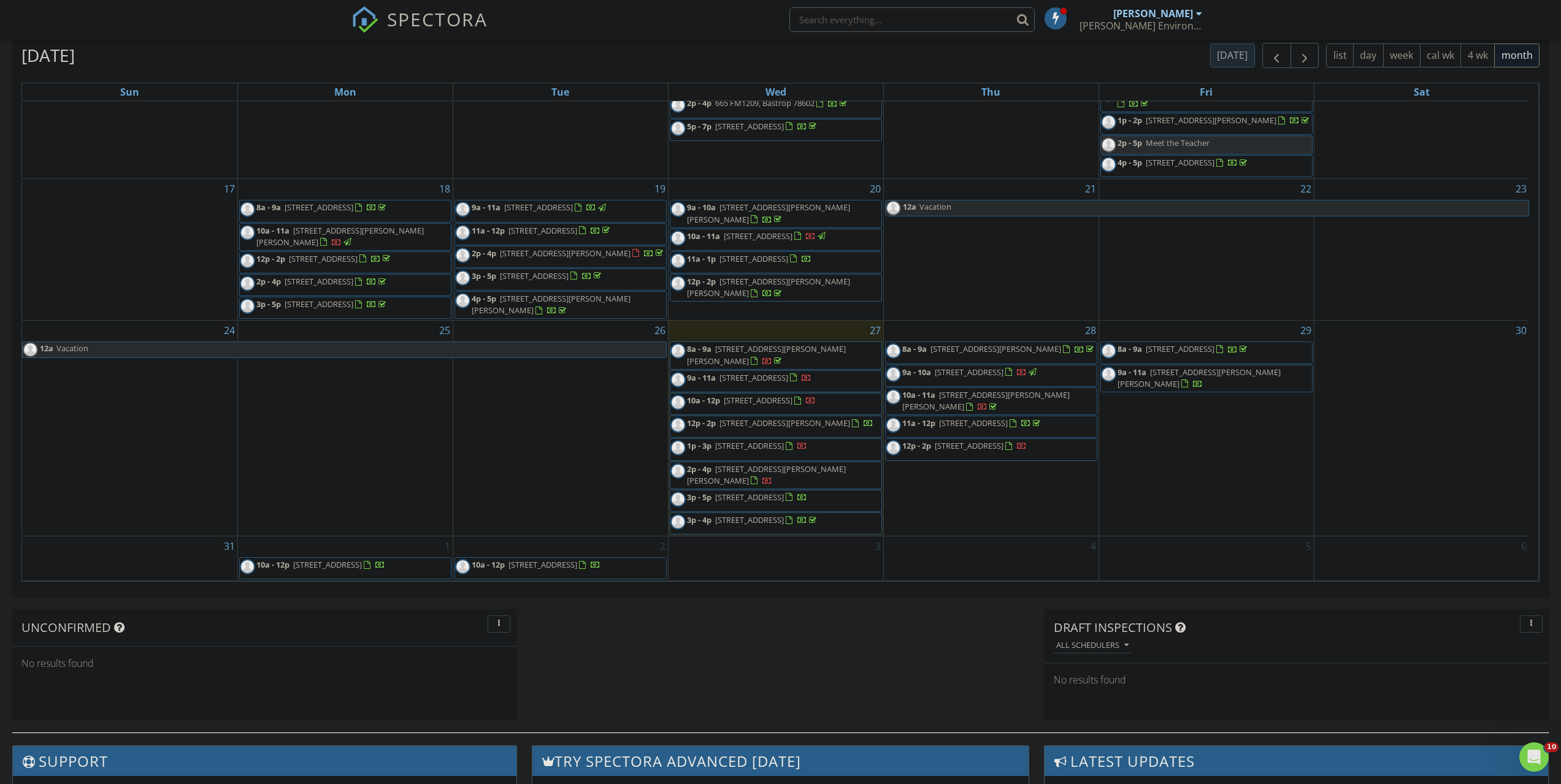
click at [950, 24] on input "text" at bounding box center [912, 19] width 246 height 24
type input "dino"
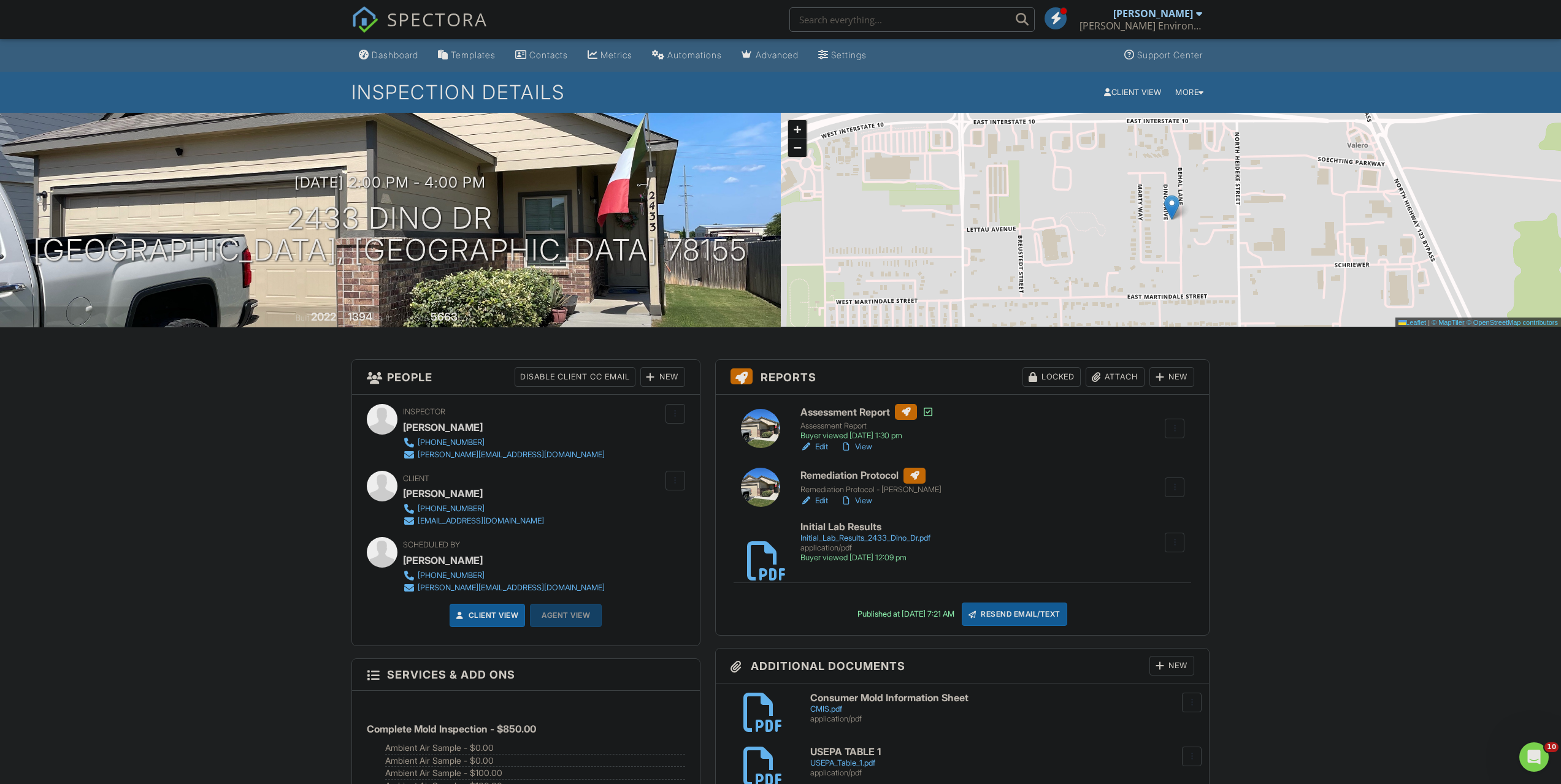
click at [1025, 613] on div "Resend Email/Text" at bounding box center [1014, 614] width 105 height 23
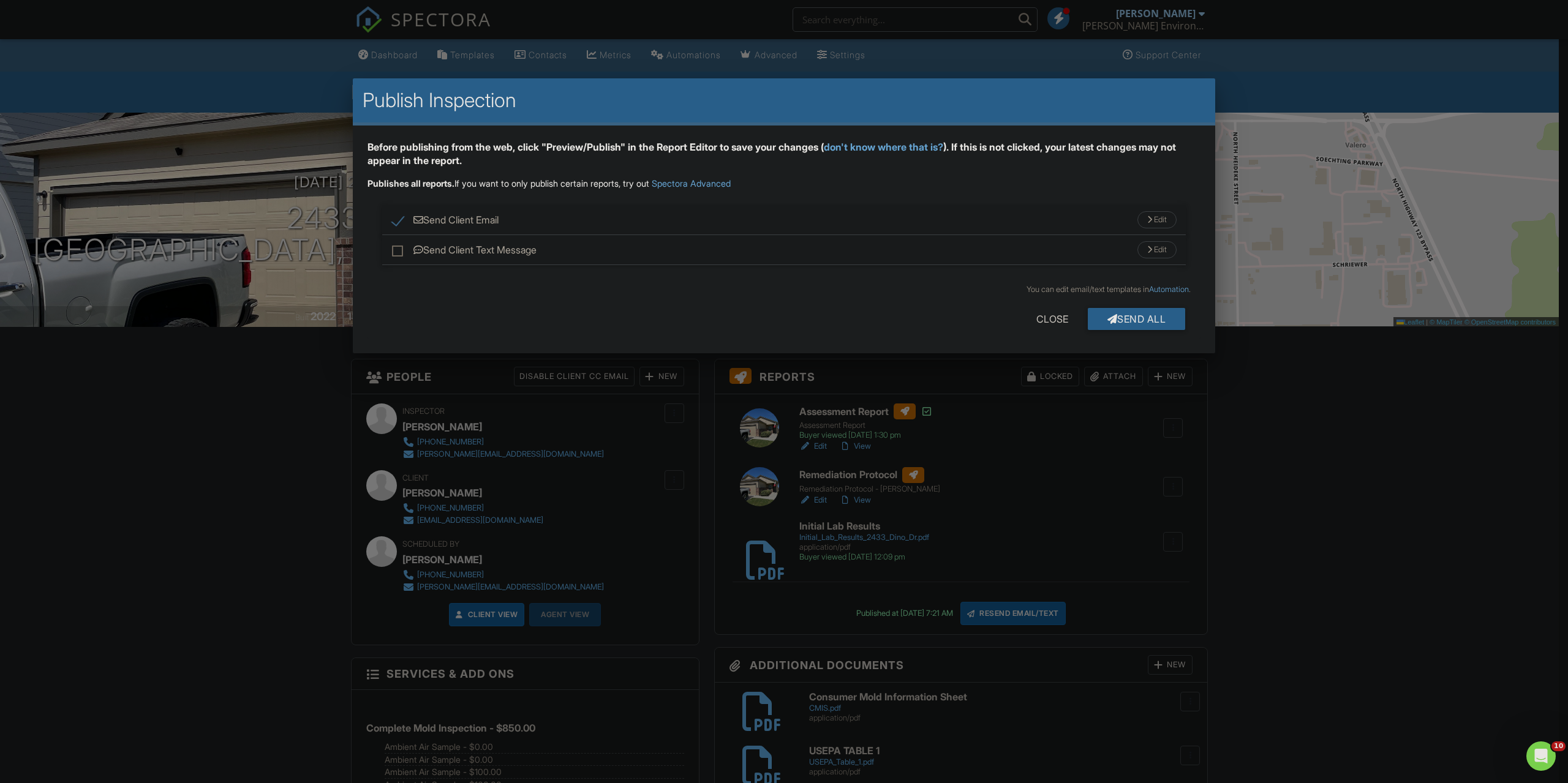
click at [1150, 219] on div "Edit" at bounding box center [1157, 220] width 39 height 17
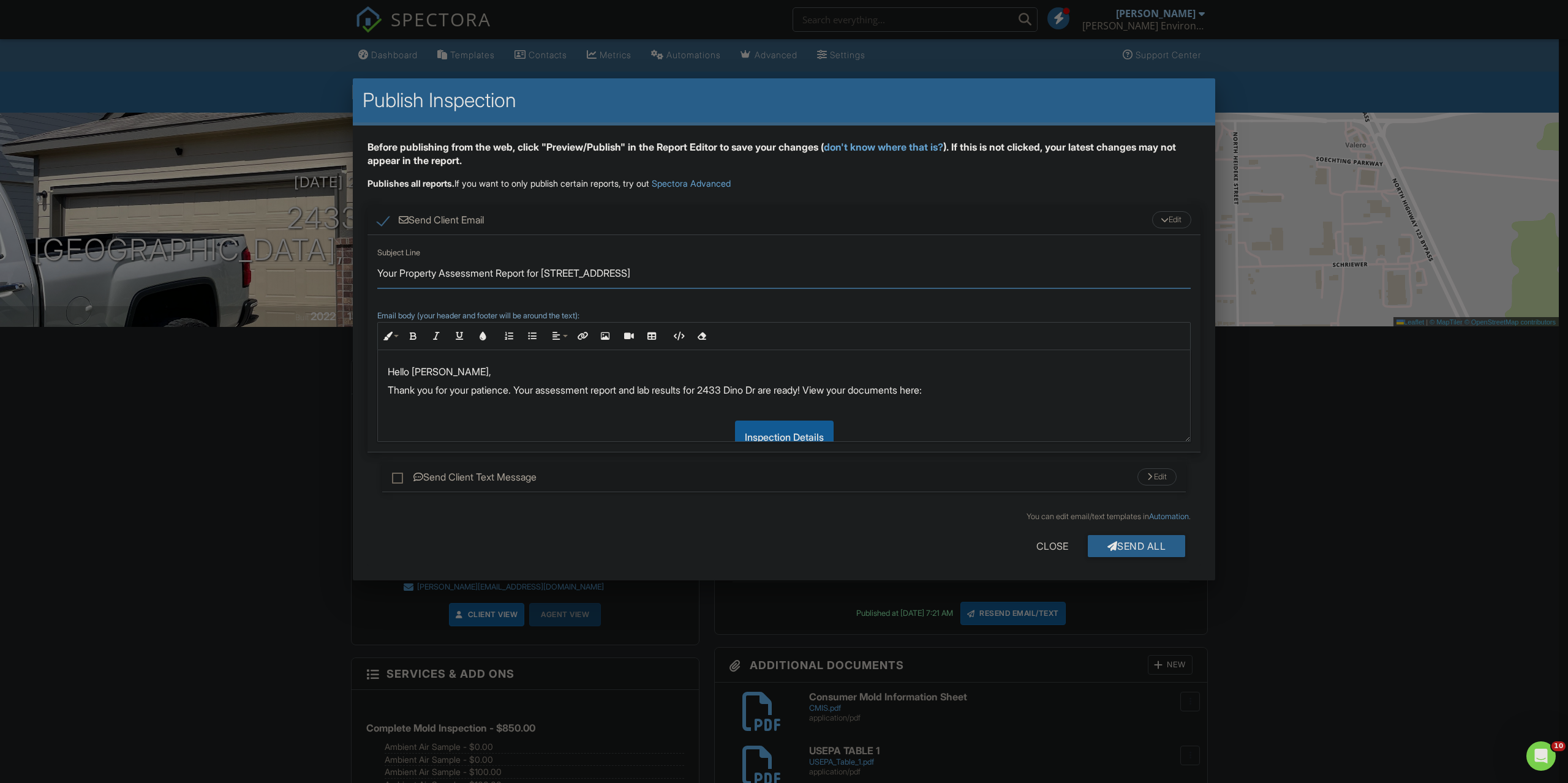
drag, startPoint x: 417, startPoint y: 273, endPoint x: 499, endPoint y: 275, distance: 82.0
click at [499, 275] on input "Your Property Assessment Report for 2433 Dino Dr" at bounding box center [784, 273] width 813 height 30
drag, startPoint x: 473, startPoint y: 274, endPoint x: 439, endPoint y: 275, distance: 34.0
click at [439, 275] on input "Your Protocol Report for 2433 Dino Dr" at bounding box center [784, 273] width 813 height 30
click at [398, 275] on input "Your Protocol for 2433 Dino Dr" at bounding box center [784, 273] width 813 height 30
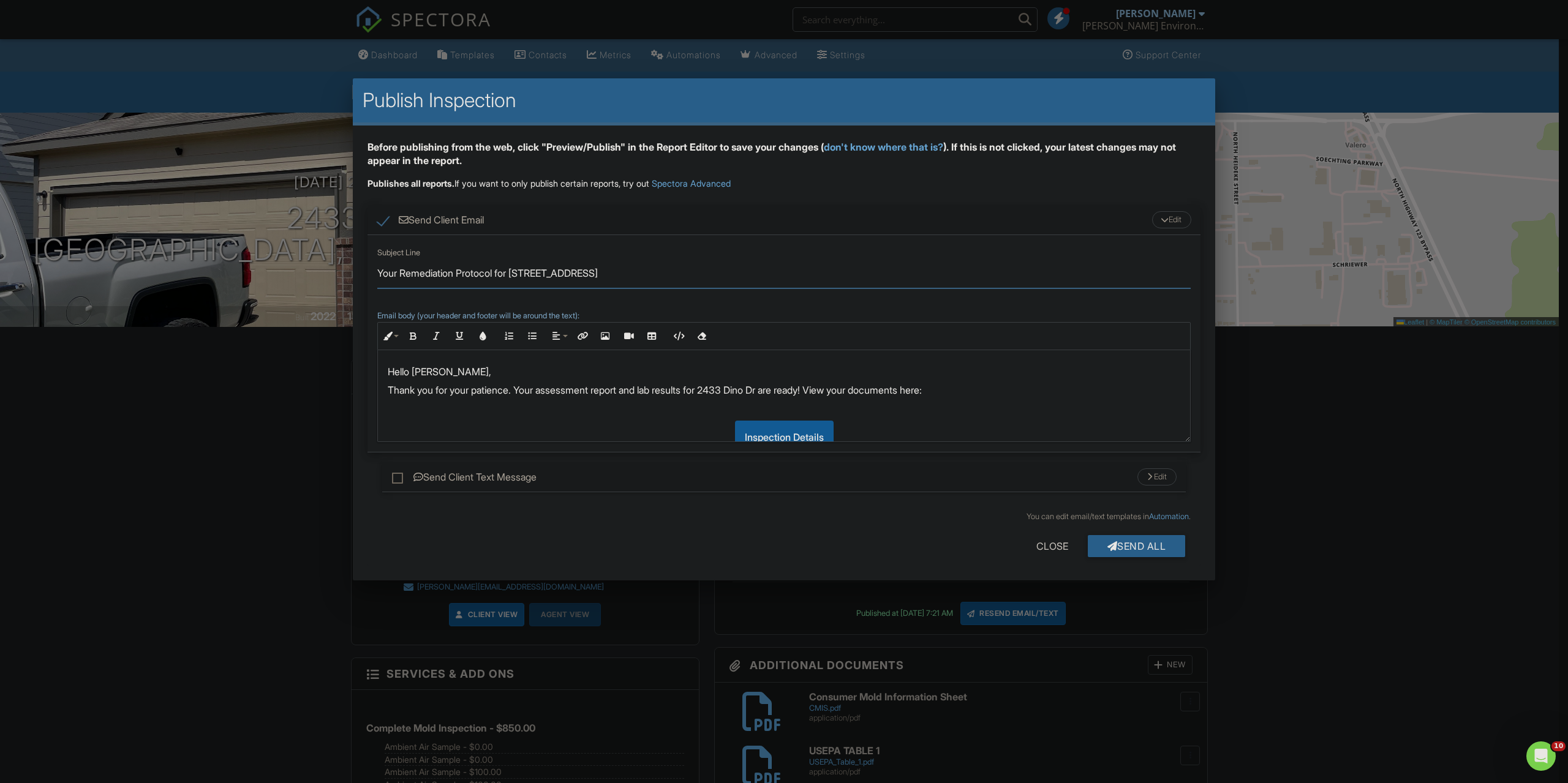
type input "Your Remediation Protocol for 2433 Dino Dr"
drag, startPoint x: 544, startPoint y: 390, endPoint x: 699, endPoint y: 391, distance: 155.0
click at [699, 391] on p "Thank you for your patience. Your assessment report and lab results for 2433 Di…" at bounding box center [783, 390] width 792 height 13
click at [737, 391] on p "Thank you for your patience. Your remediation protocol for 2433 Dino Dr are rea…" at bounding box center [783, 390] width 792 height 13
click at [1138, 547] on div "Send All" at bounding box center [1136, 546] width 98 height 22
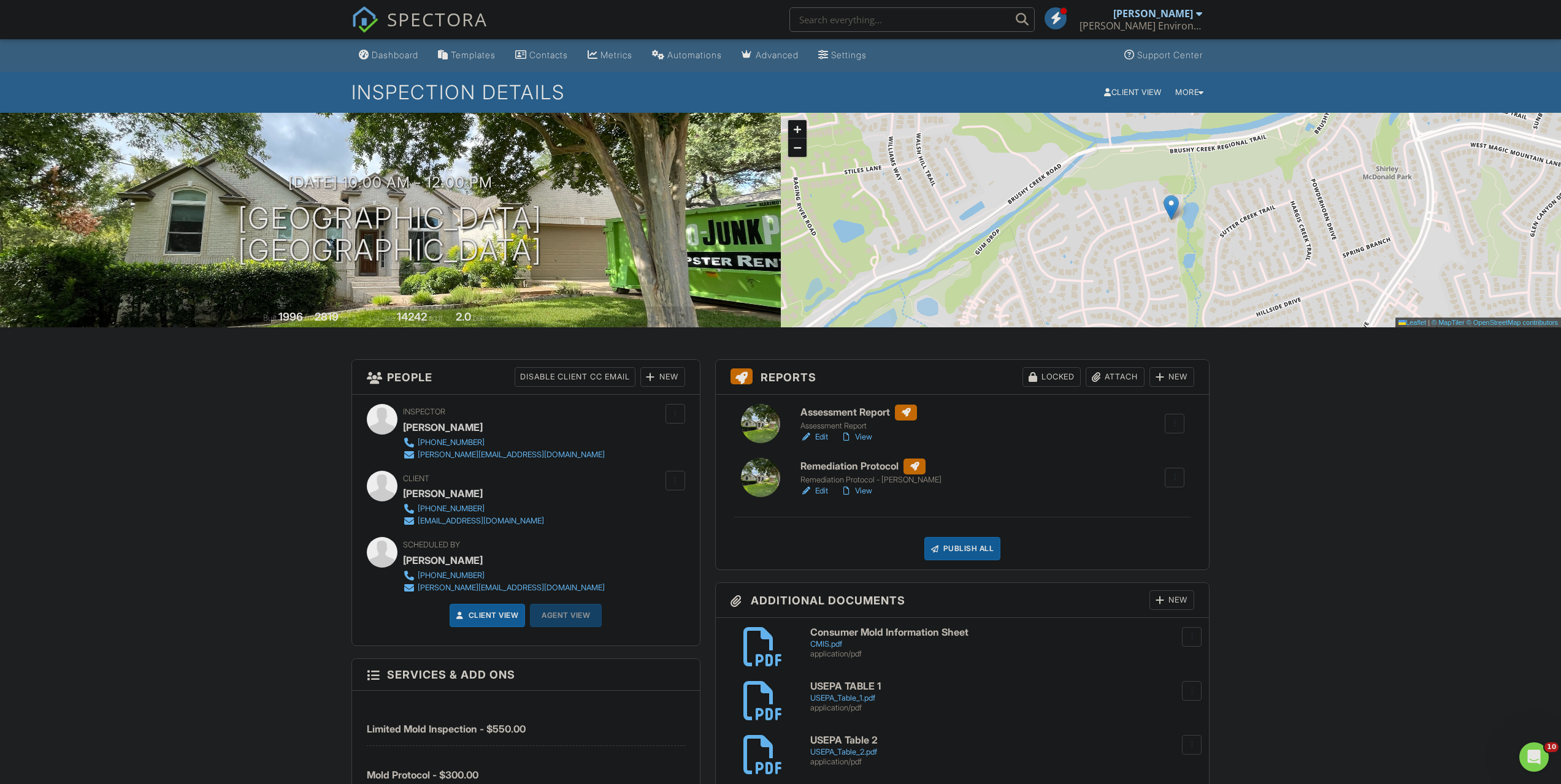
drag, startPoint x: 868, startPoint y: 413, endPoint x: 877, endPoint y: 427, distance: 16.6
click at [873, 421] on link "Assessment Report Assessment Report" at bounding box center [859, 418] width 117 height 27
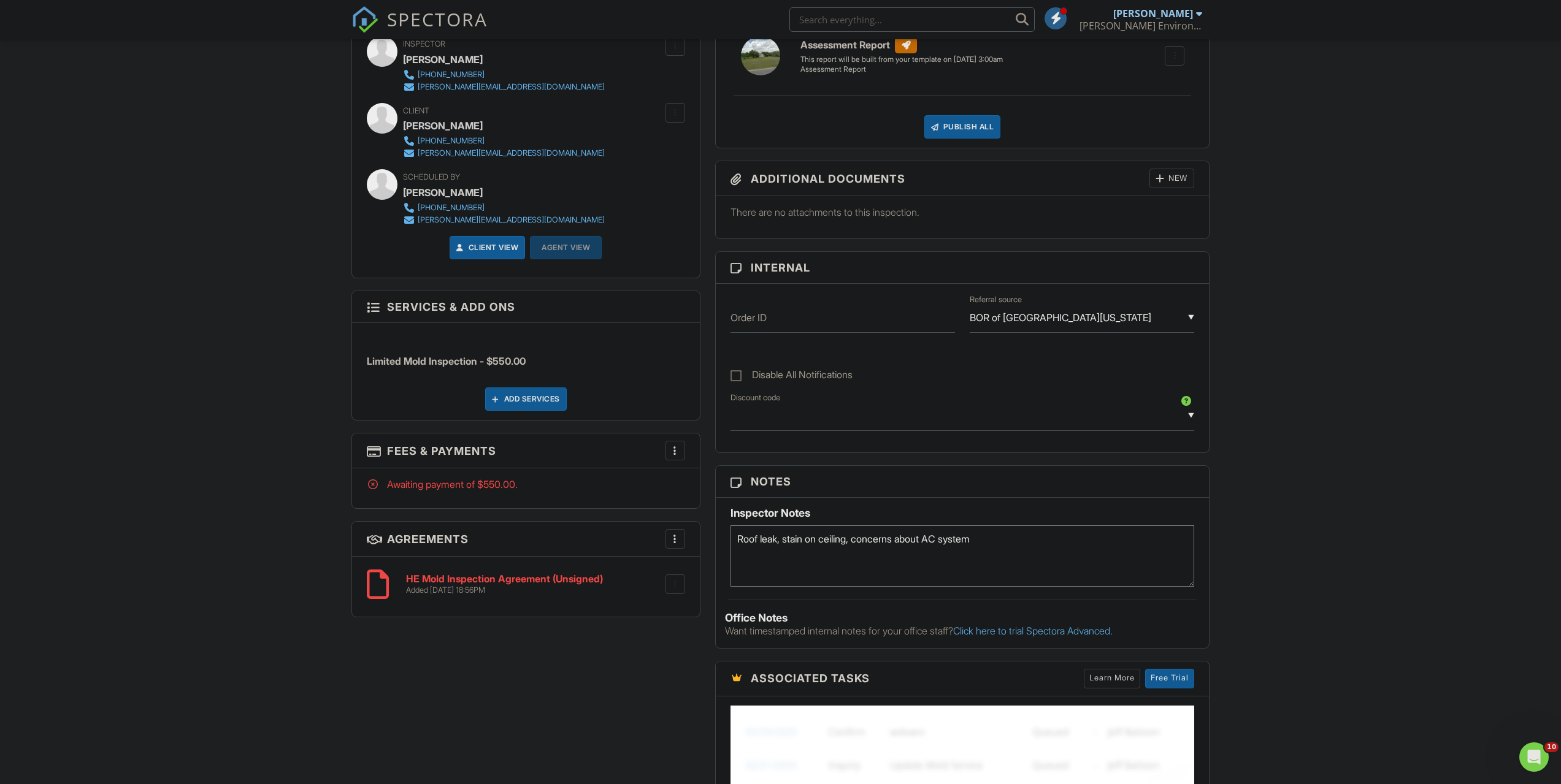
type textarea "Roof leak, stain on ceiling, concerns about AC system"
click at [365, 385] on div "Limited Mold Inspection - $550.00 Add Services" at bounding box center [526, 371] width 348 height 97
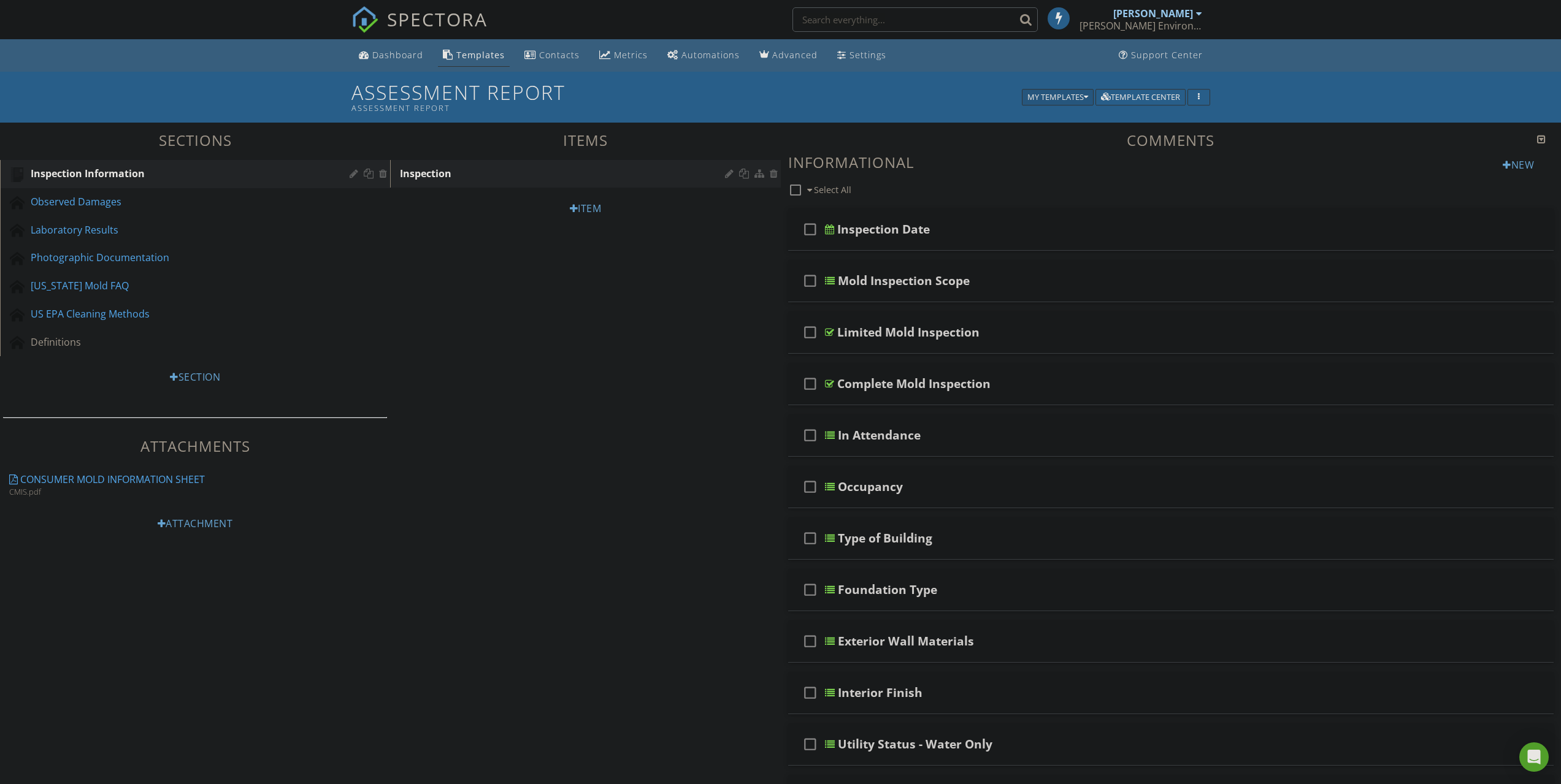
click at [1027, 94] on div "My Templates" at bounding box center [1058, 97] width 61 height 8
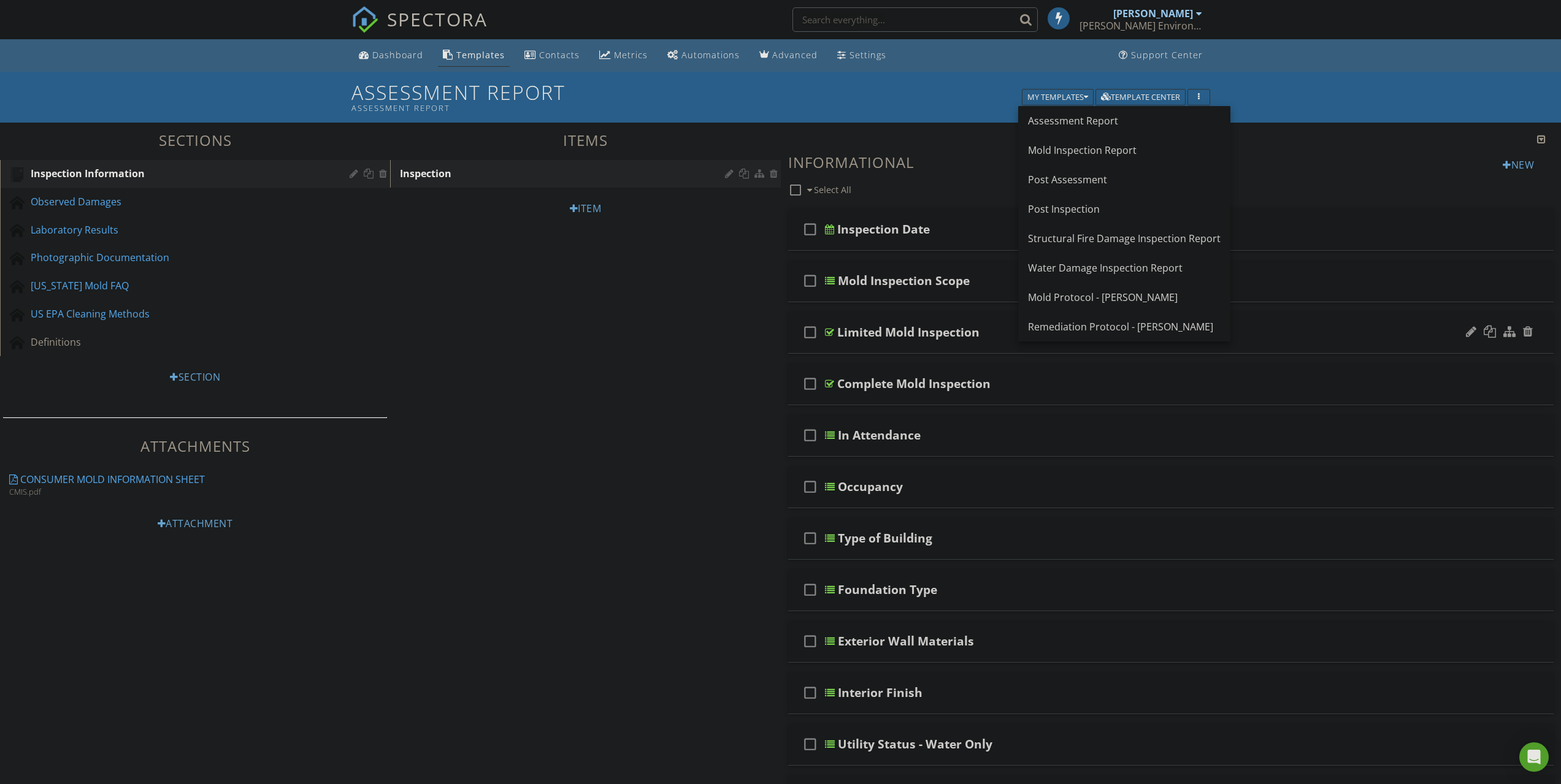
click at [1081, 324] on div "Remediation Protocol - [PERSON_NAME]" at bounding box center [1124, 326] width 192 height 15
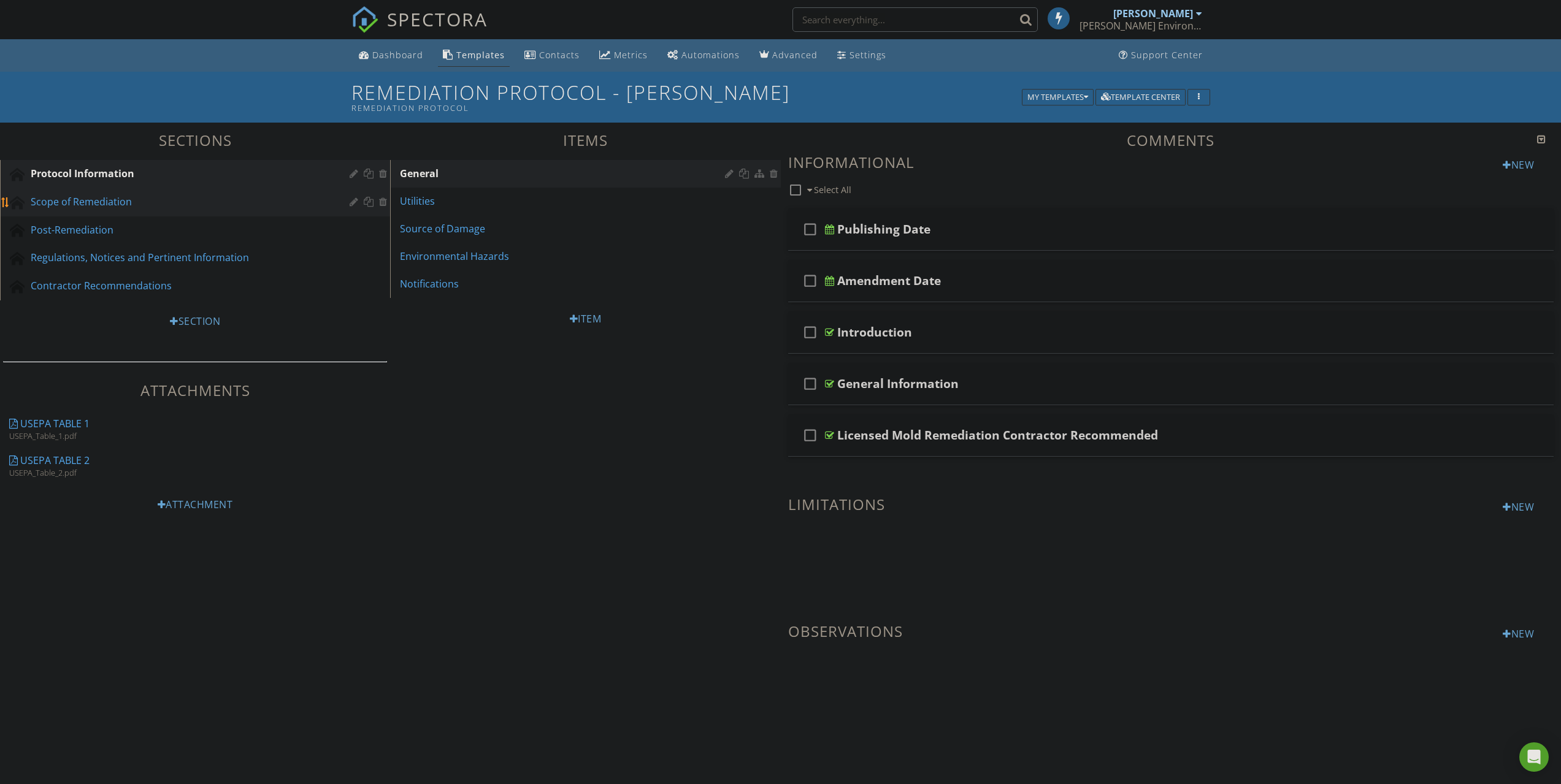
click at [128, 210] on link "Scope of Remediation" at bounding box center [197, 203] width 386 height 28
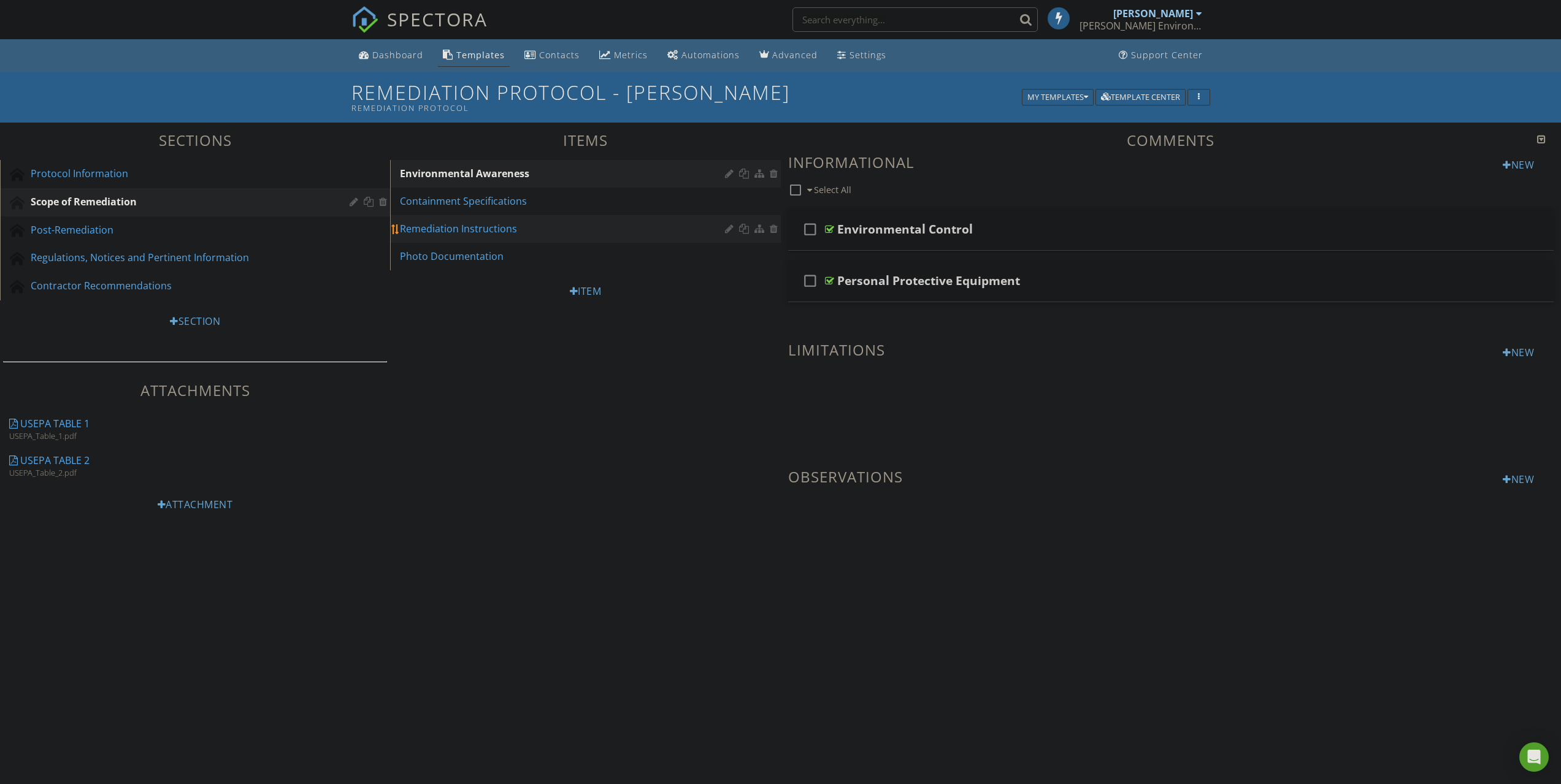
click at [554, 221] on link "Remediation Instructions" at bounding box center [587, 229] width 386 height 27
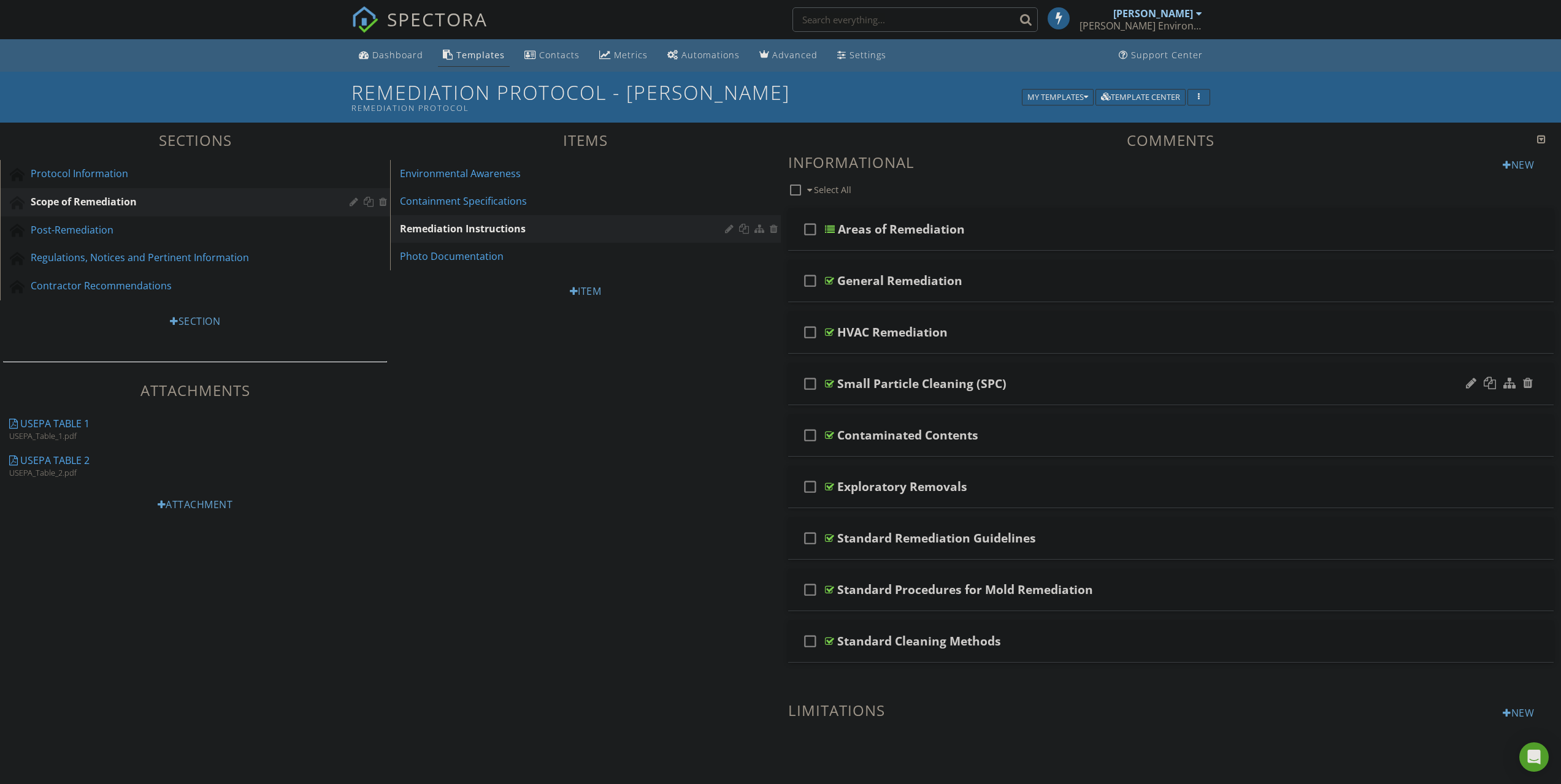
click at [1064, 384] on div "Small Particle Cleaning (SPC)" at bounding box center [1115, 383] width 555 height 15
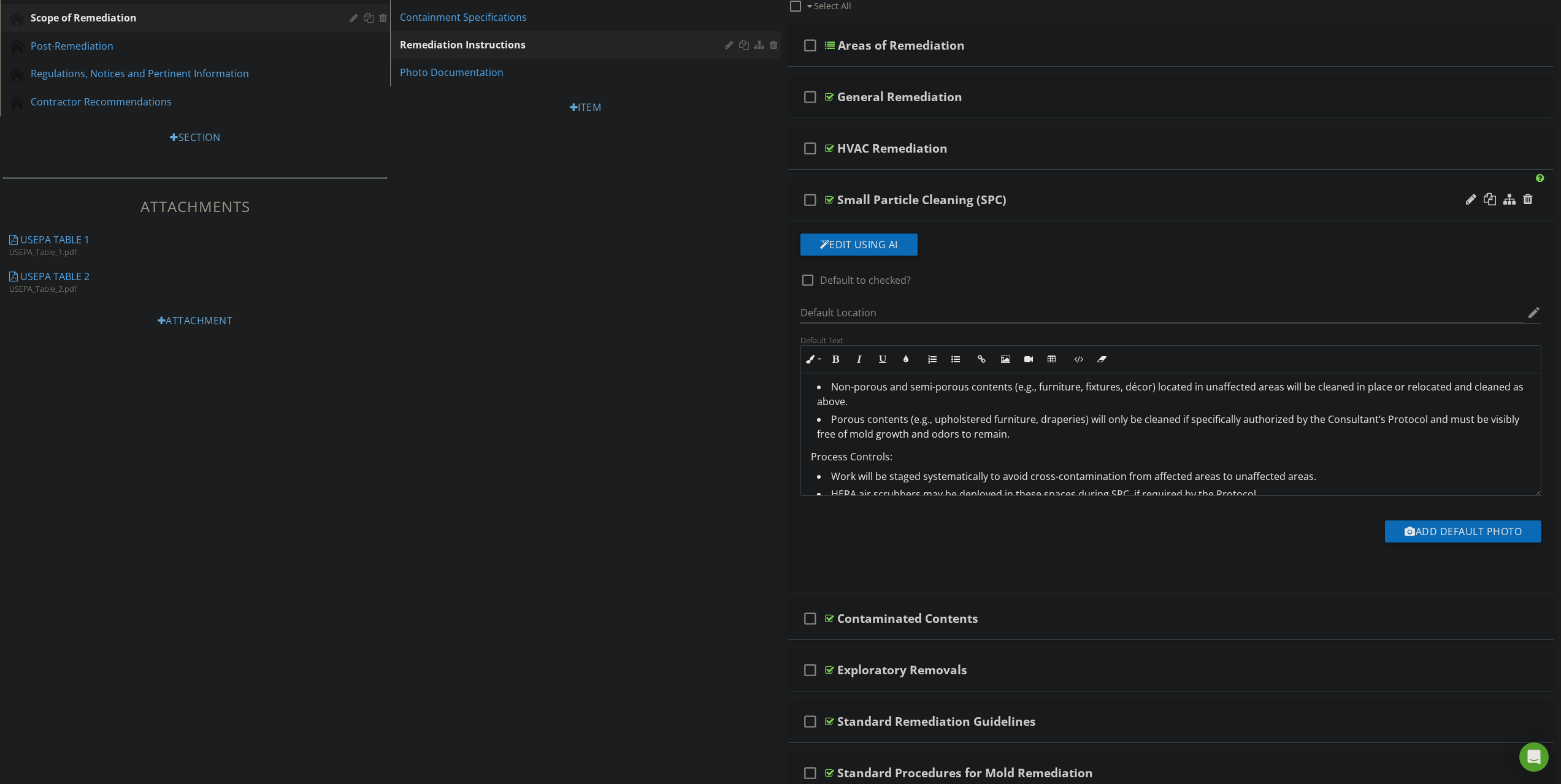
scroll to position [246, 0]
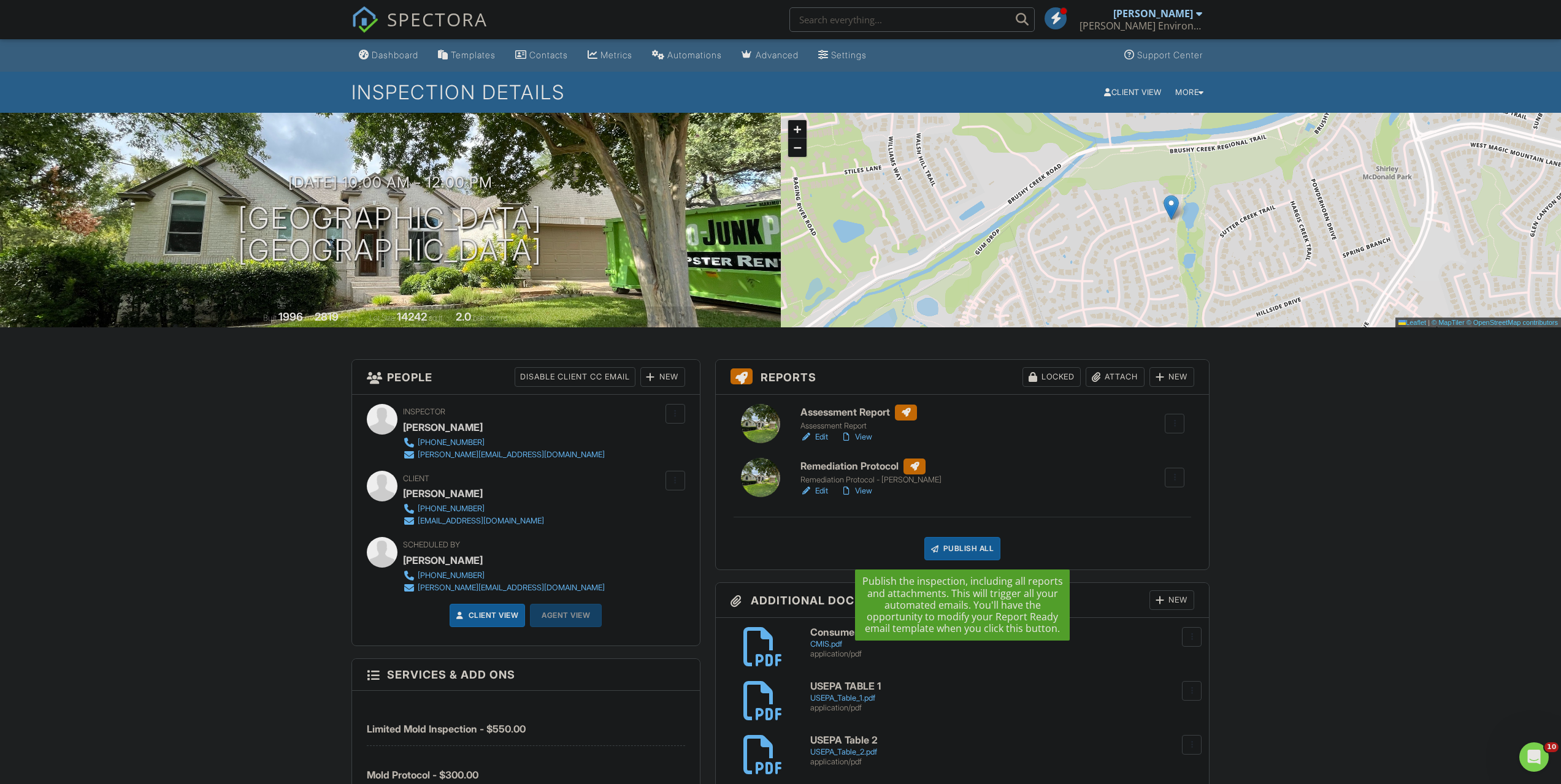
click at [956, 548] on div "Publish All" at bounding box center [963, 549] width 77 height 23
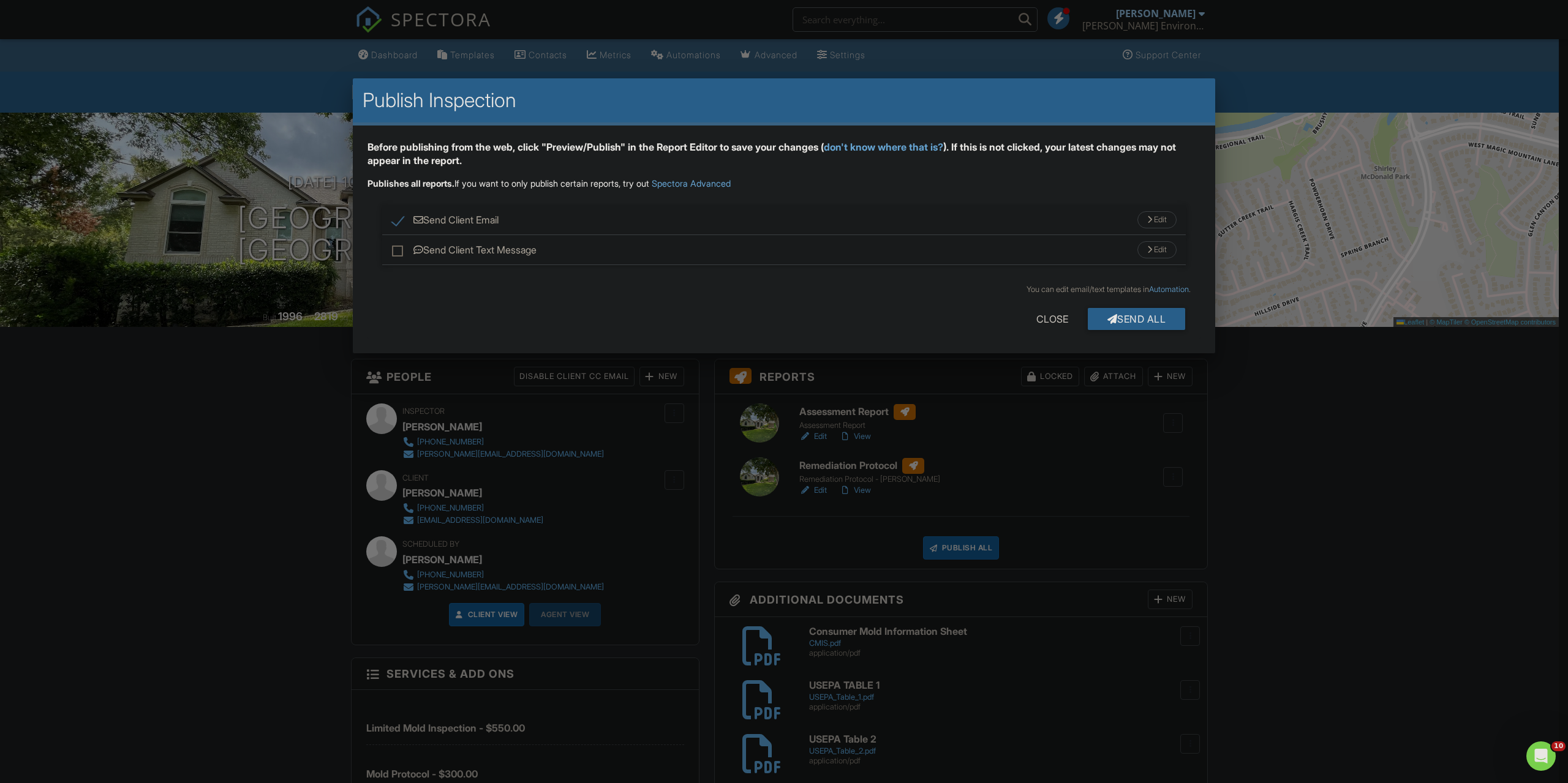
click at [1146, 225] on div "Edit" at bounding box center [1157, 220] width 39 height 17
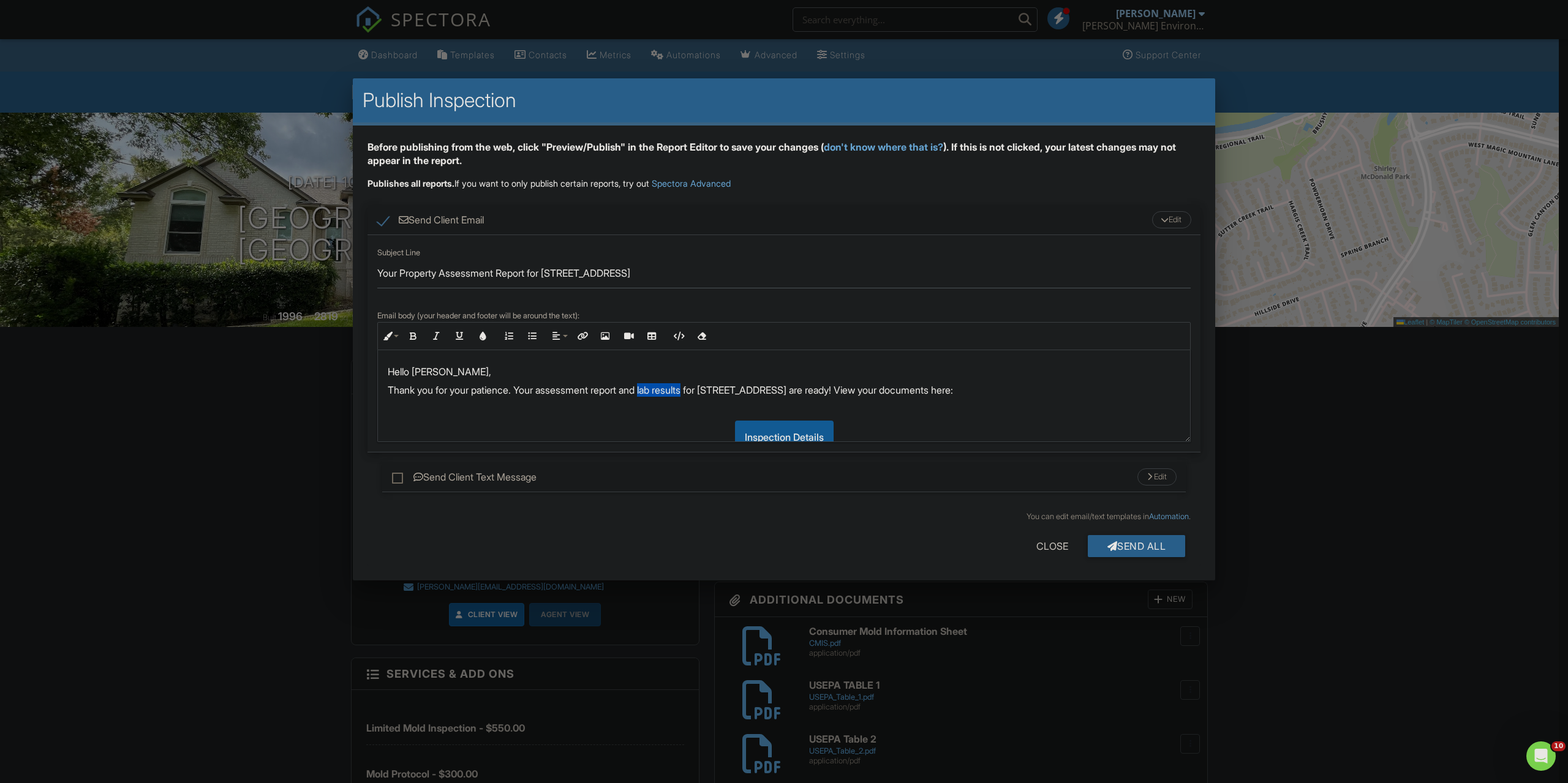
drag, startPoint x: 654, startPoint y: 388, endPoint x: 700, endPoint y: 390, distance: 46.0
click at [700, 390] on p "Thank you for your patience. Your assessment report and lab results for 9401 Gr…" at bounding box center [783, 390] width 792 height 13
click at [1123, 543] on div "Send All" at bounding box center [1136, 546] width 98 height 22
